Goal: Task Accomplishment & Management: Manage account settings

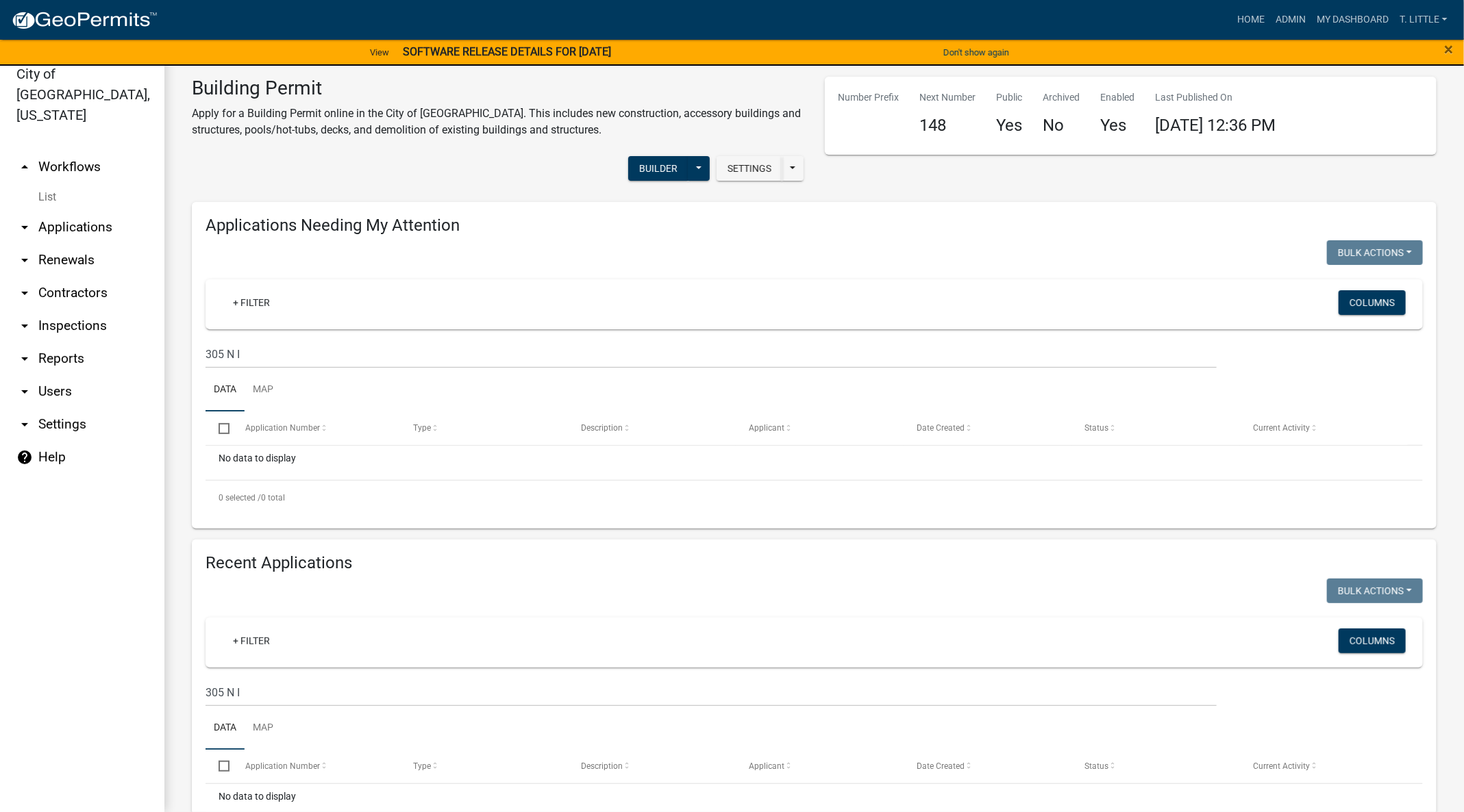
scroll to position [82, 0]
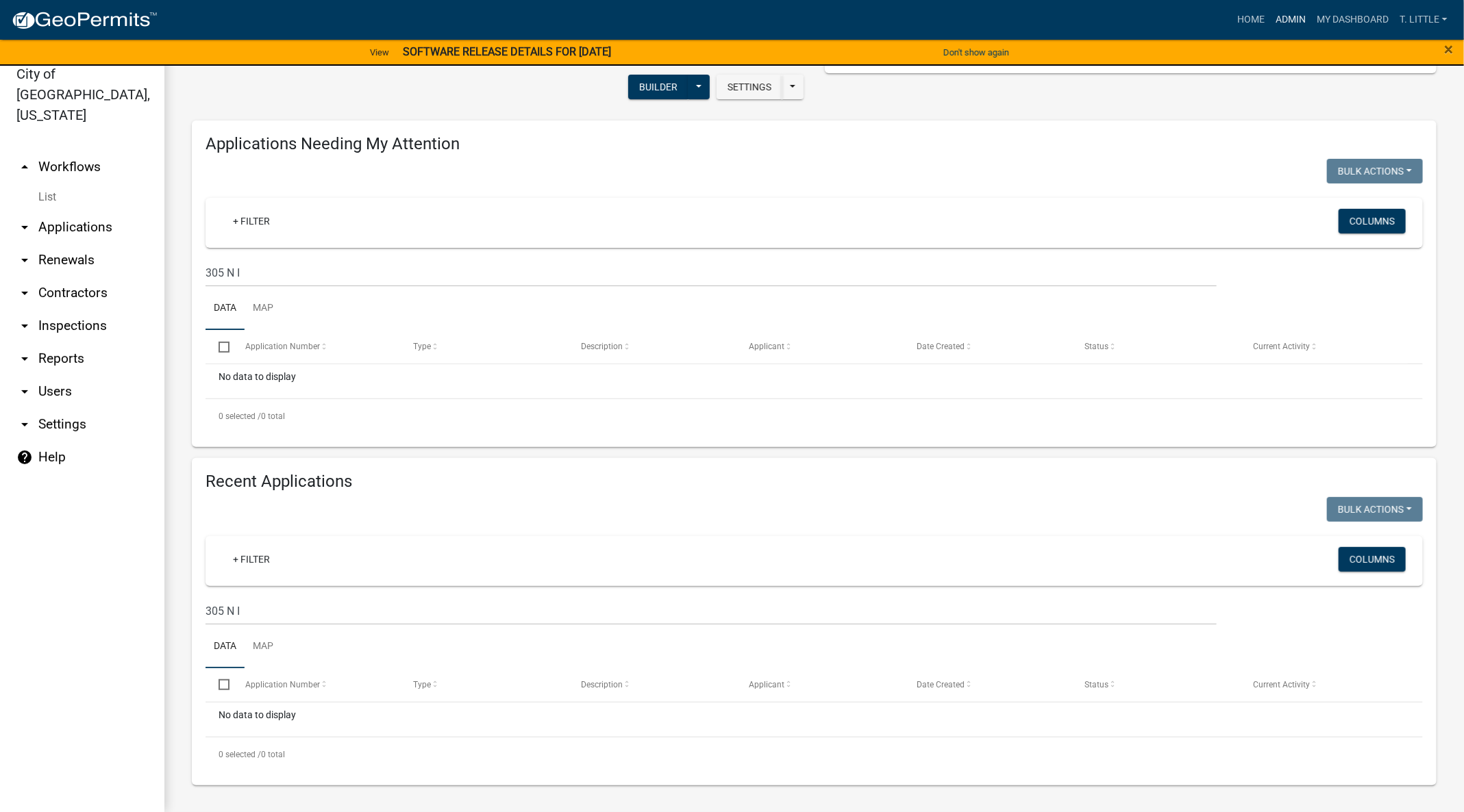
click at [1297, 26] on link "Admin" at bounding box center [1290, 20] width 41 height 26
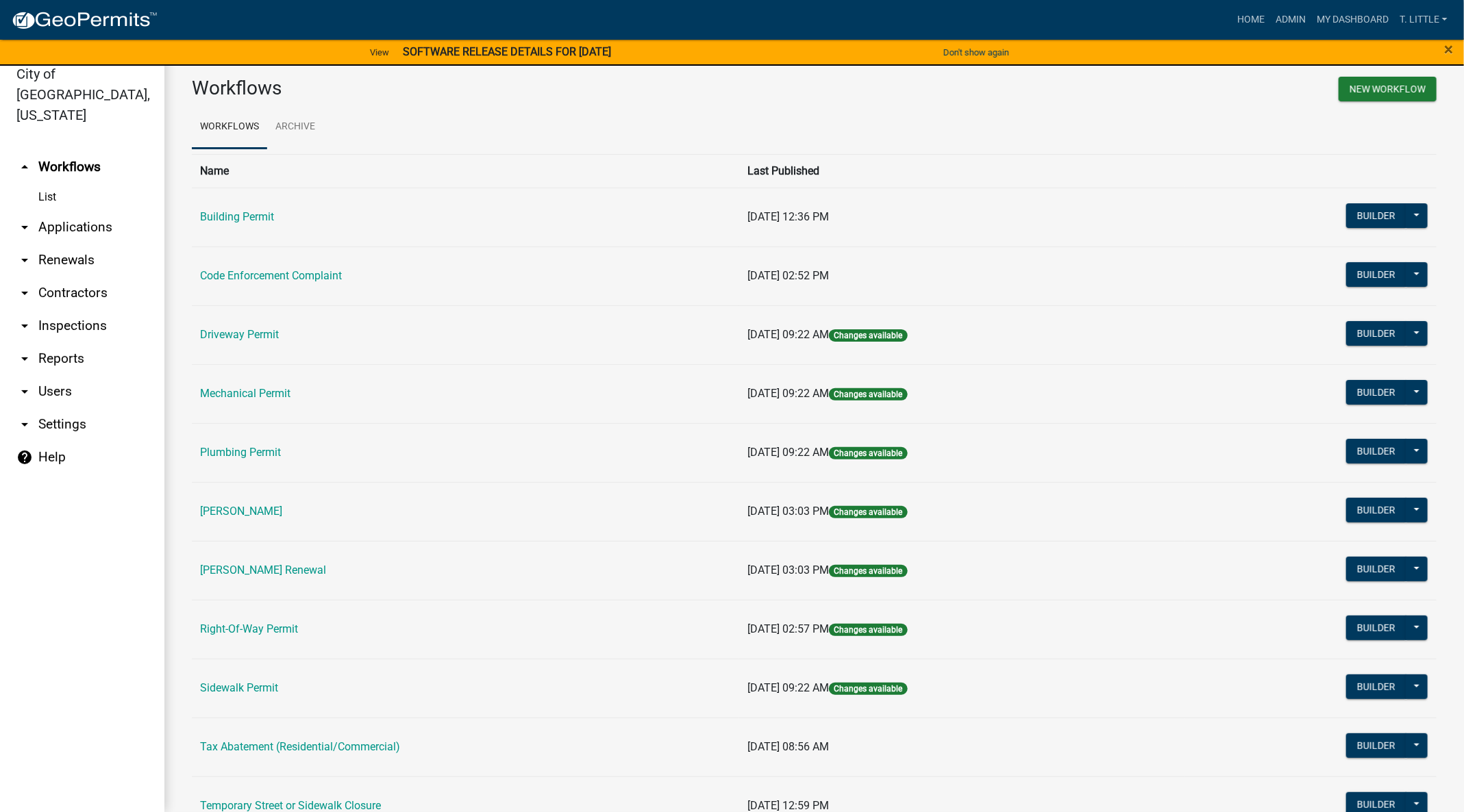
click at [231, 232] on td "Building Permit" at bounding box center [465, 217] width 547 height 59
click at [230, 223] on td "Building Permit" at bounding box center [465, 217] width 547 height 59
click at [232, 217] on link "Building Permit" at bounding box center [237, 217] width 74 height 13
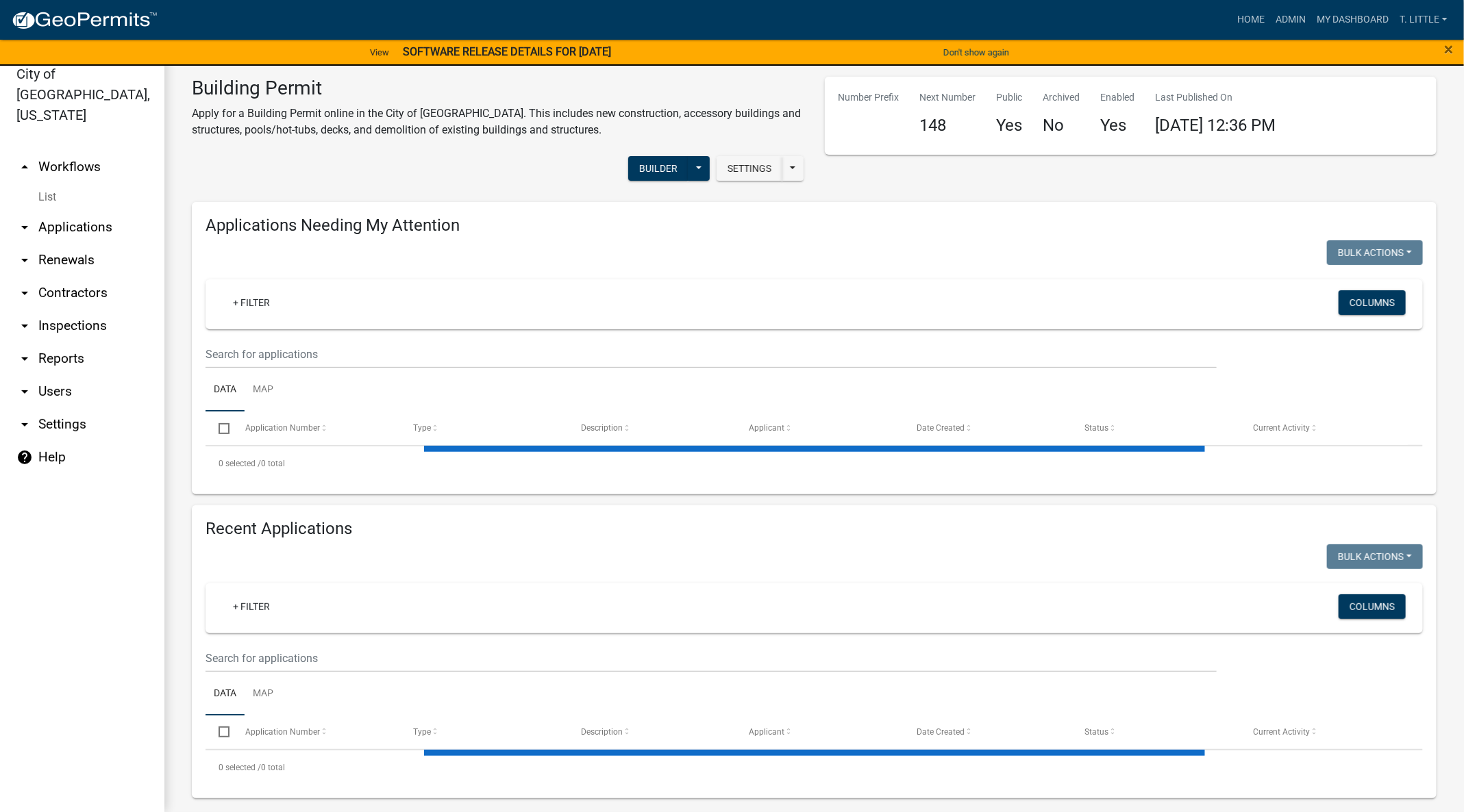
select select "3: 100"
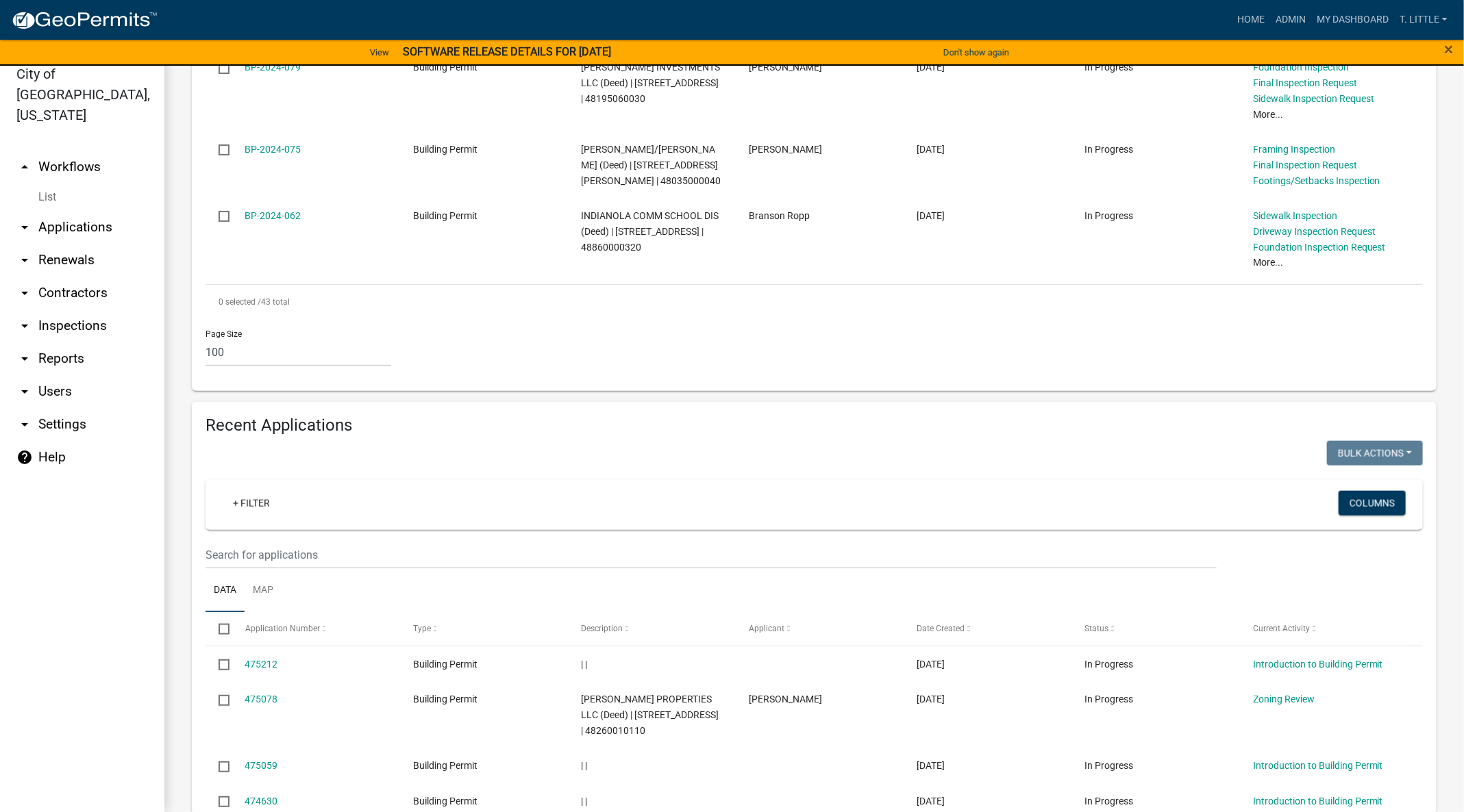
scroll to position [3698, 0]
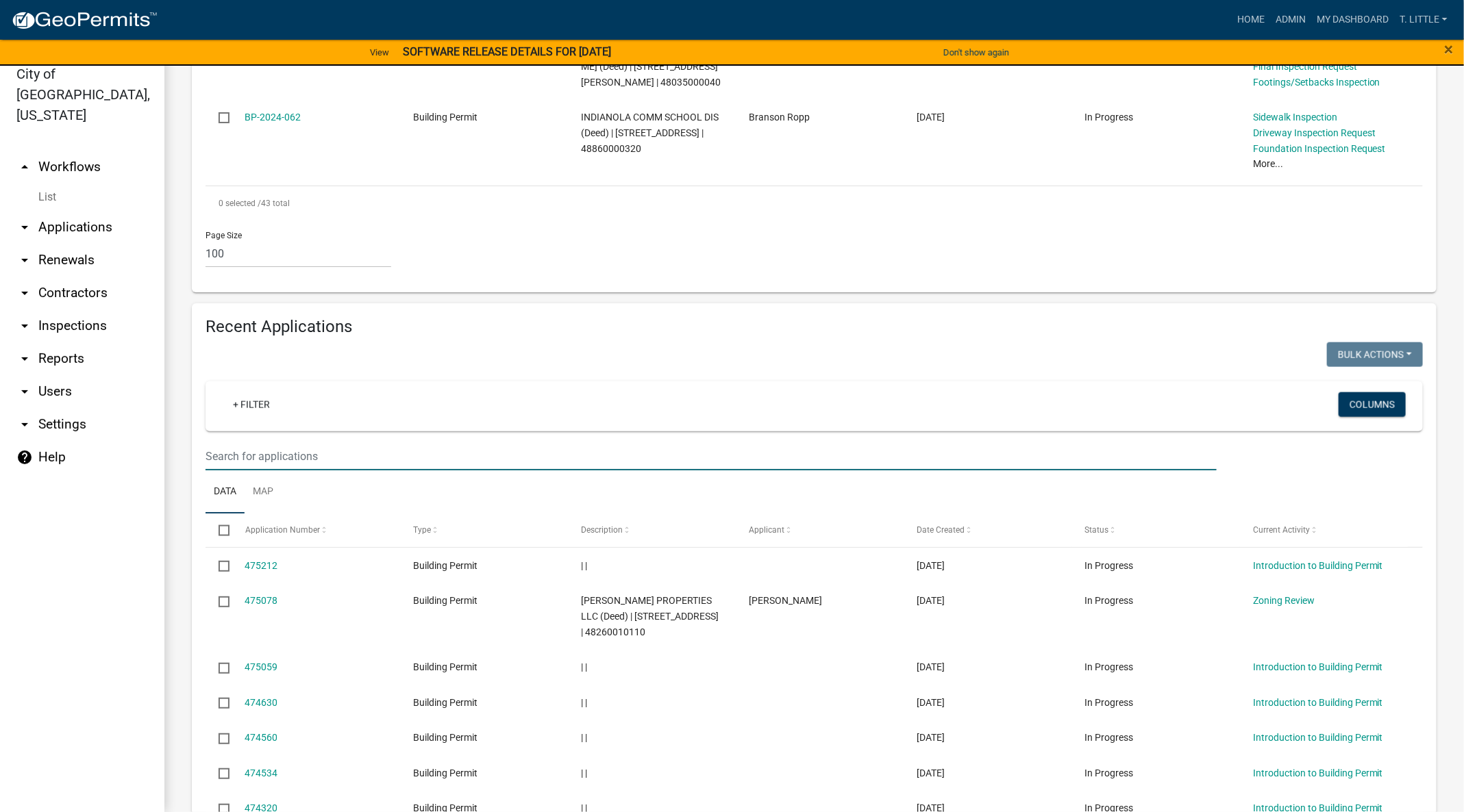
click at [407, 443] on input "text" at bounding box center [711, 457] width 1011 height 28
type input "schoolyard"
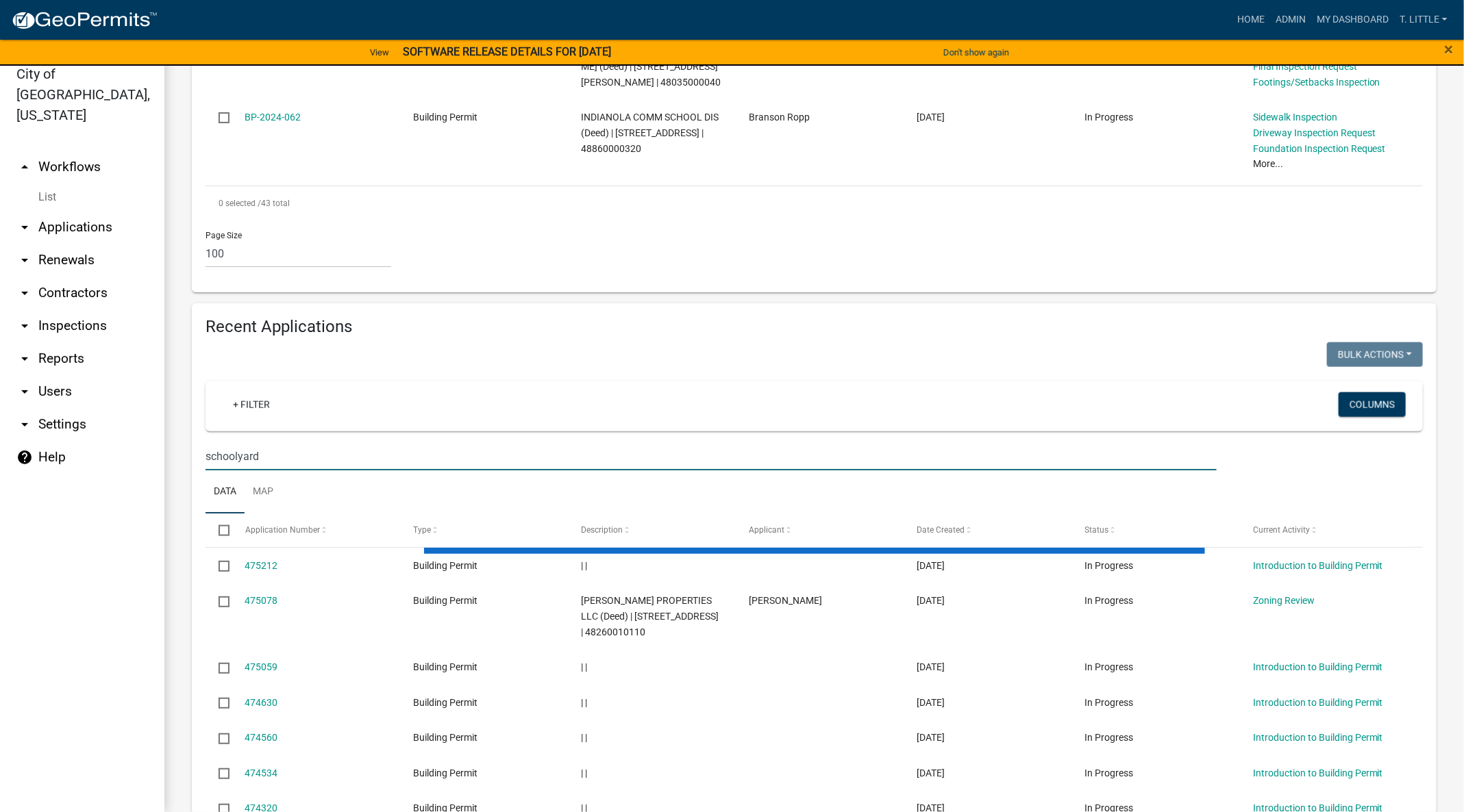
scroll to position [3376, 0]
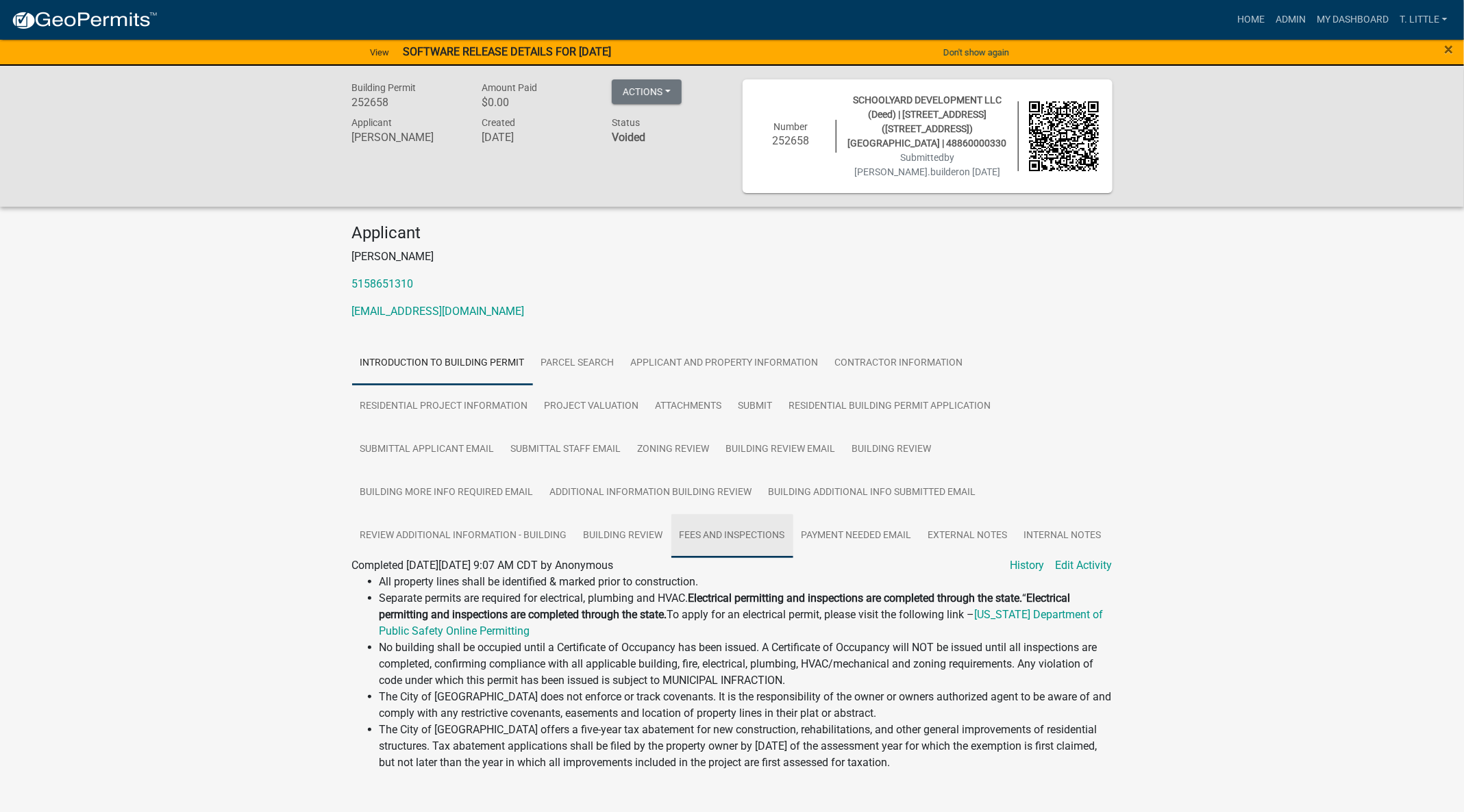
click at [756, 537] on link "Fees and Inspections" at bounding box center [732, 536] width 122 height 44
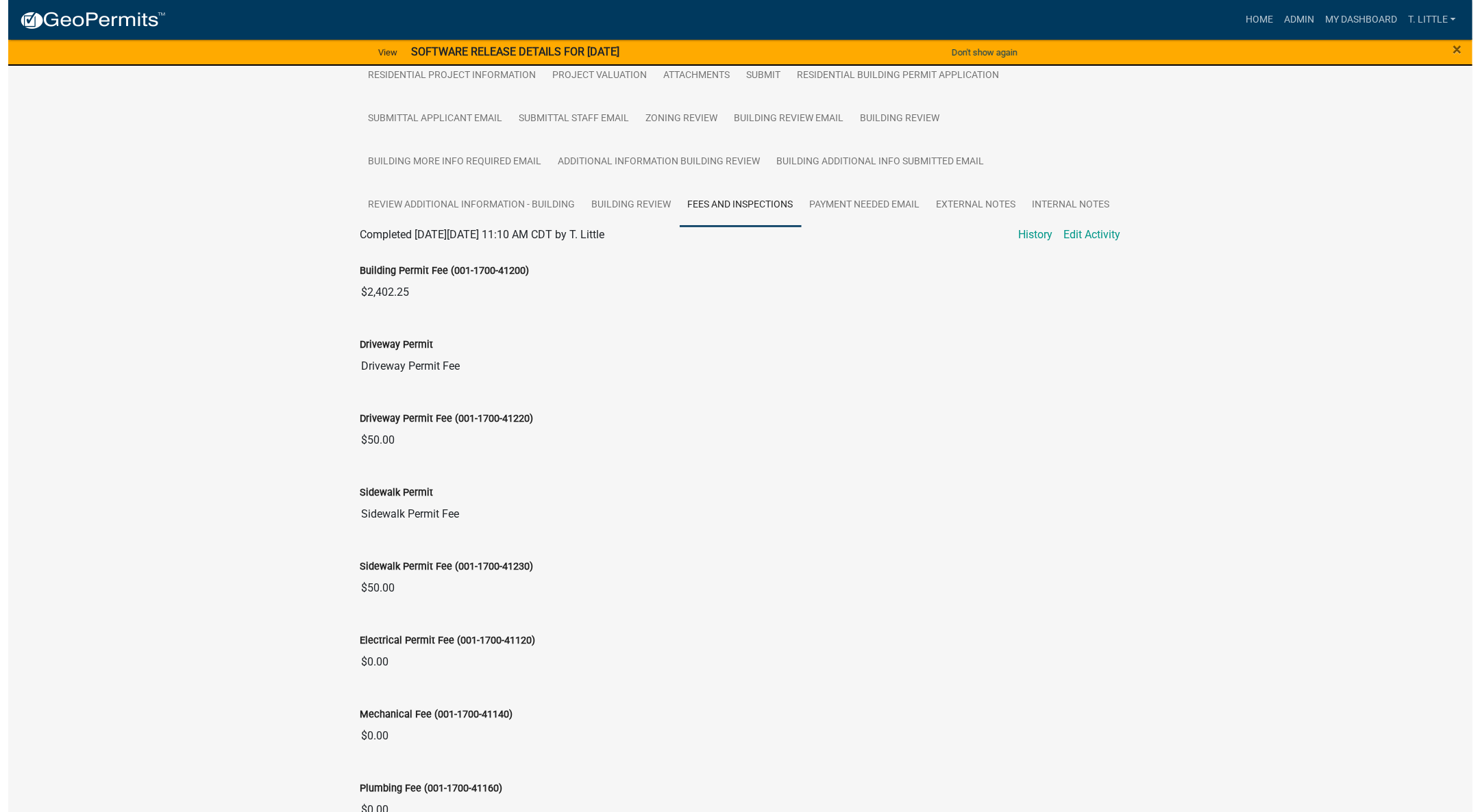
scroll to position [411, 0]
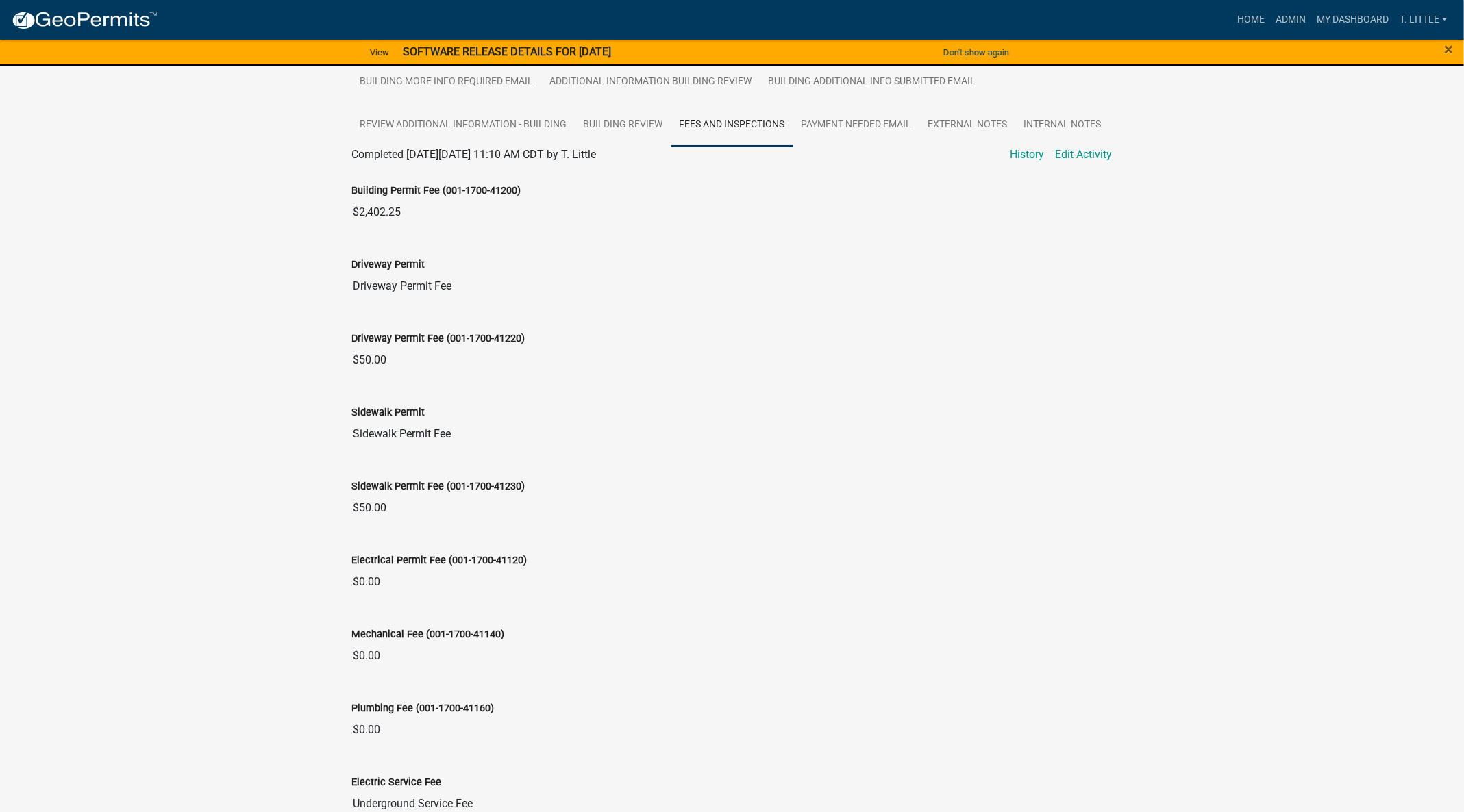
click at [1076, 163] on div "Building Permit Fee (001-1700-41200) $2,402.25" at bounding box center [732, 194] width 761 height 63
click at [1083, 153] on link "Edit Activity" at bounding box center [1084, 155] width 57 height 17
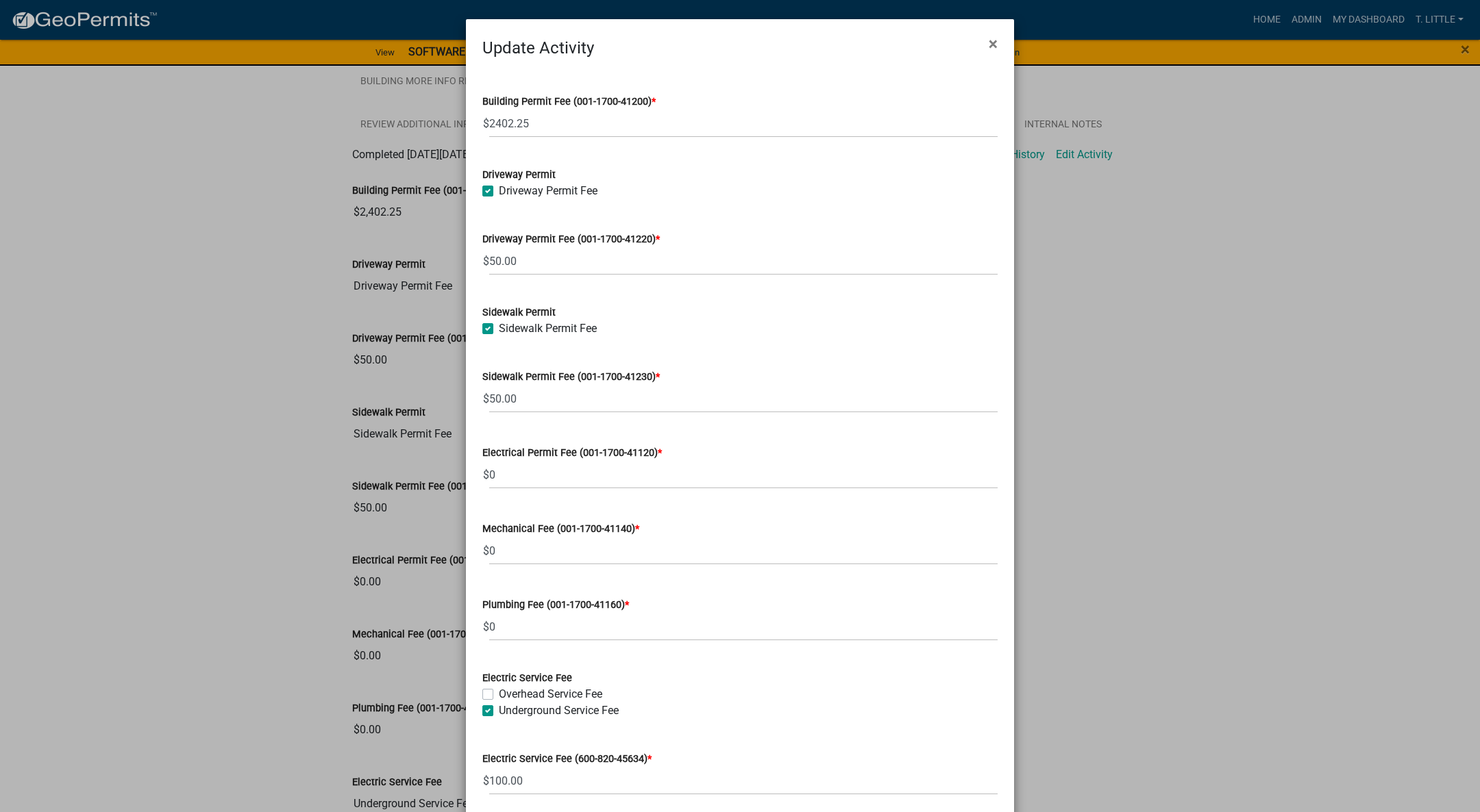
click at [1108, 156] on ngb-modal-window "Update Activity × Building Permit Fee (001-1700-41200) * $ 2402.25 Driveway Per…" at bounding box center [740, 406] width 1480 height 812
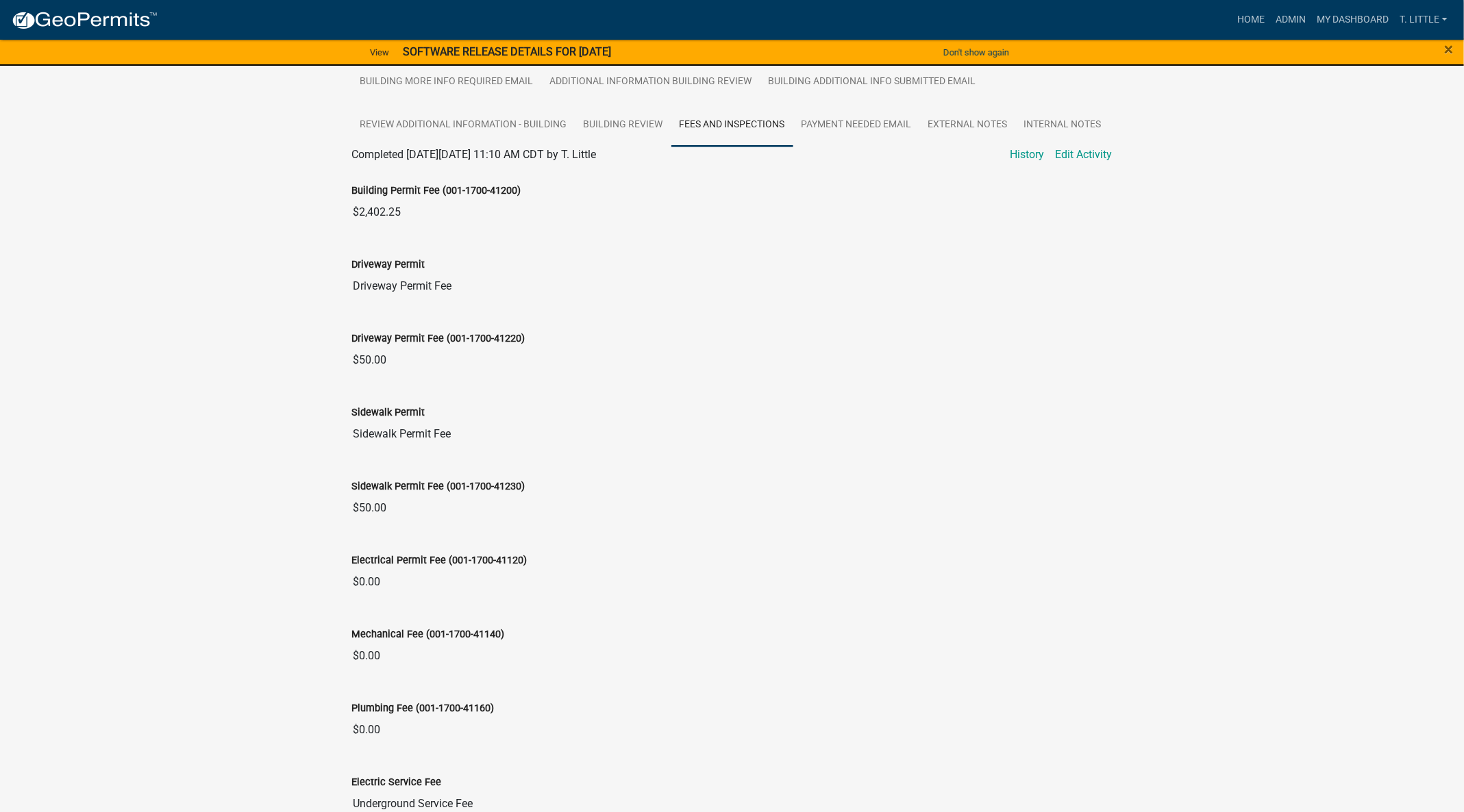
click at [1097, 157] on link "Edit Activity" at bounding box center [1084, 155] width 57 height 17
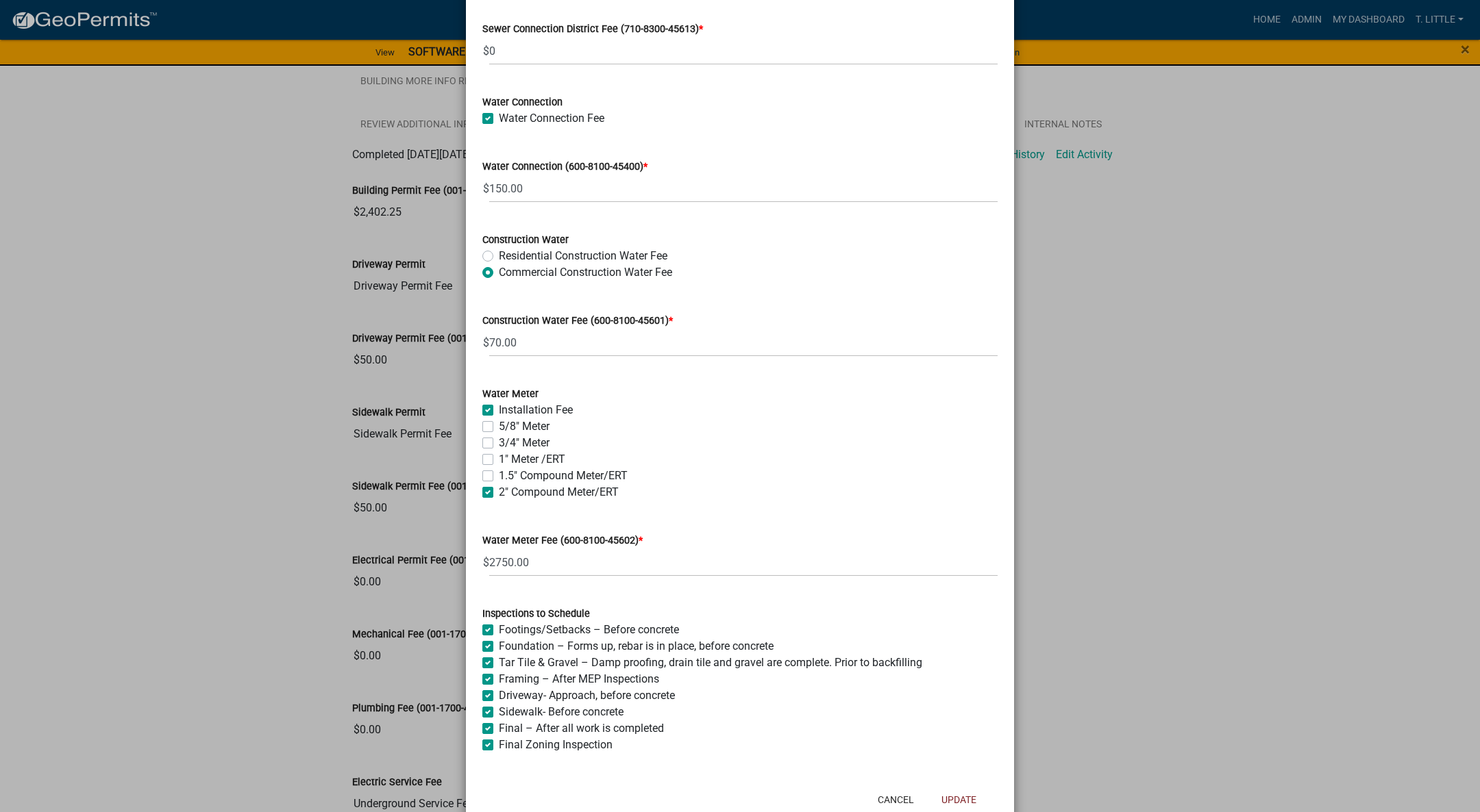
scroll to position [1130, 0]
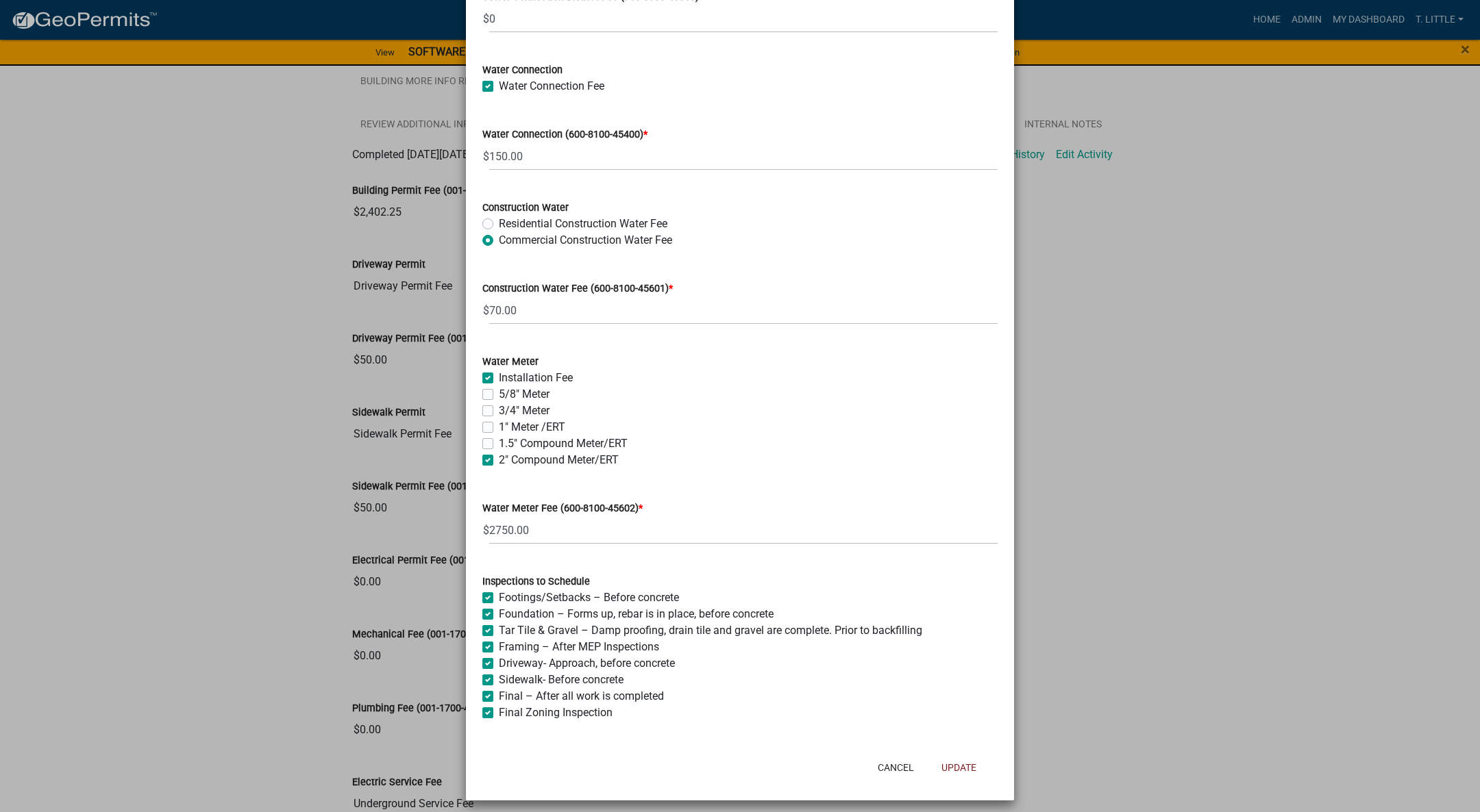
click at [482, 468] on wm-data-entity-input "Water Meter Installation Fee 5/8" Meter 3/4" Meter 1" Meter /ERT 1.5" Compound …" at bounding box center [740, 408] width 515 height 144
click at [498, 462] on label "2" Compound Meter/ERT" at bounding box center [558, 461] width 120 height 17
click at [498, 461] on input "2" Compound Meter/ERT" at bounding box center [503, 457] width 9 height 9
checkbox input "false"
checkbox input "true"
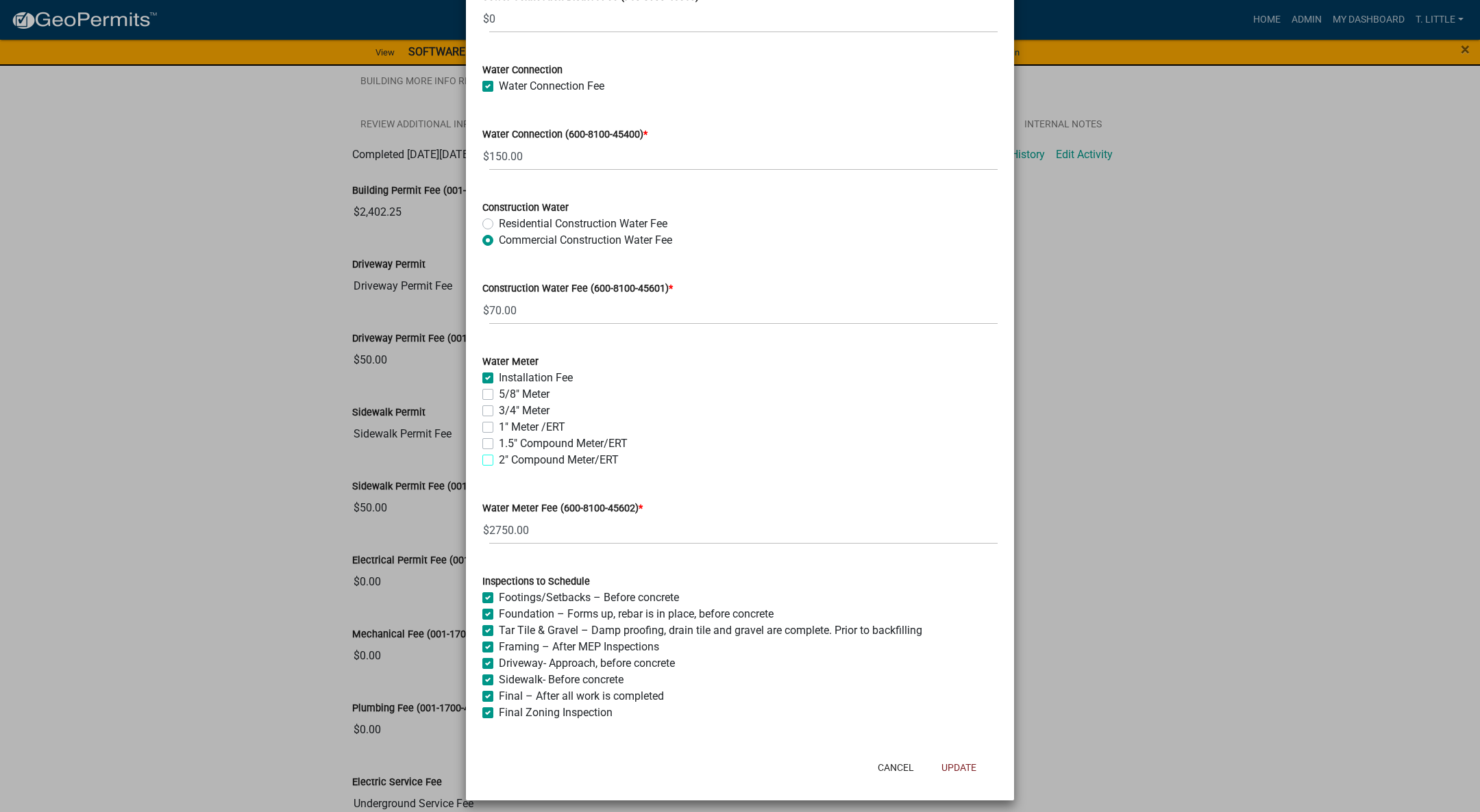
checkbox input "false"
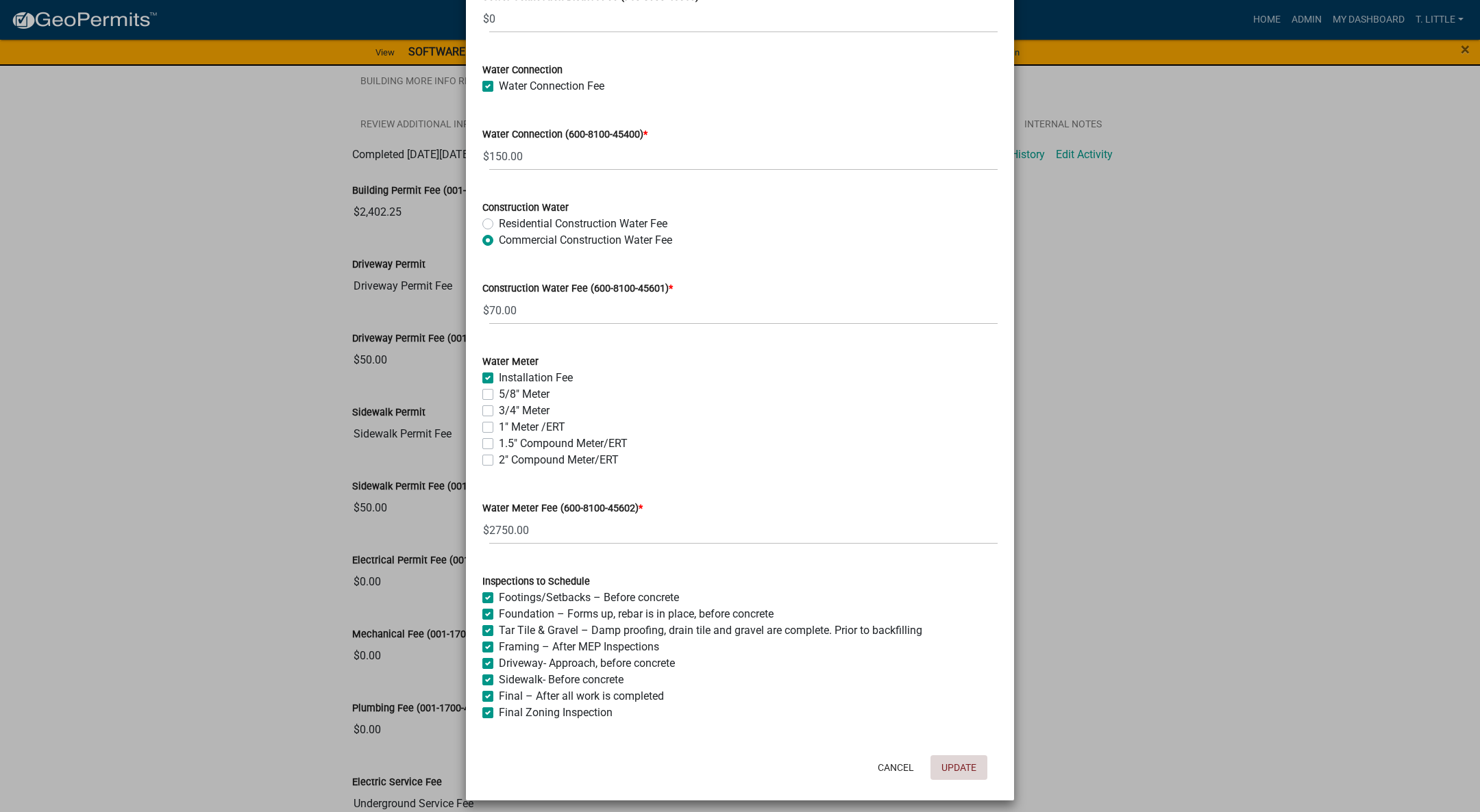
click at [959, 763] on button "Update" at bounding box center [959, 767] width 57 height 24
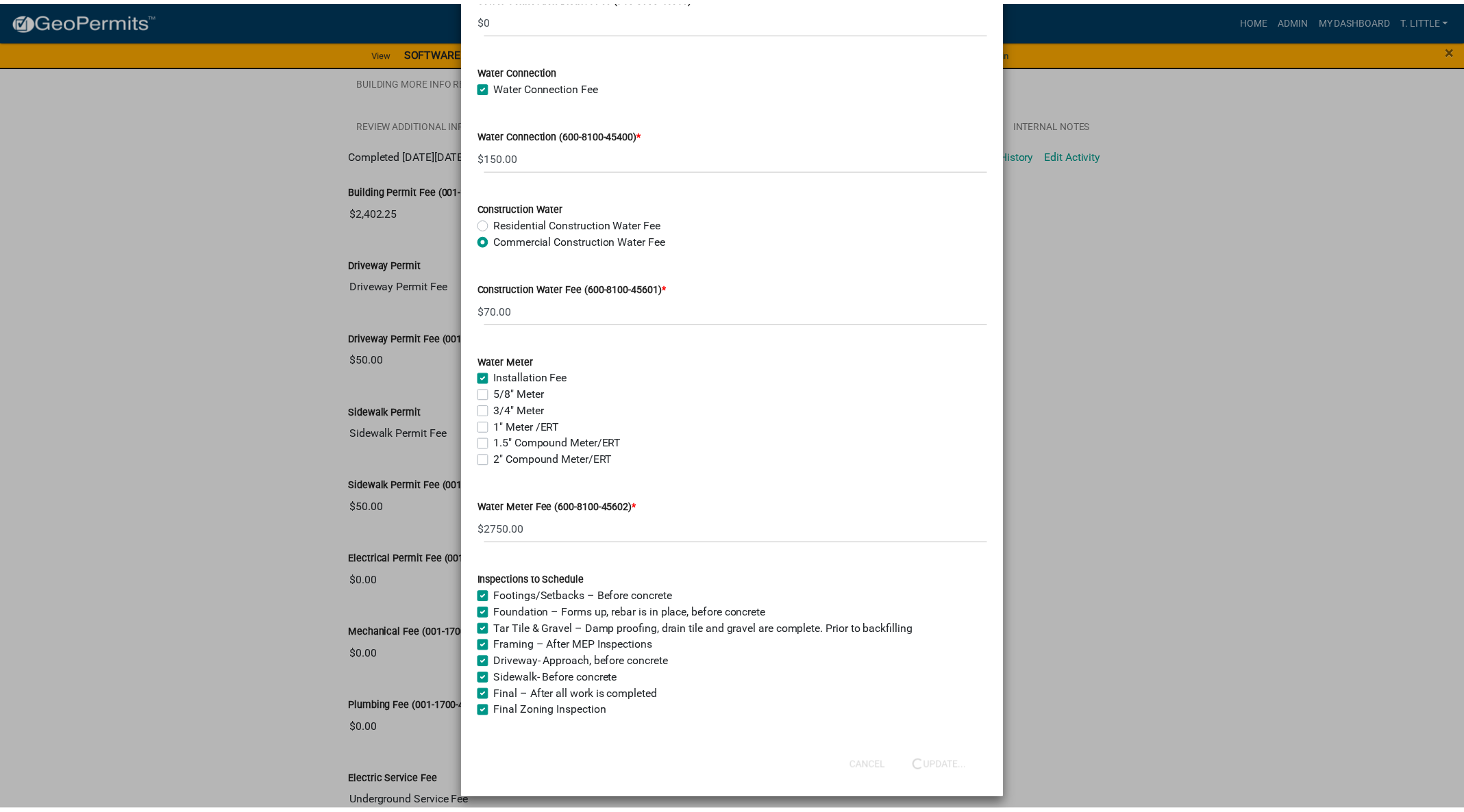
scroll to position [0, 0]
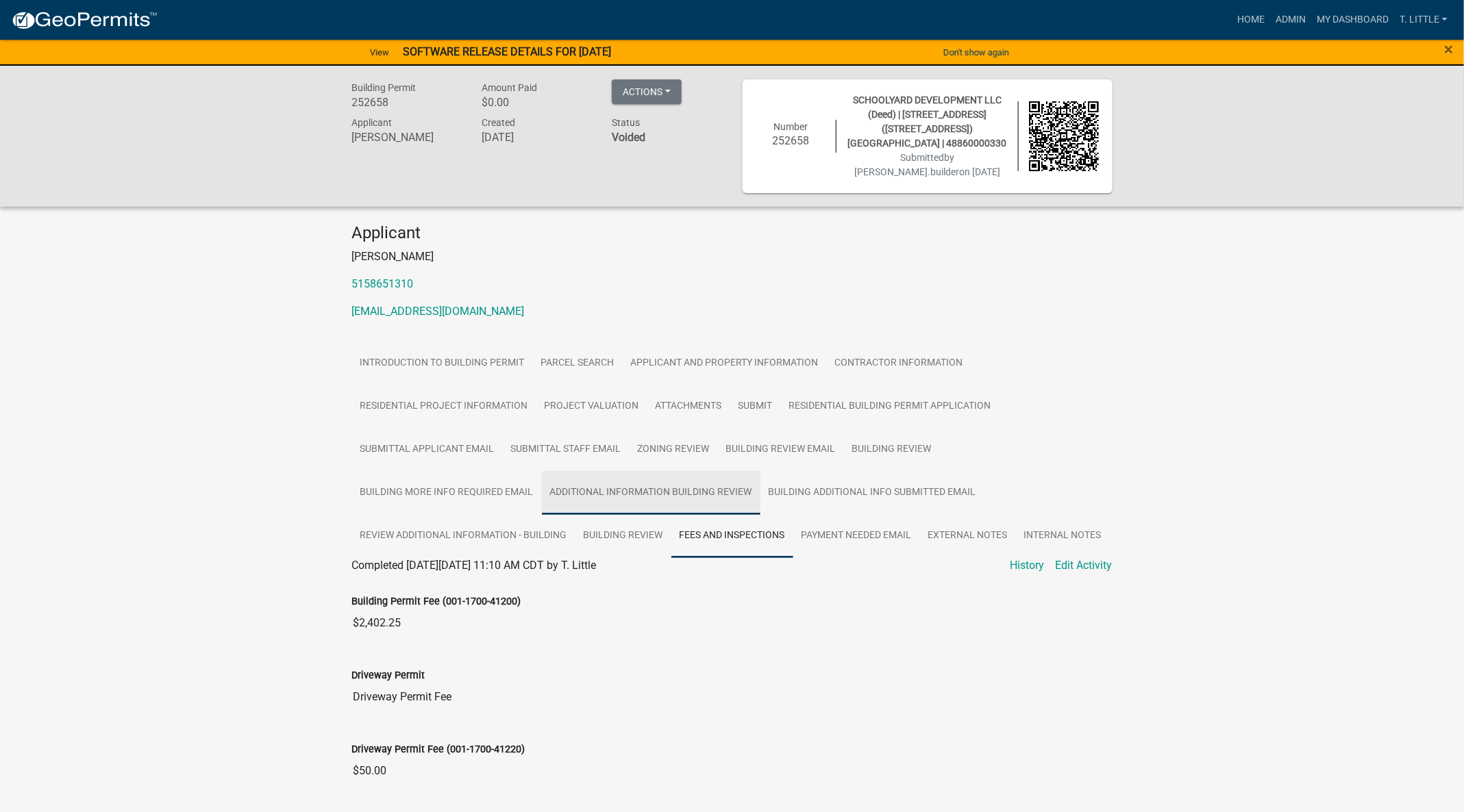
click at [724, 510] on link "Additional Information Building Review" at bounding box center [650, 493] width 218 height 44
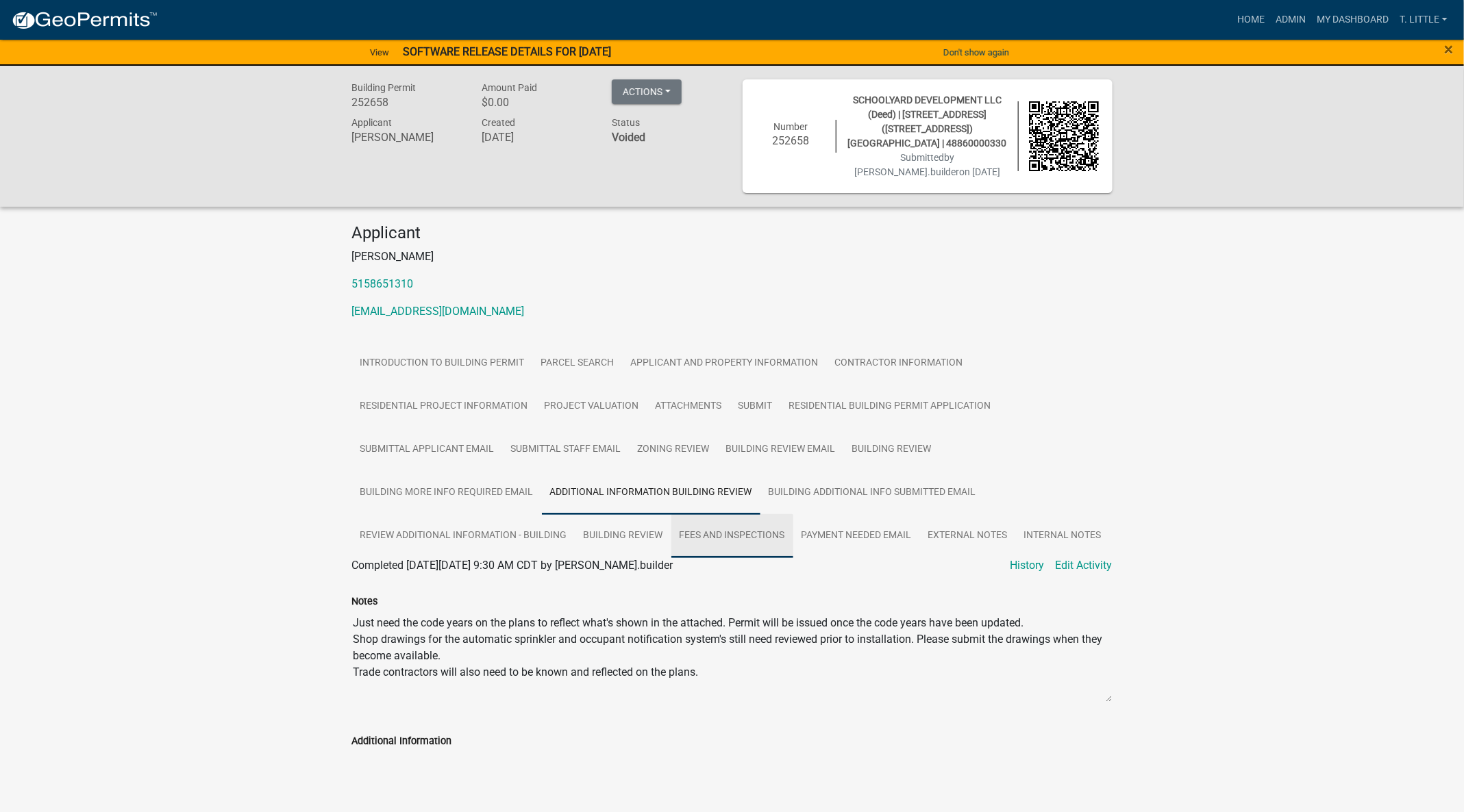
click at [724, 530] on link "Fees and Inspections" at bounding box center [732, 536] width 122 height 44
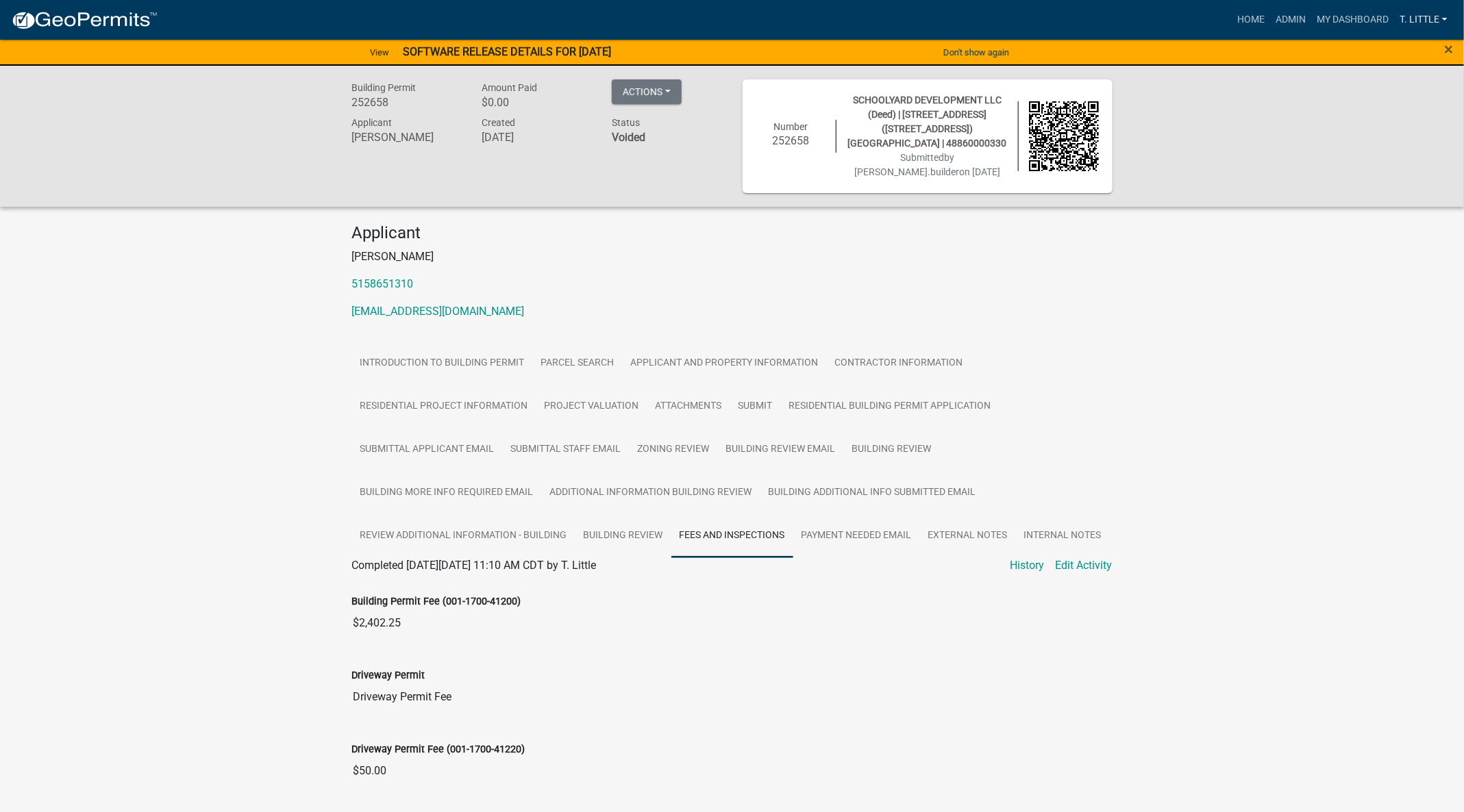
click at [1428, 15] on link "T. Little" at bounding box center [1424, 20] width 59 height 26
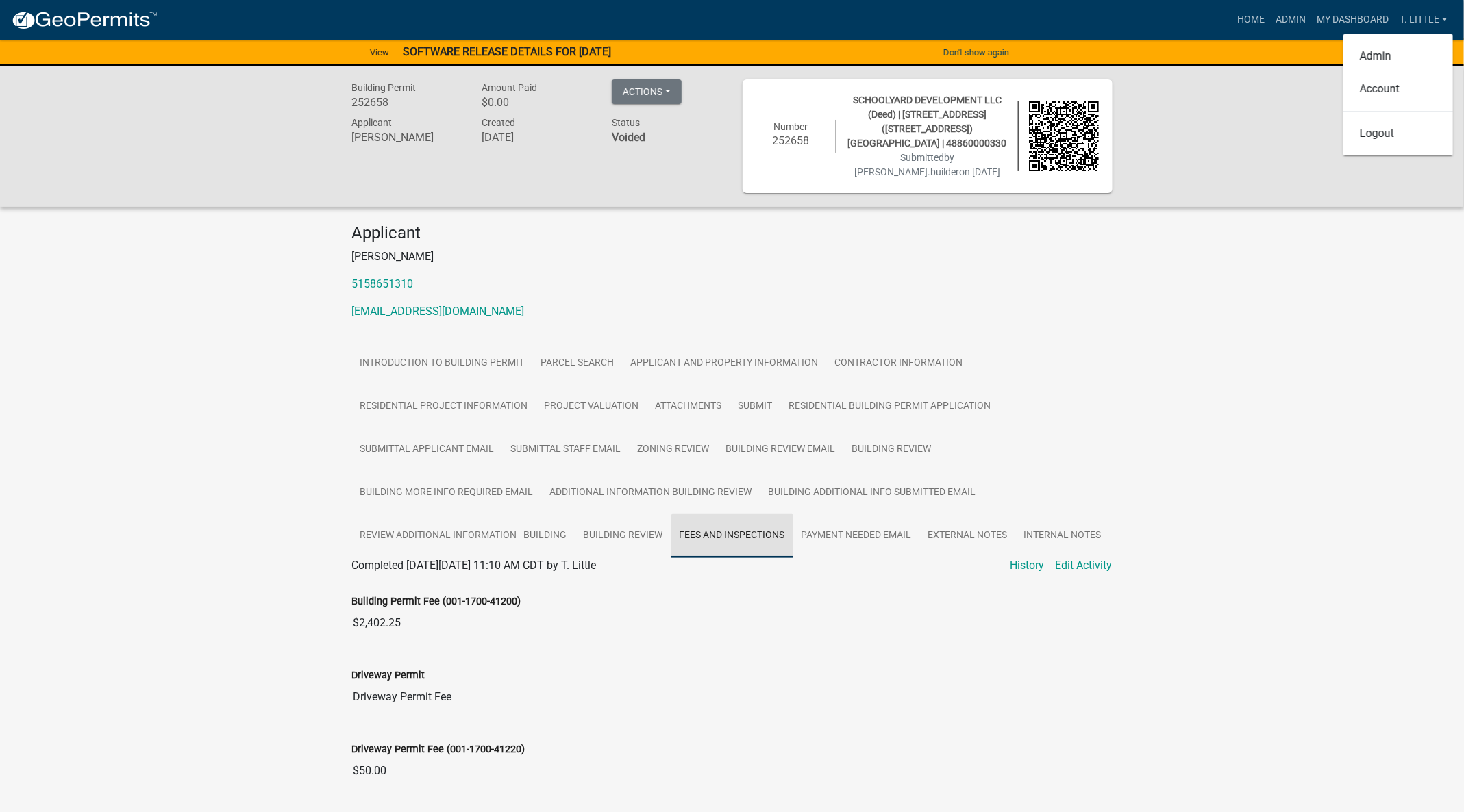
click at [746, 536] on link "Fees and Inspections" at bounding box center [732, 536] width 122 height 44
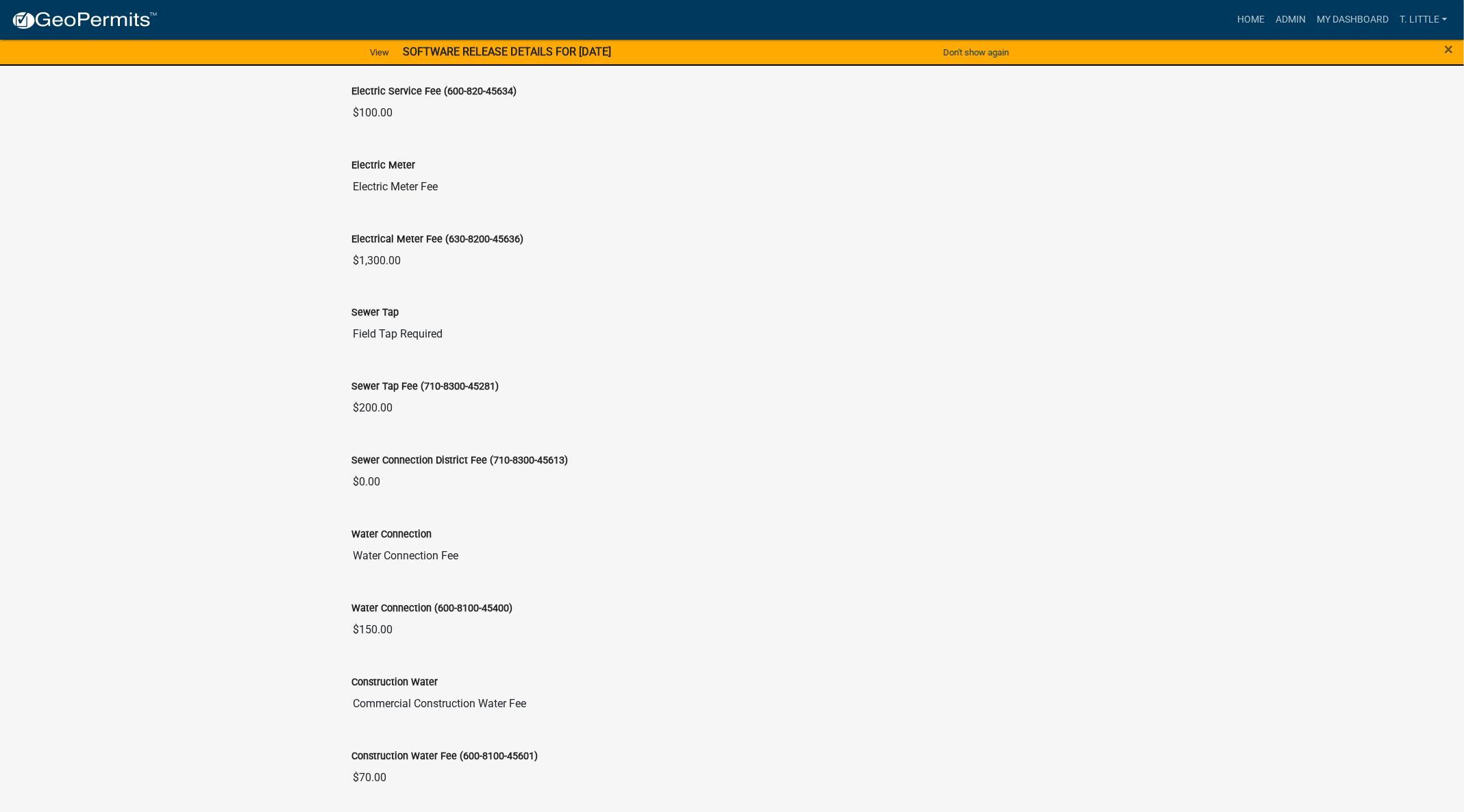
scroll to position [1233, 0]
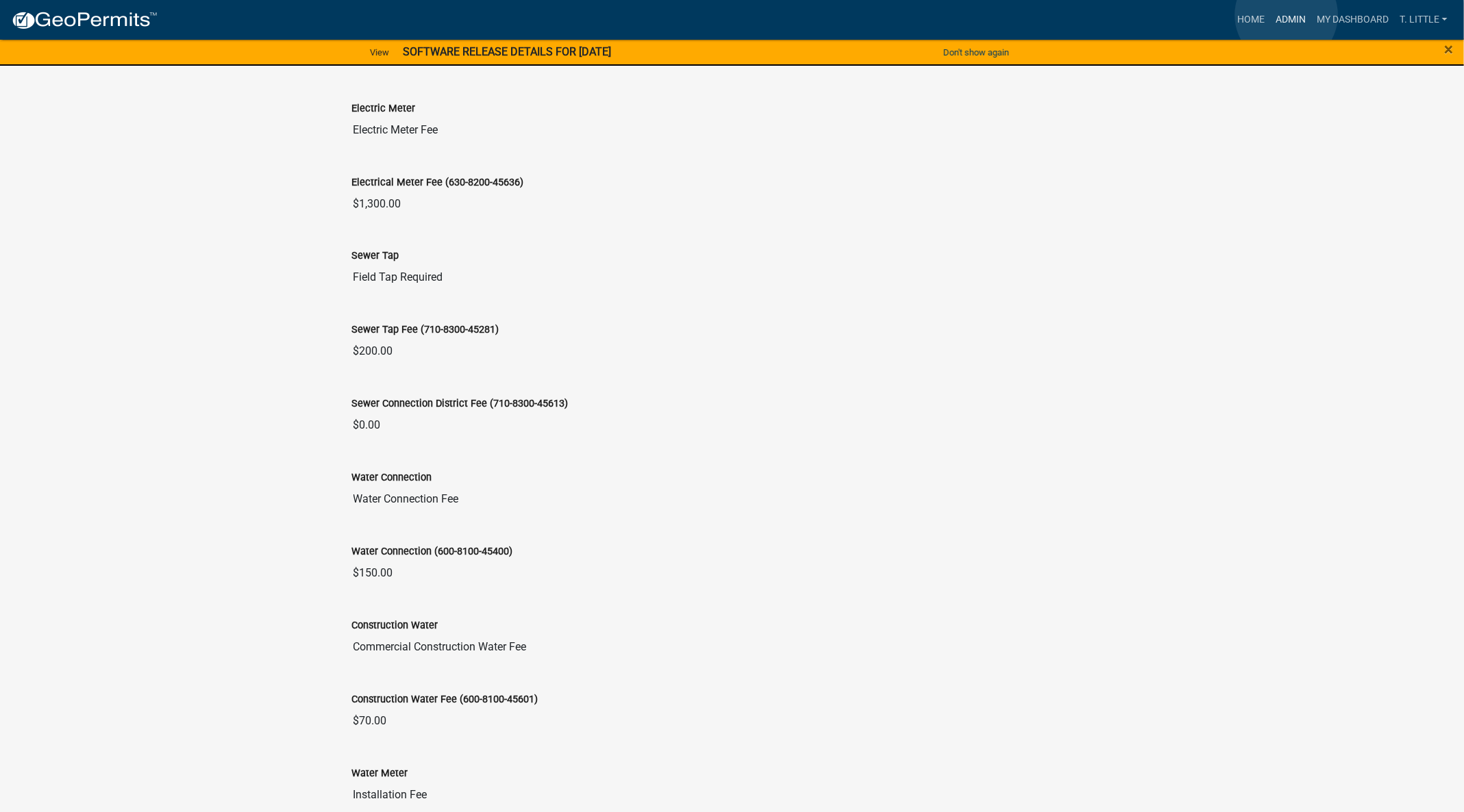
click at [1286, 15] on link "Admin" at bounding box center [1290, 20] width 41 height 26
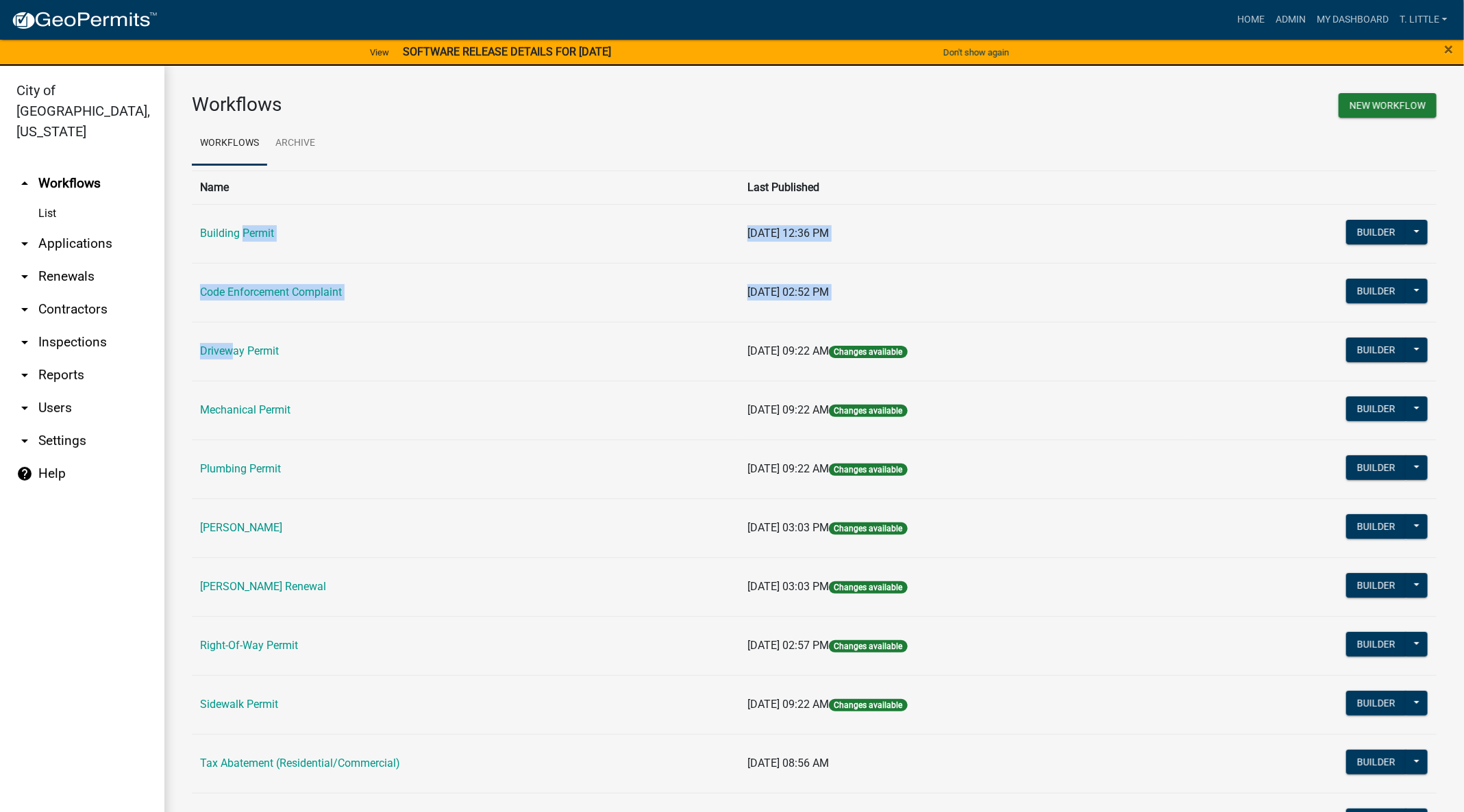
drag, startPoint x: 240, startPoint y: 242, endPoint x: 222, endPoint y: 334, distance: 93.7
click at [222, 334] on table "Name Last Published Building Permit [DATE] 12:36 PM Builder Published Disable A…" at bounding box center [814, 541] width 1244 height 740
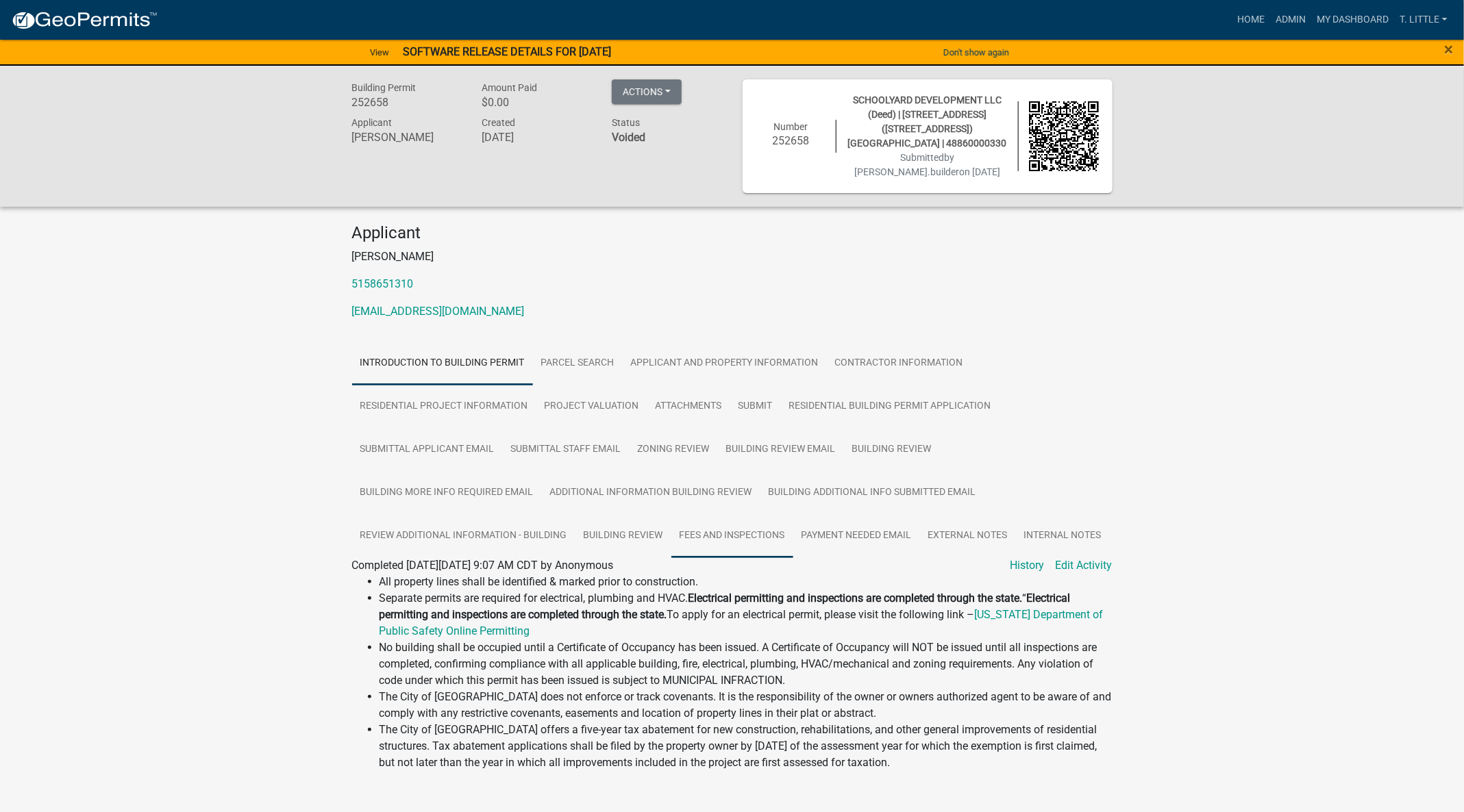
click at [727, 526] on link "Fees and Inspections" at bounding box center [732, 536] width 122 height 44
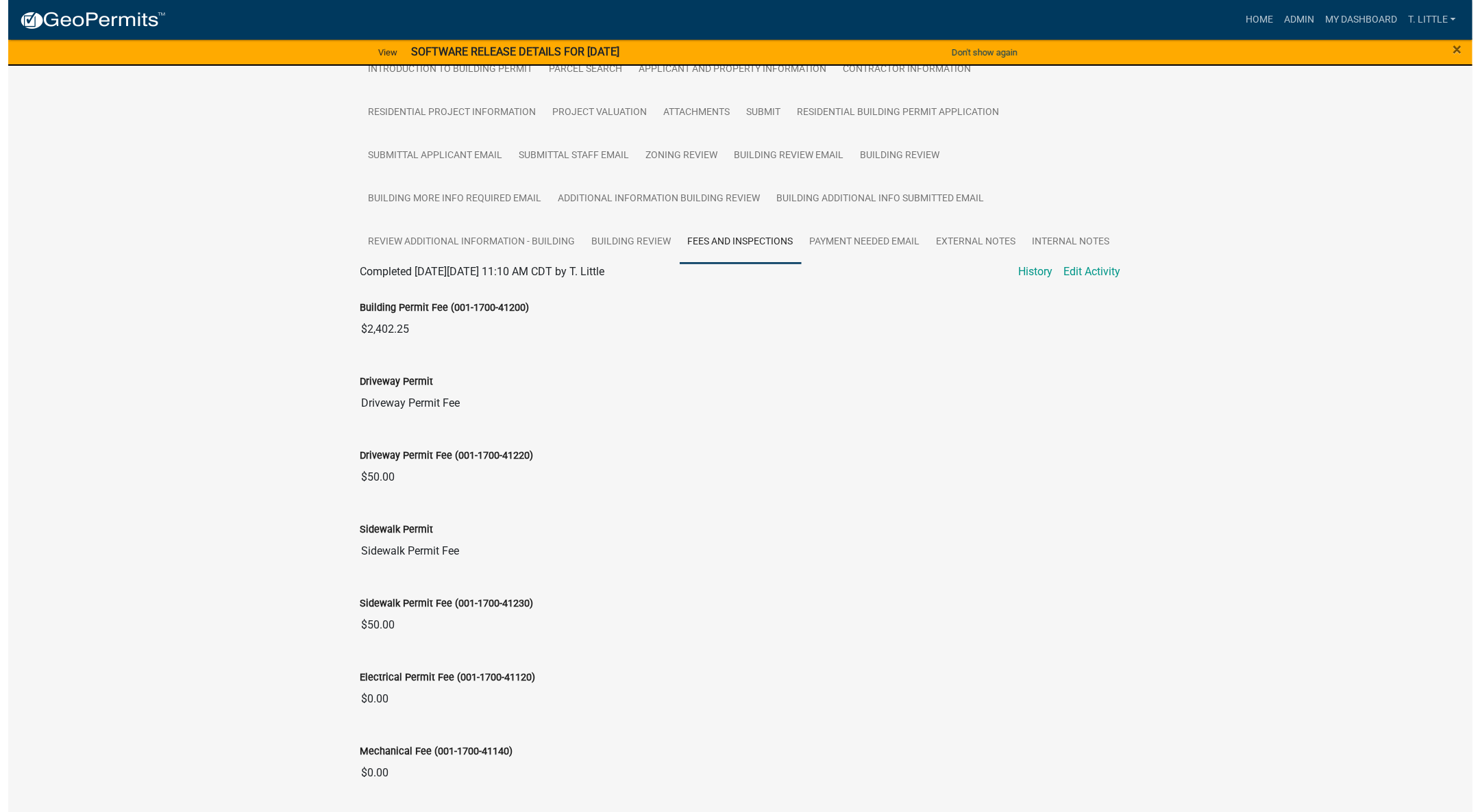
scroll to position [308, 0]
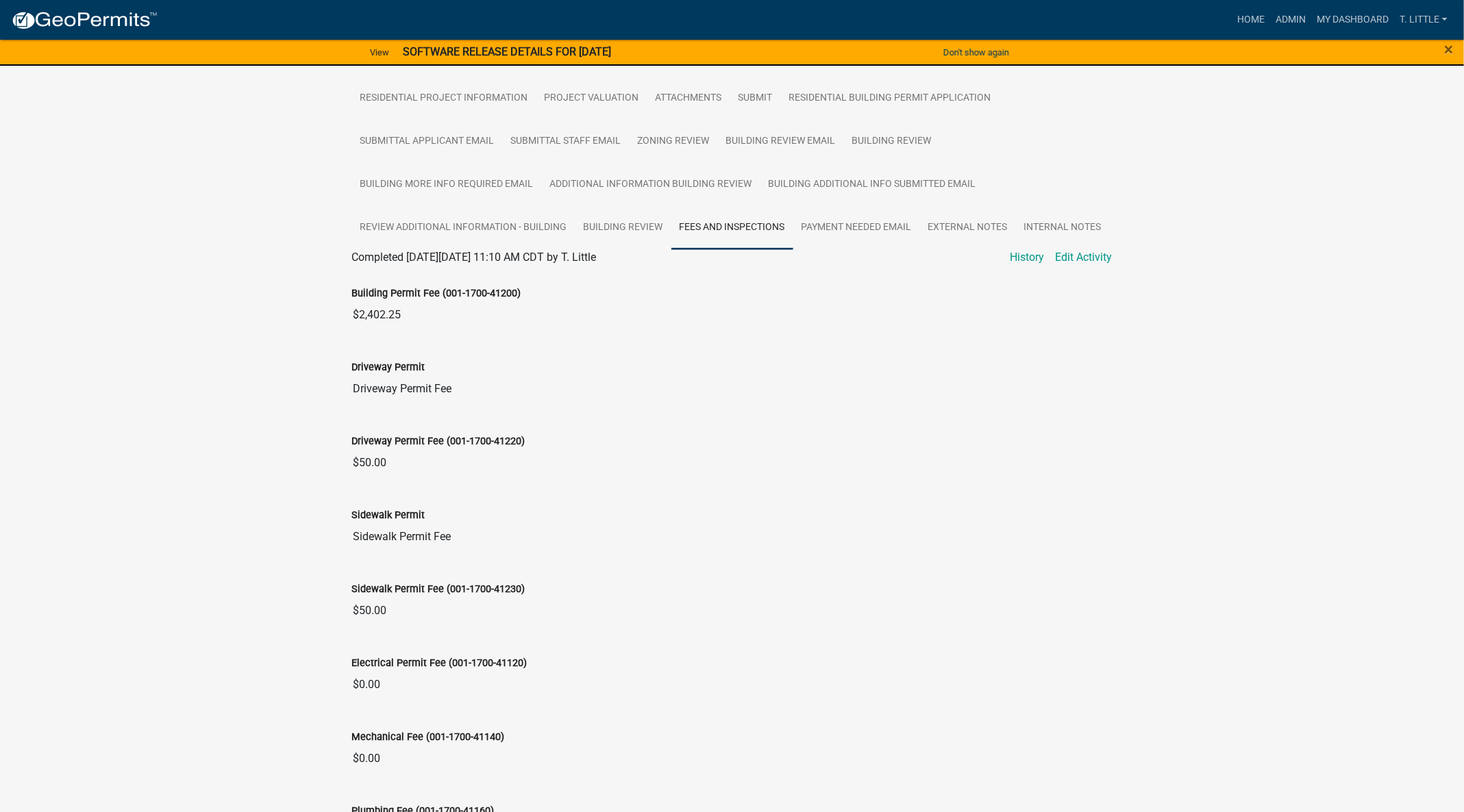
click at [1073, 253] on link "Edit Activity" at bounding box center [1084, 258] width 57 height 17
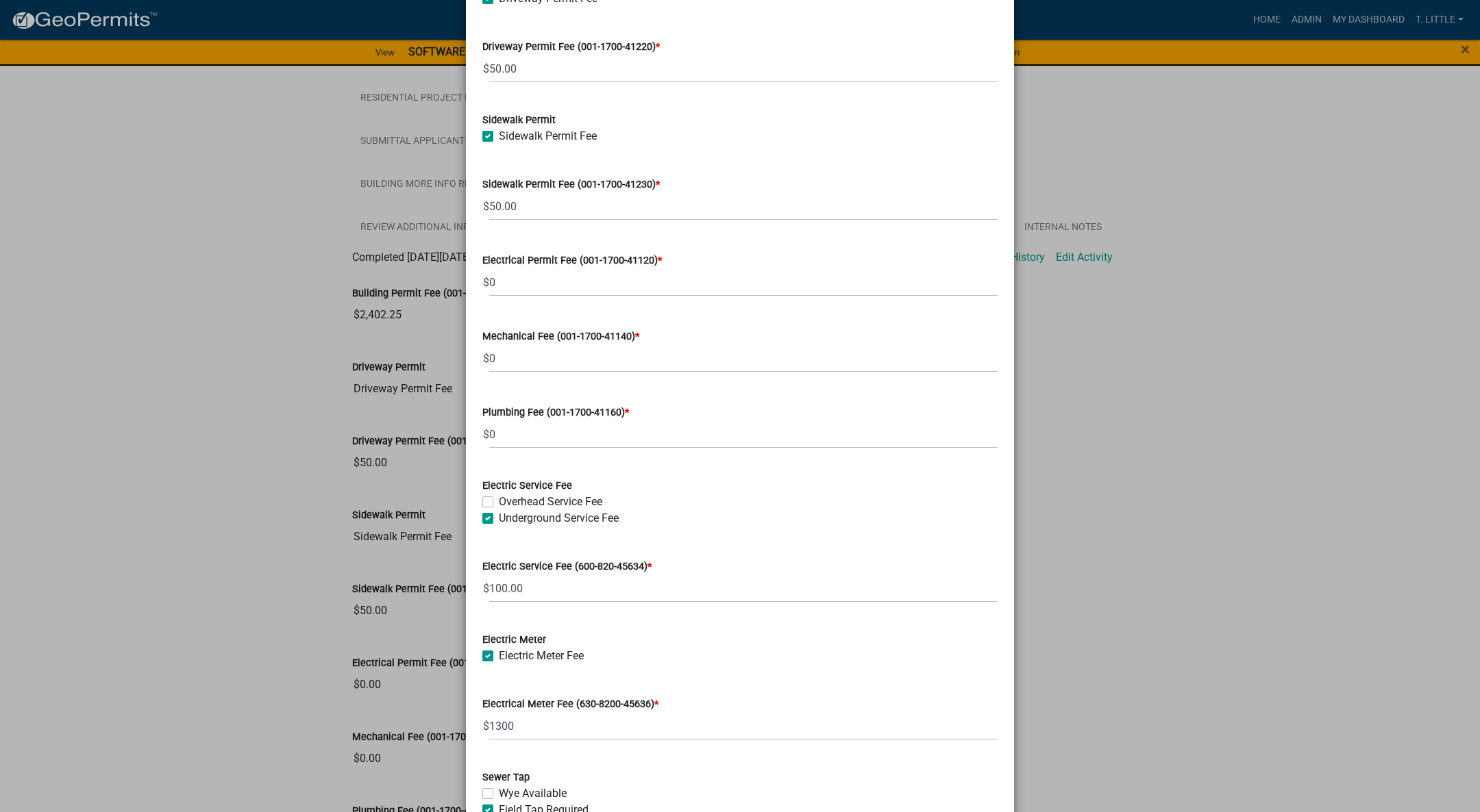
scroll to position [206, 0]
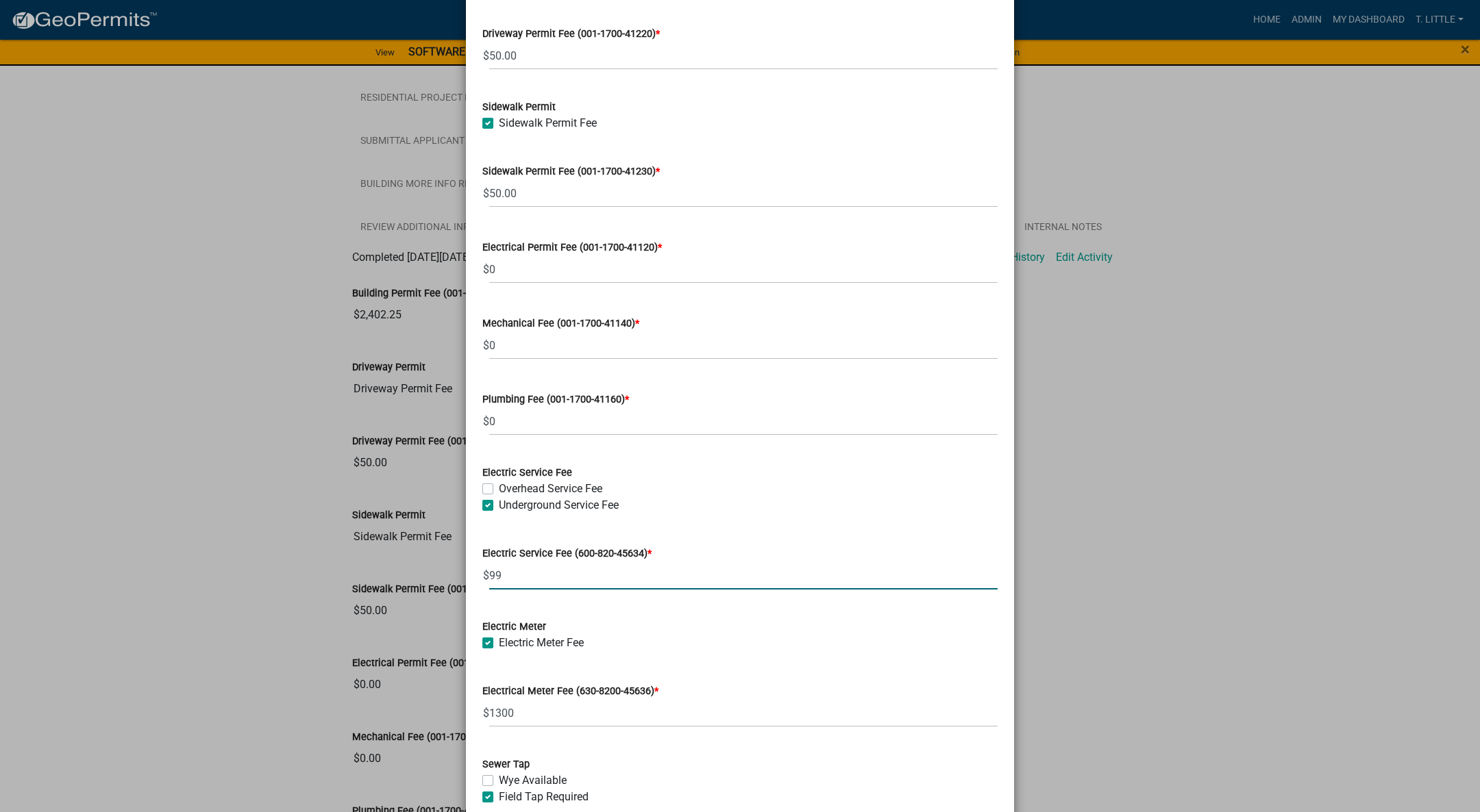
click at [984, 579] on input "99" at bounding box center [743, 576] width 508 height 28
click at [984, 579] on input "98" at bounding box center [743, 576] width 508 height 28
click at [979, 571] on input "99" at bounding box center [743, 576] width 508 height 28
click at [979, 571] on input "100" at bounding box center [743, 576] width 508 height 28
click at [576, 578] on input "100" at bounding box center [743, 576] width 508 height 28
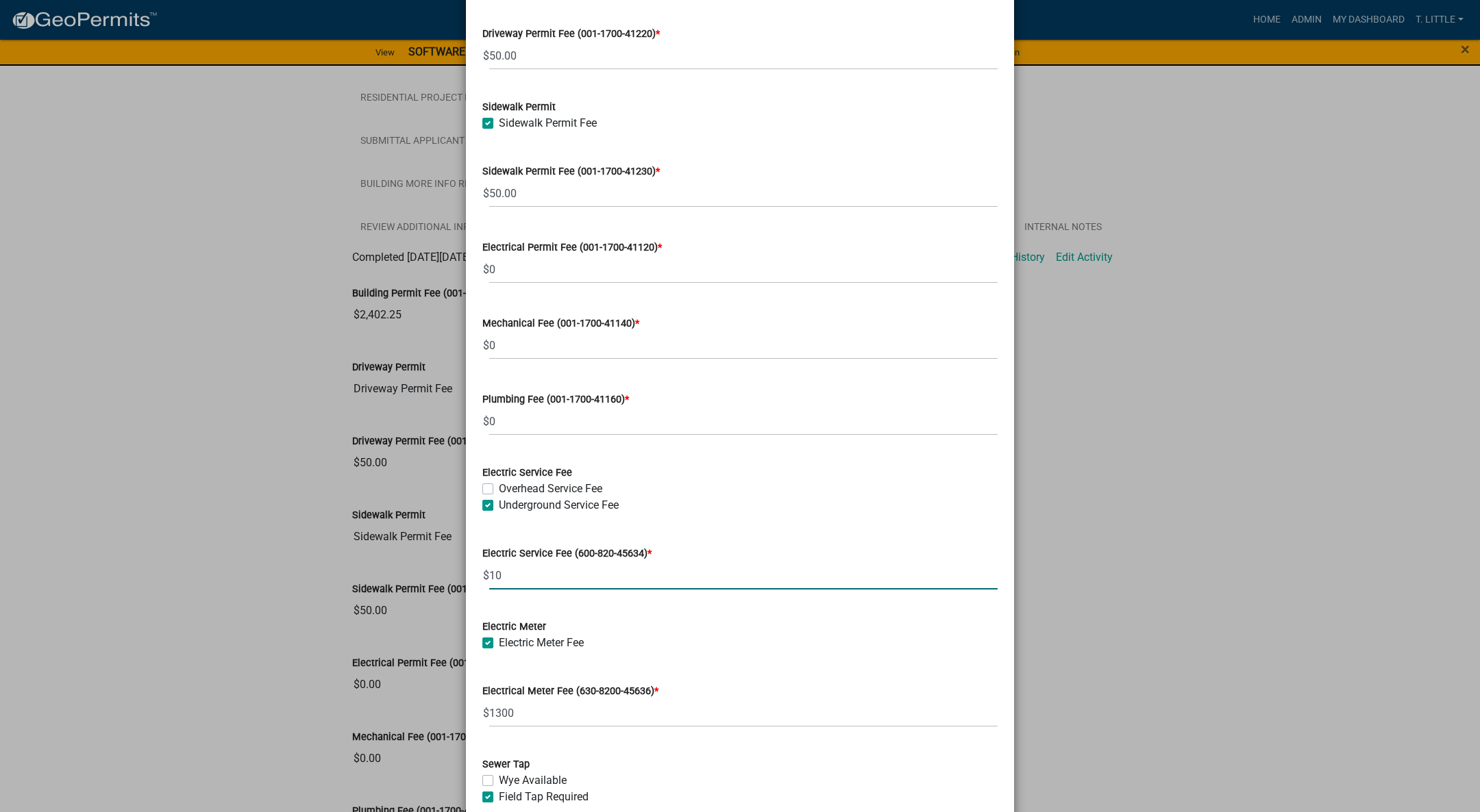
type input "1"
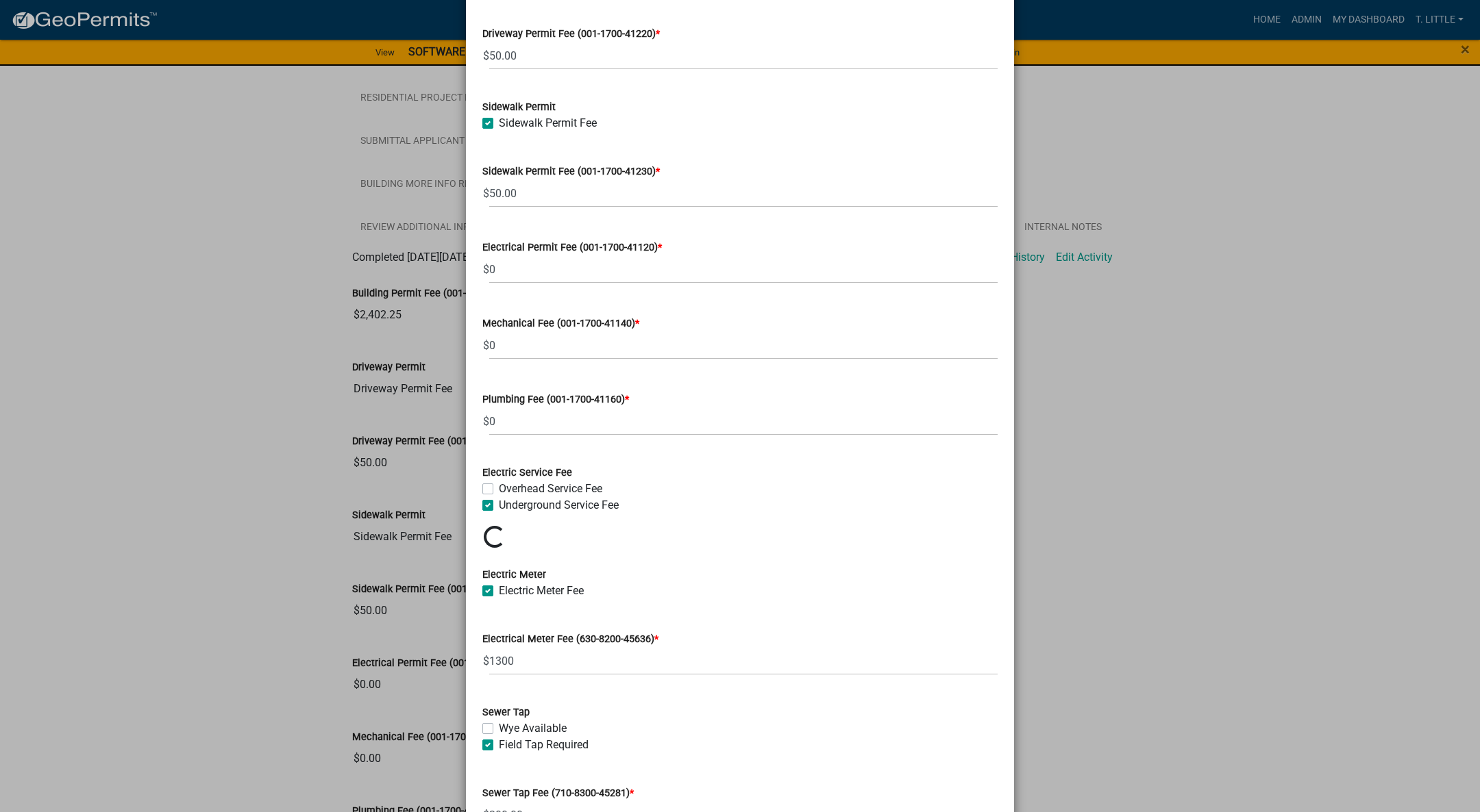
scroll to position [1, 0]
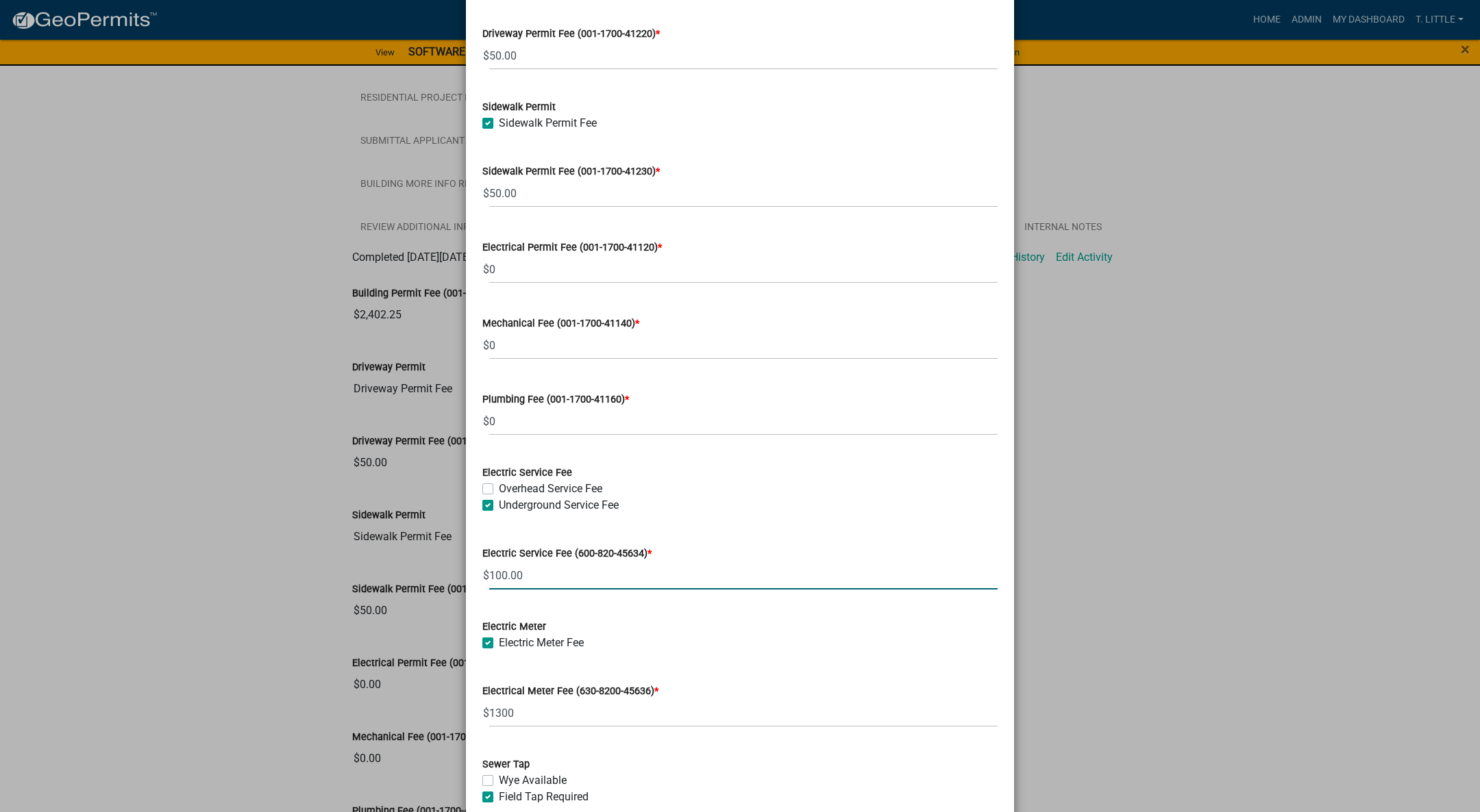
click at [583, 572] on input "100.00" at bounding box center [743, 576] width 508 height 28
type input "1"
click at [982, 572] on input "392" at bounding box center [743, 576] width 508 height 28
click at [982, 572] on input "393" at bounding box center [743, 576] width 508 height 28
click at [982, 572] on input "394" at bounding box center [743, 576] width 508 height 28
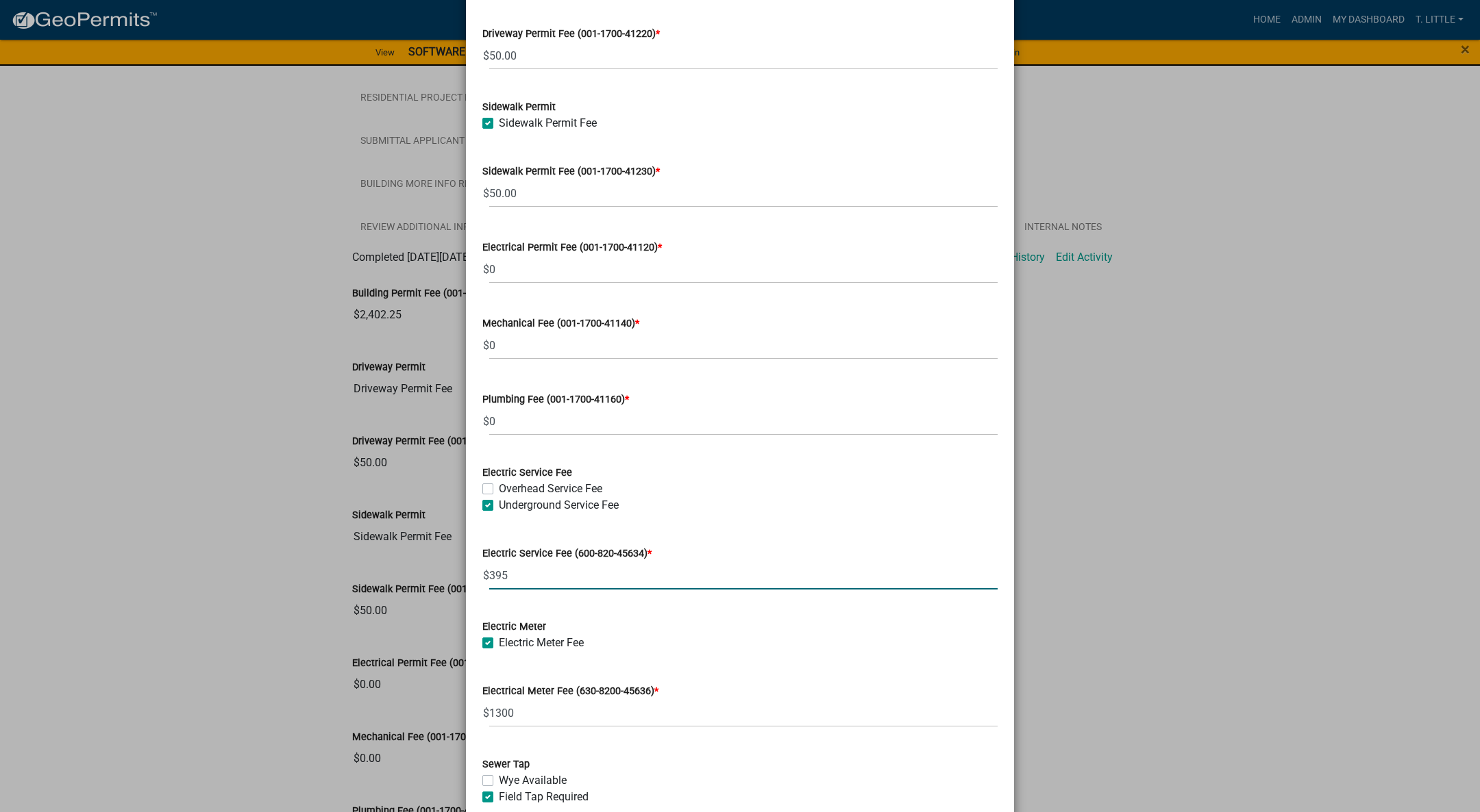
click at [982, 572] on input "395" at bounding box center [743, 576] width 508 height 28
click at [982, 572] on input "396" at bounding box center [743, 576] width 508 height 28
click at [982, 572] on input "397" at bounding box center [743, 576] width 508 height 28
click at [982, 572] on input "398" at bounding box center [743, 576] width 508 height 28
click at [982, 572] on input "399" at bounding box center [743, 576] width 508 height 28
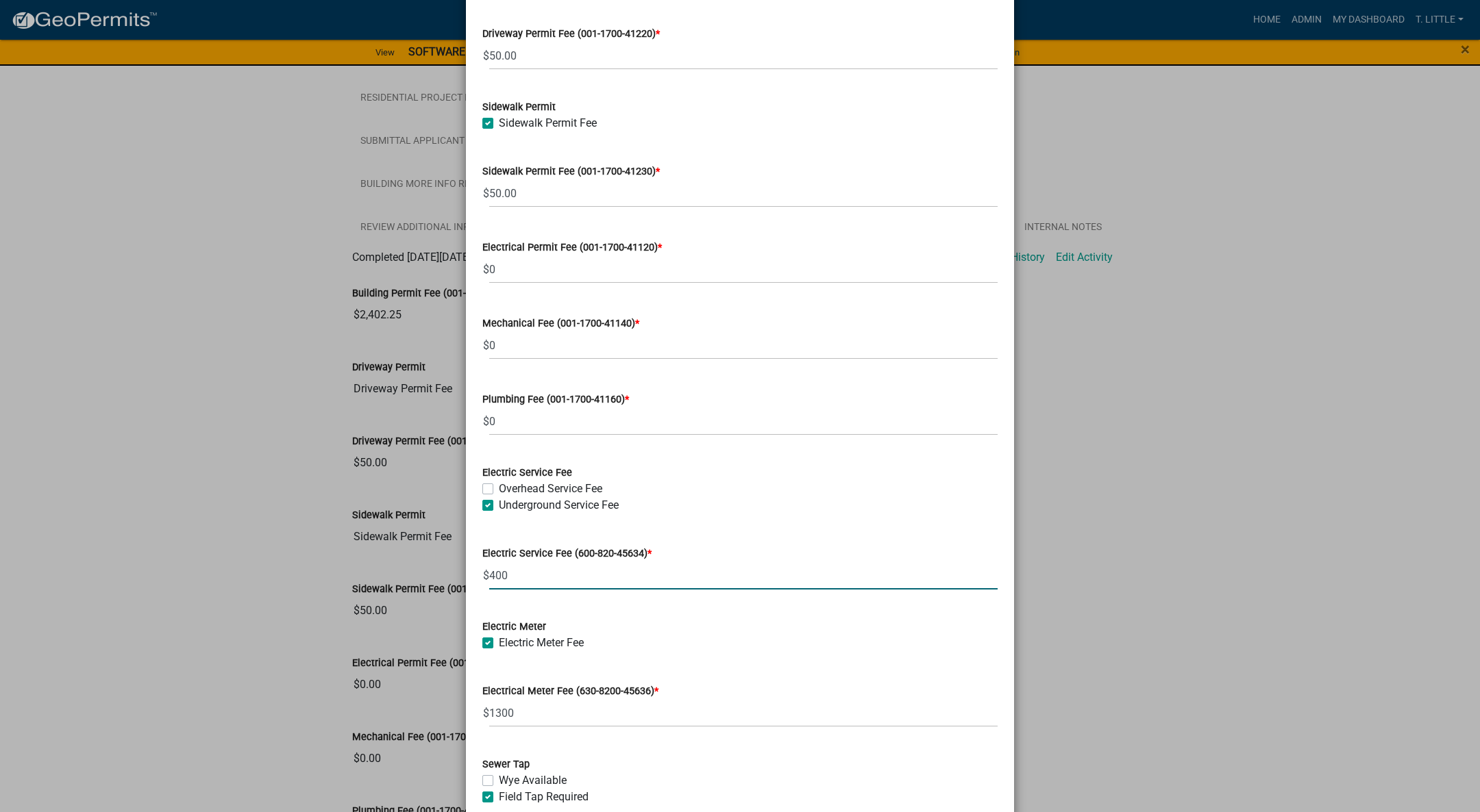
type input "400"
click at [982, 572] on input "400" at bounding box center [743, 576] width 508 height 28
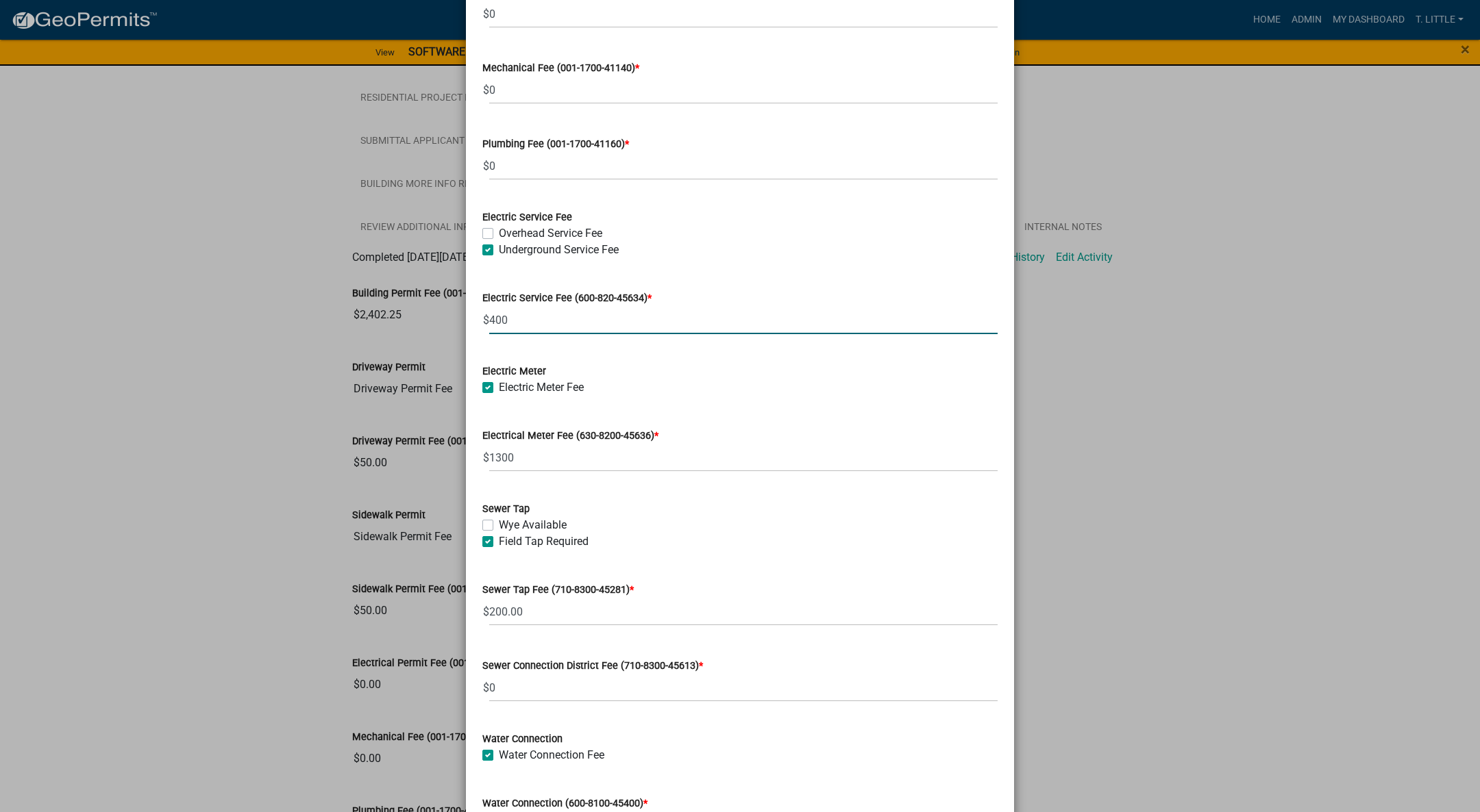
scroll to position [514, 0]
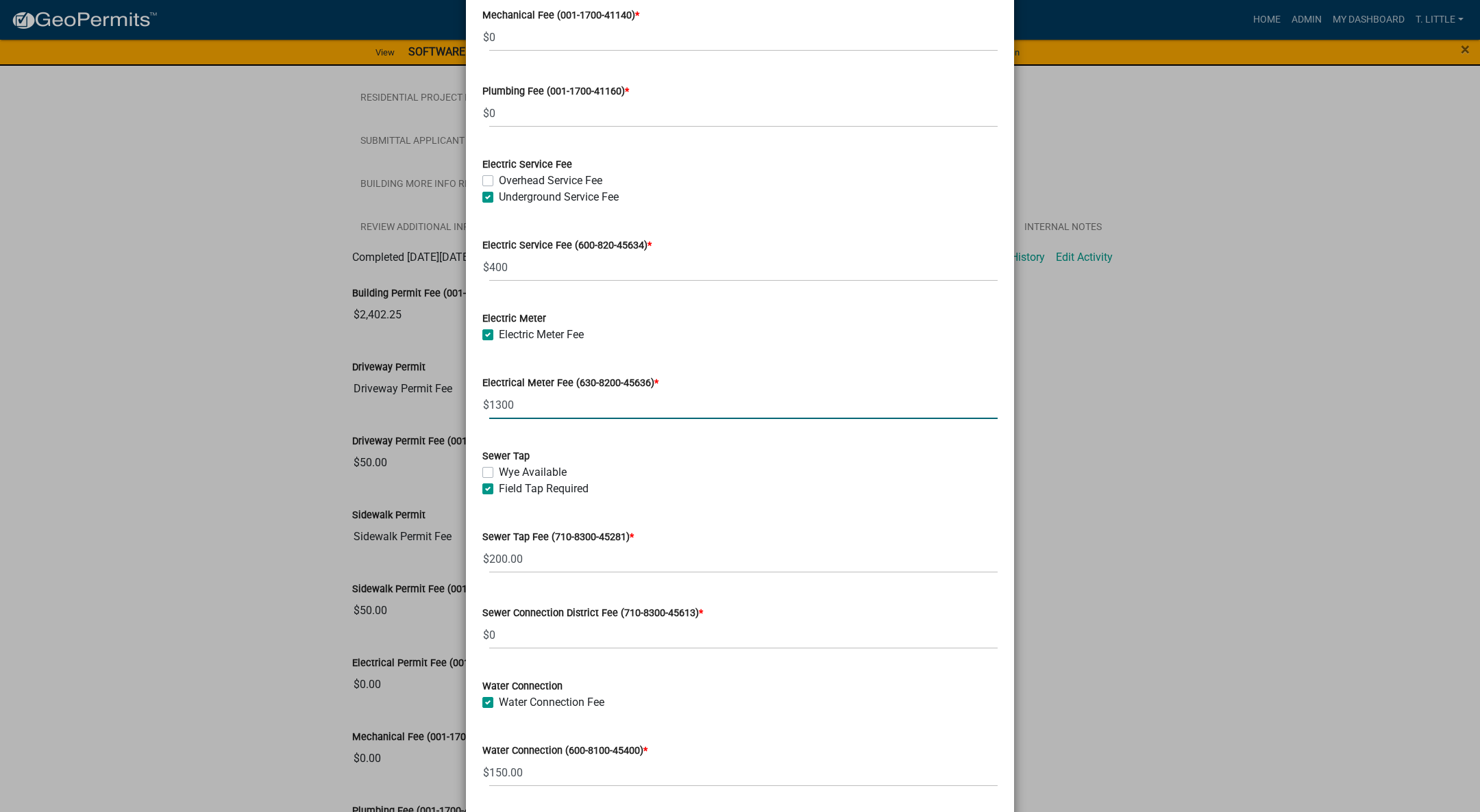
click at [512, 402] on input "1300" at bounding box center [743, 405] width 508 height 28
click at [489, 407] on input "1300" at bounding box center [743, 405] width 508 height 28
type input "5200.00"
click at [551, 557] on input "200.00" at bounding box center [743, 559] width 508 height 28
click at [491, 558] on input "200.00" at bounding box center [743, 559] width 508 height 28
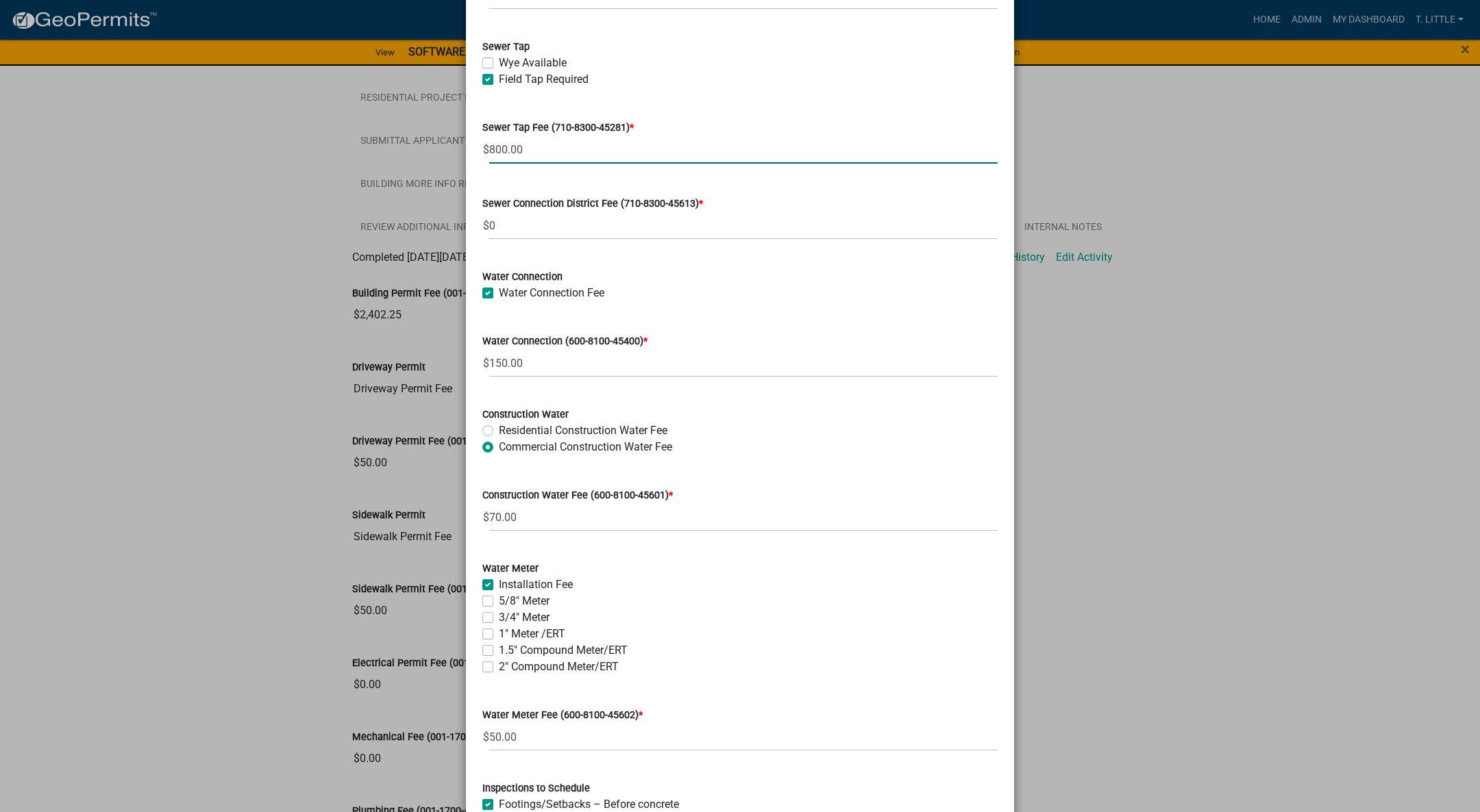
scroll to position [925, 0]
type input "800.00"
click at [518, 362] on input "150.00" at bounding box center [743, 362] width 508 height 28
click at [491, 362] on input "150.00" at bounding box center [743, 362] width 508 height 28
type input "600.00"
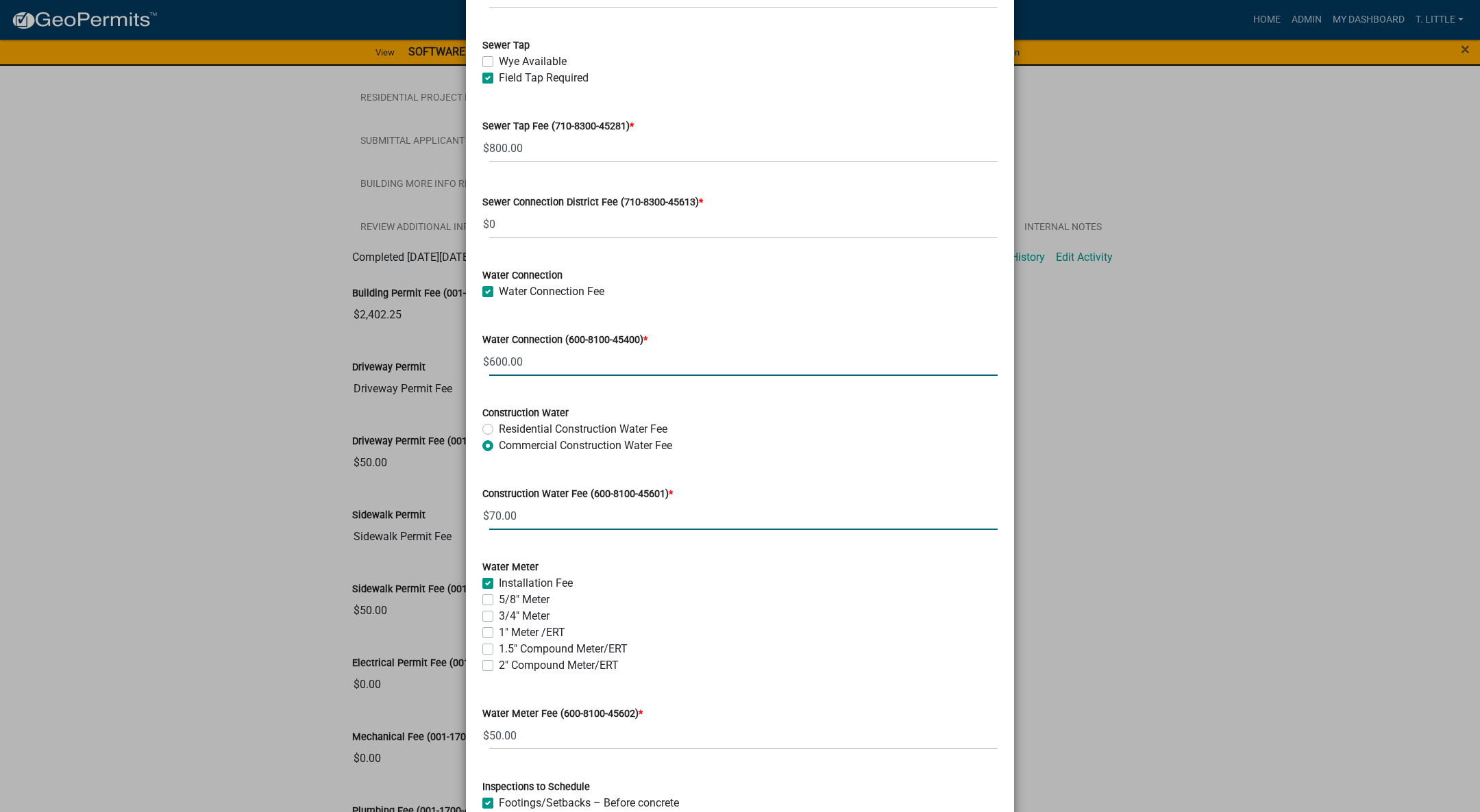
click at [489, 519] on input "70.00" at bounding box center [743, 516] width 508 height 28
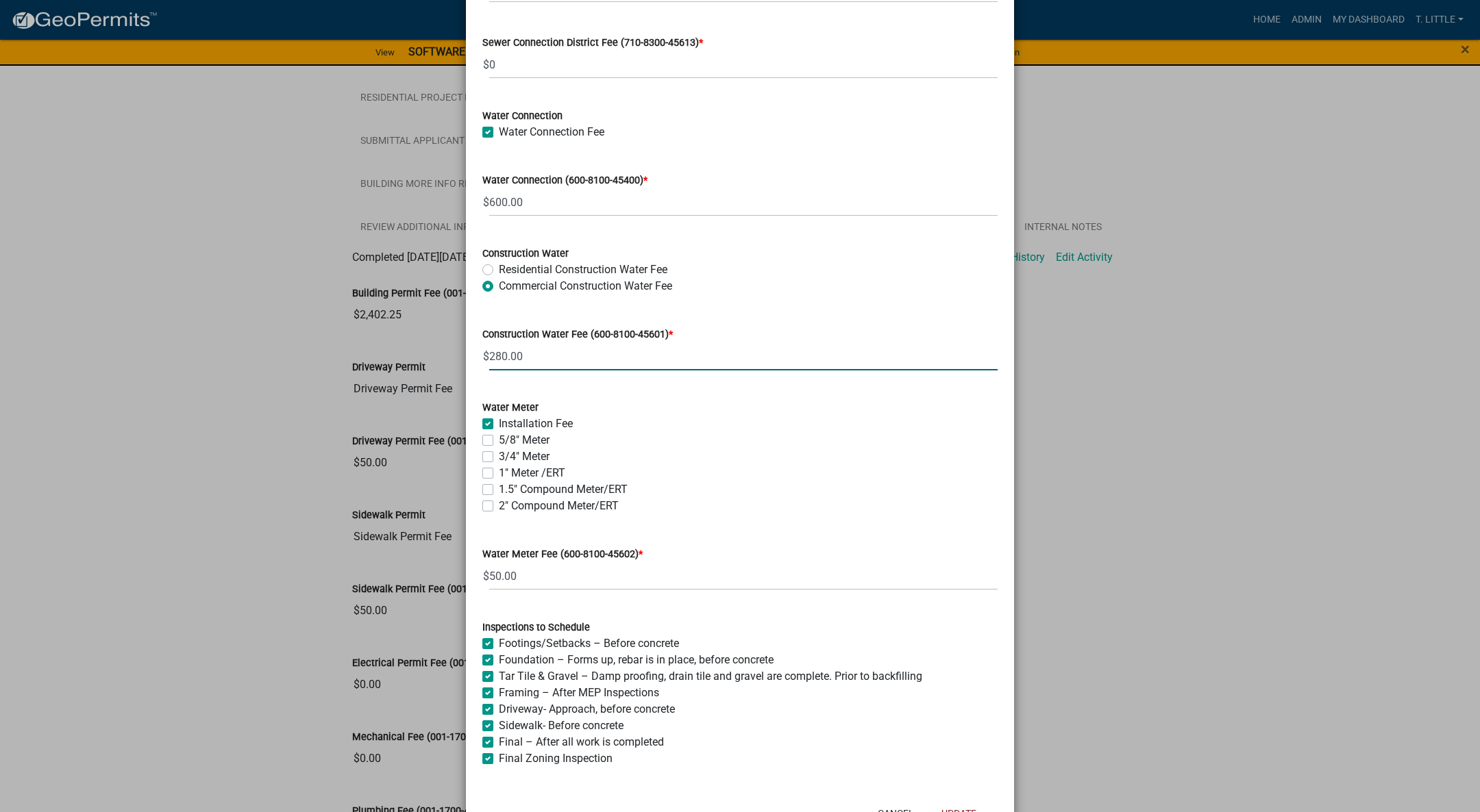
scroll to position [1136, 0]
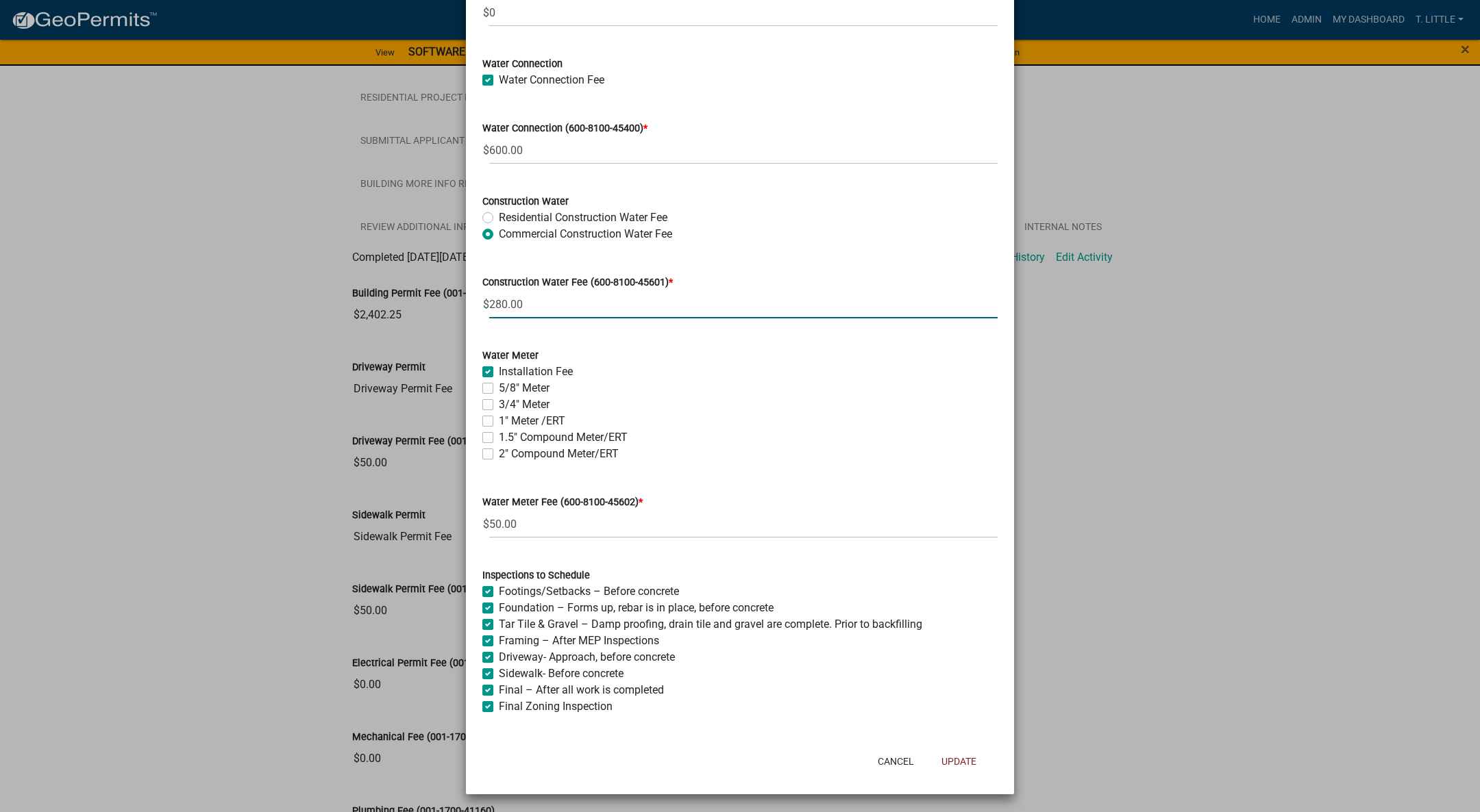
type input "280.00"
click at [617, 516] on input "50.00" at bounding box center [743, 524] width 508 height 28
click at [498, 454] on label "2" Compound Meter/ERT" at bounding box center [558, 454] width 120 height 17
click at [498, 454] on input "2" Compound Meter/ERT" at bounding box center [503, 450] width 9 height 9
checkbox input "true"
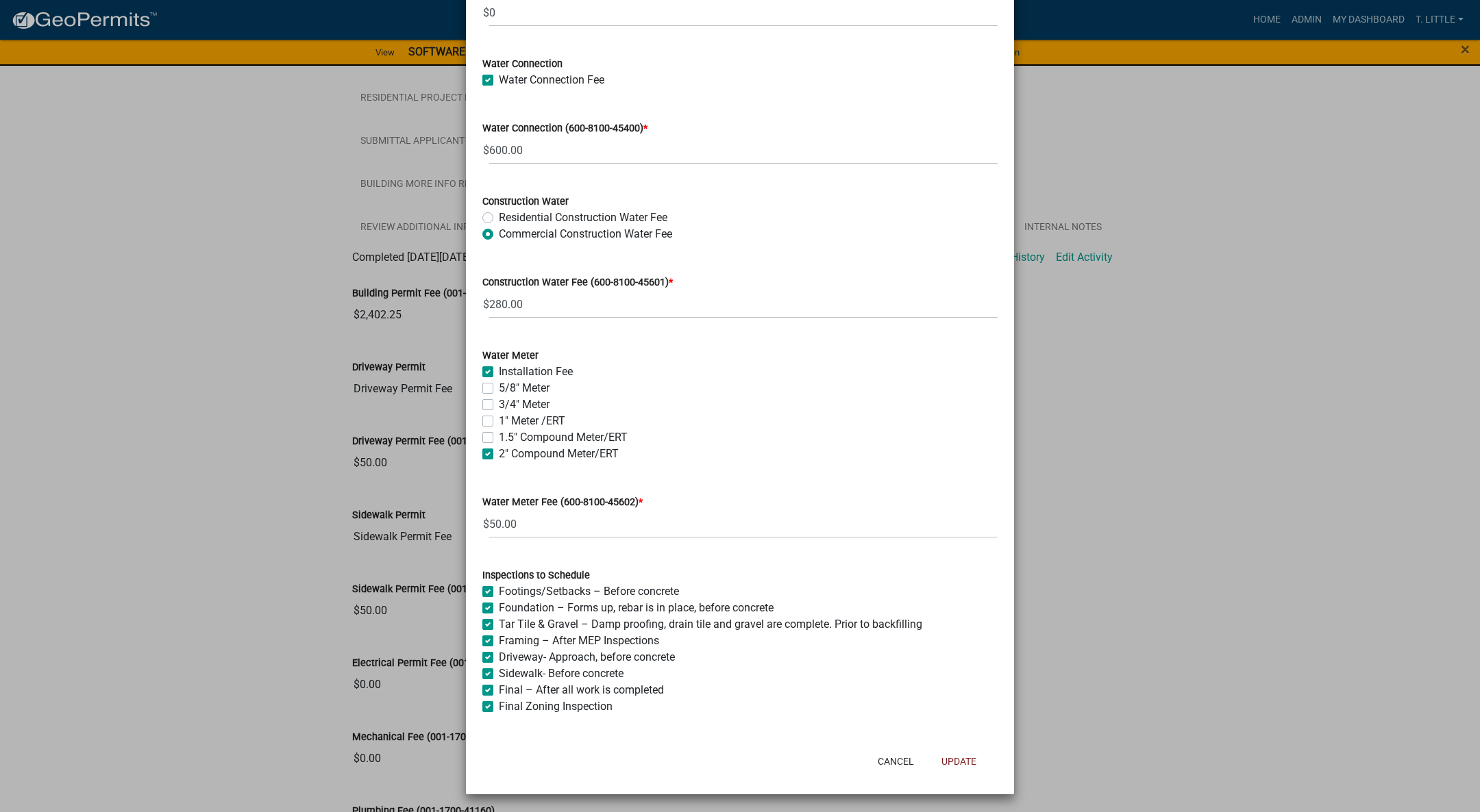
checkbox input "true"
checkbox input "false"
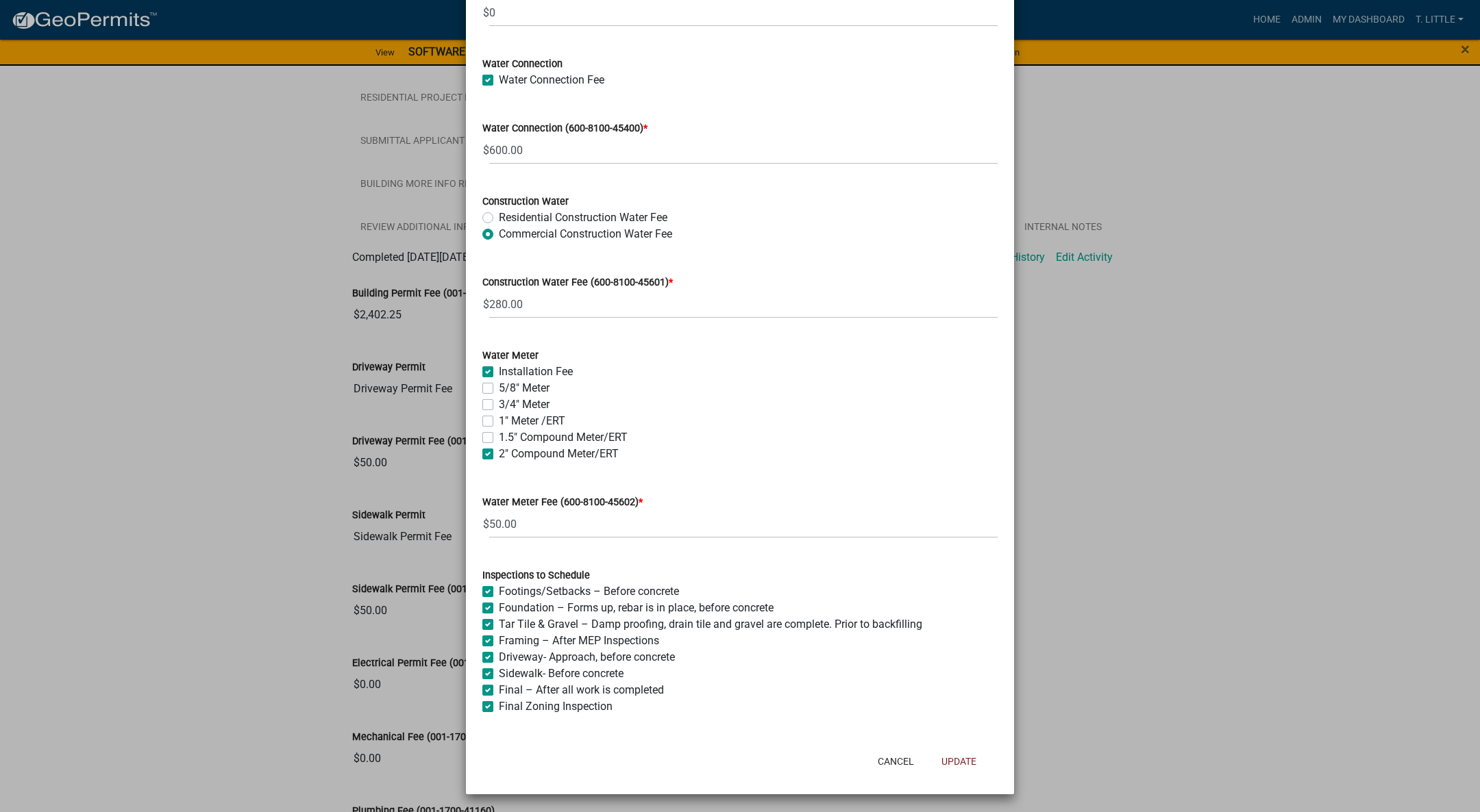
checkbox input "true"
click at [954, 765] on button "Update" at bounding box center [959, 761] width 57 height 24
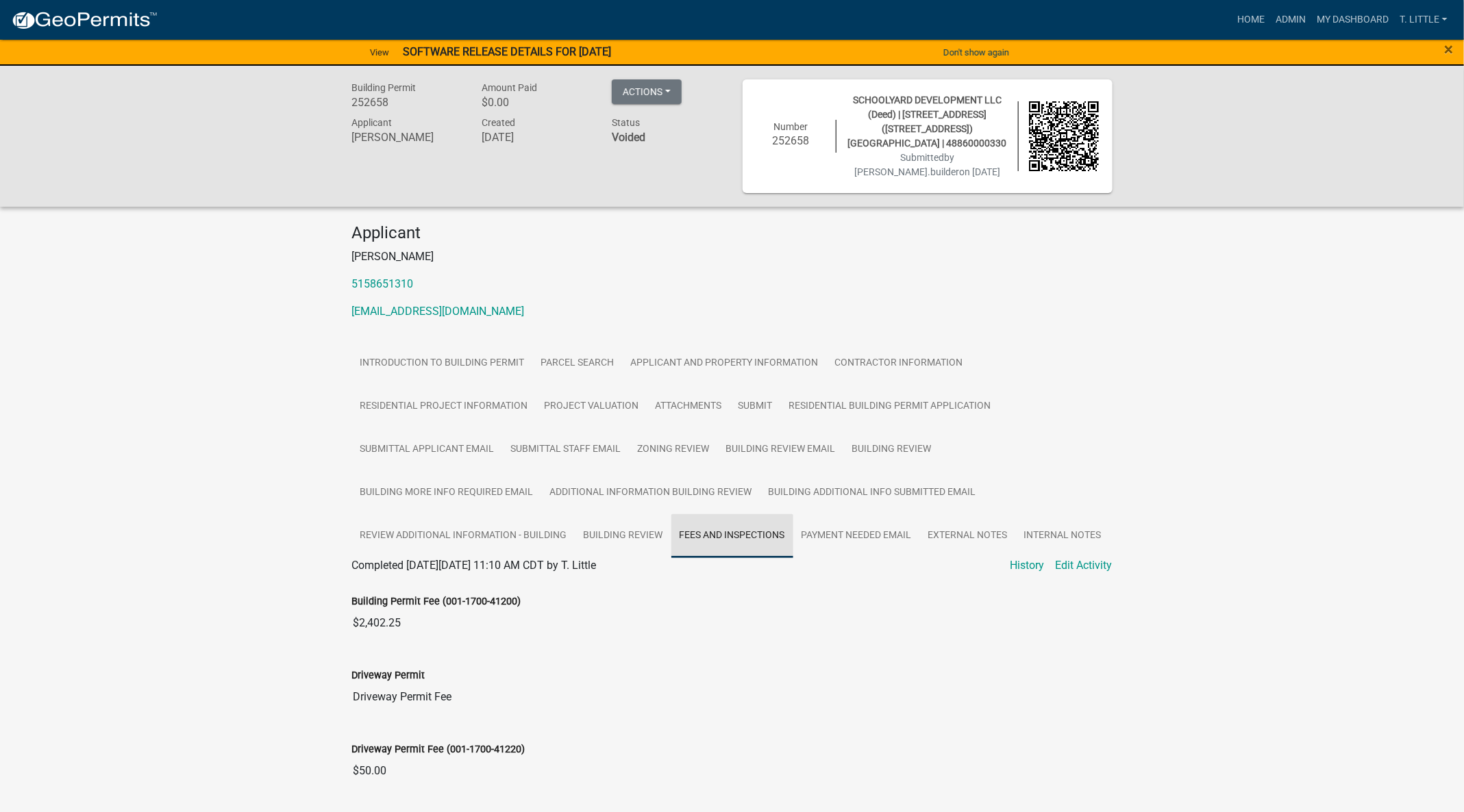
click at [742, 531] on link "Fees and Inspections" at bounding box center [732, 536] width 122 height 44
click at [1072, 556] on link "Internal Notes" at bounding box center [1062, 536] width 94 height 44
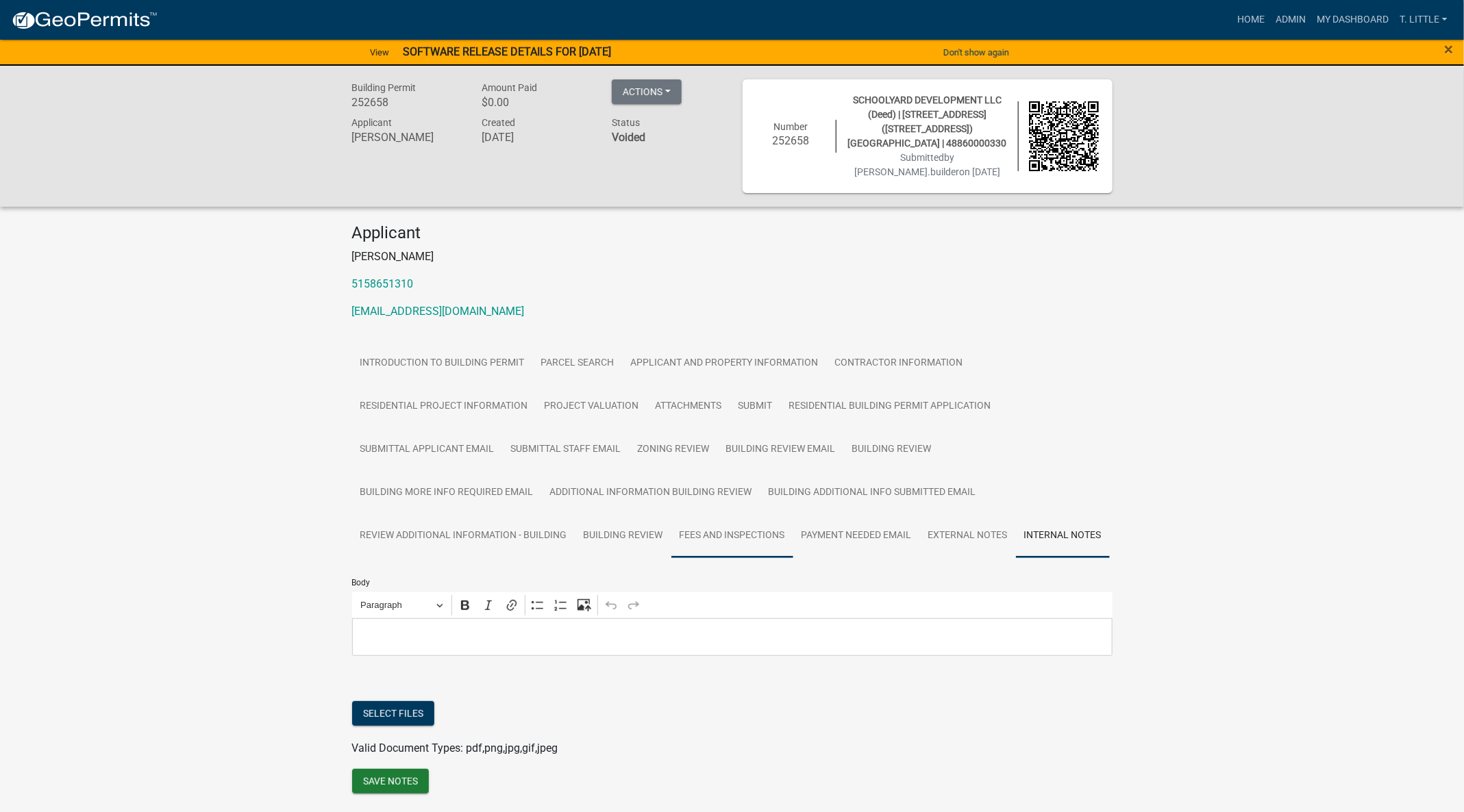
click at [728, 539] on link "Fees and Inspections" at bounding box center [732, 536] width 122 height 44
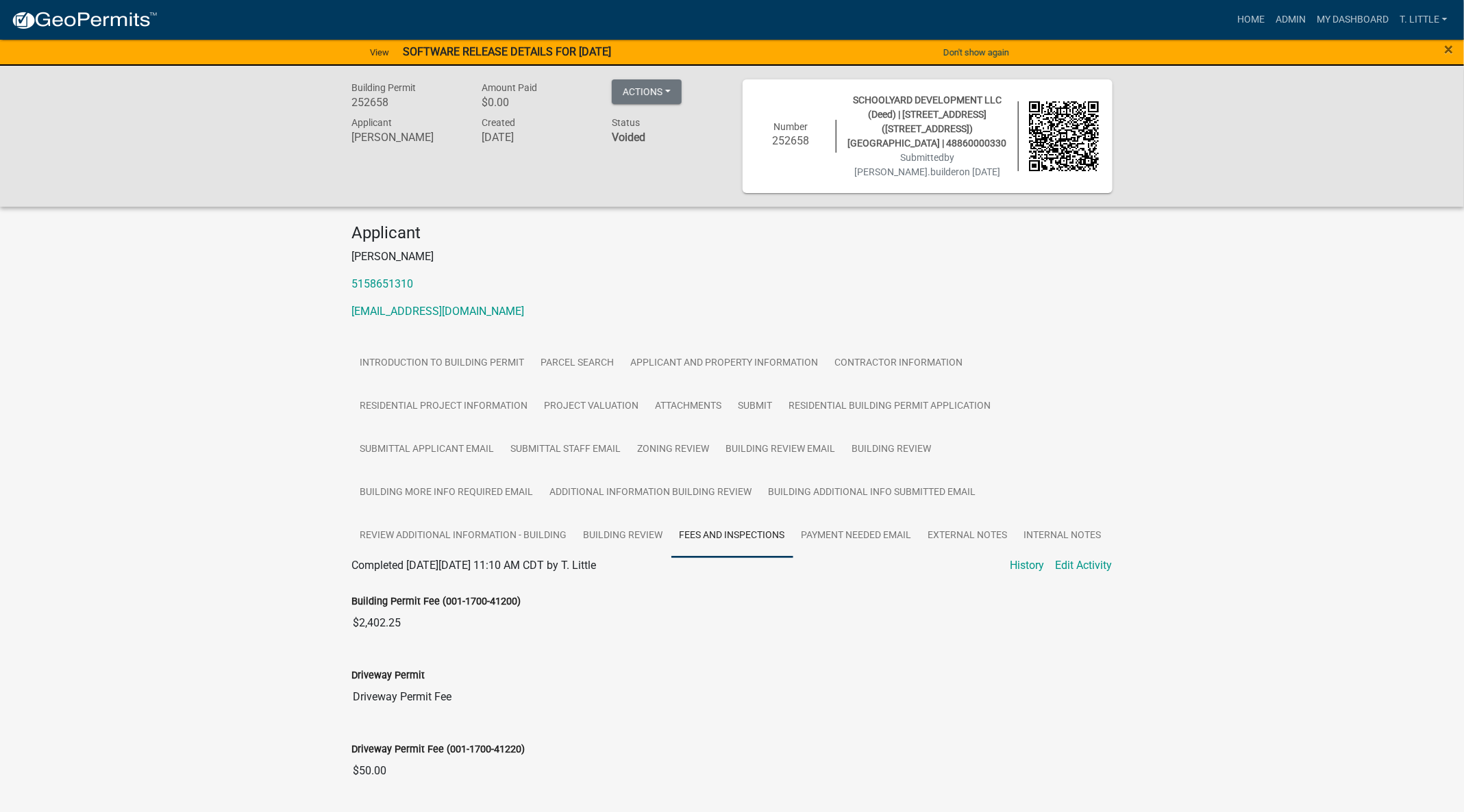
click at [1083, 561] on link "Edit Activity" at bounding box center [1084, 566] width 57 height 17
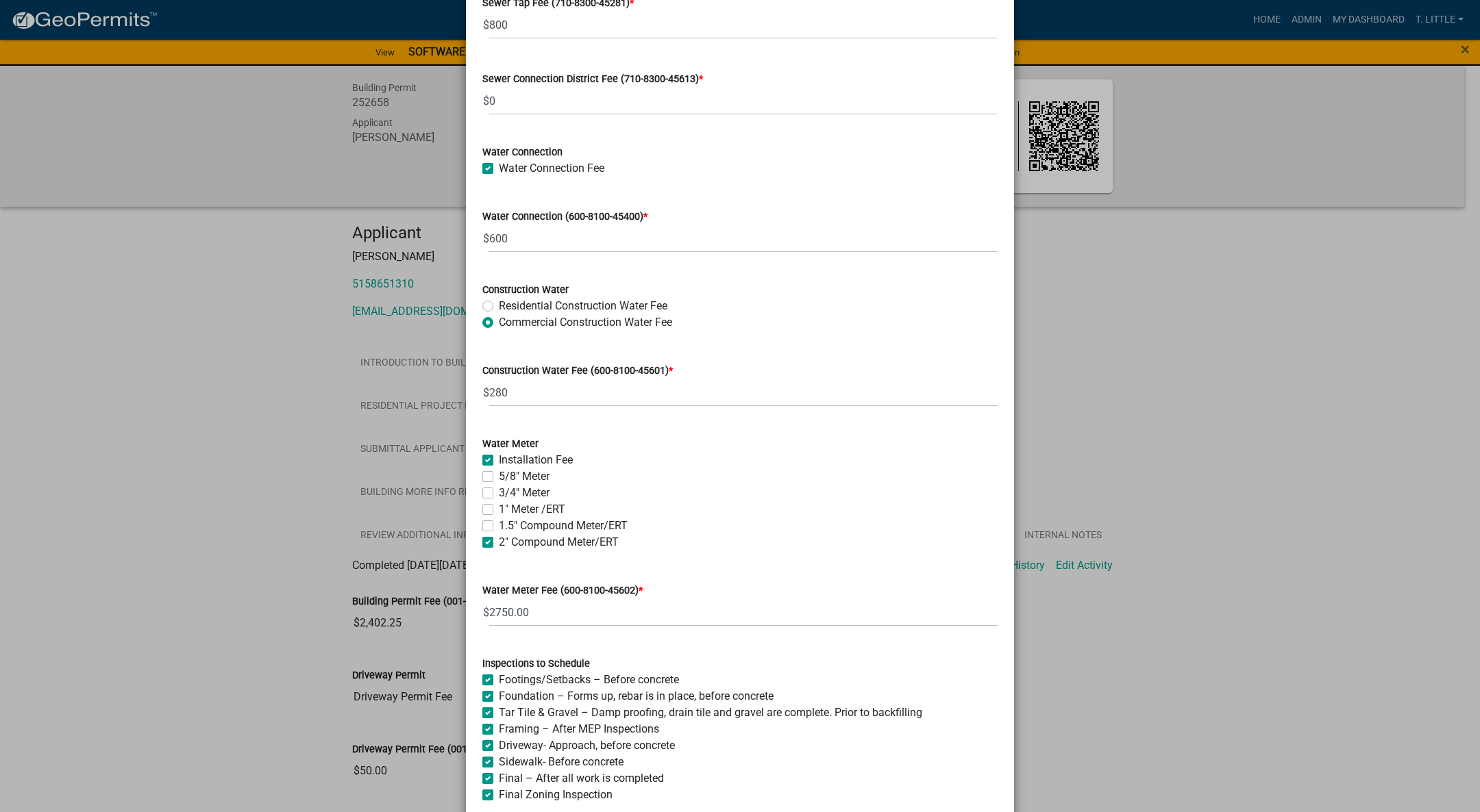
scroll to position [1136, 0]
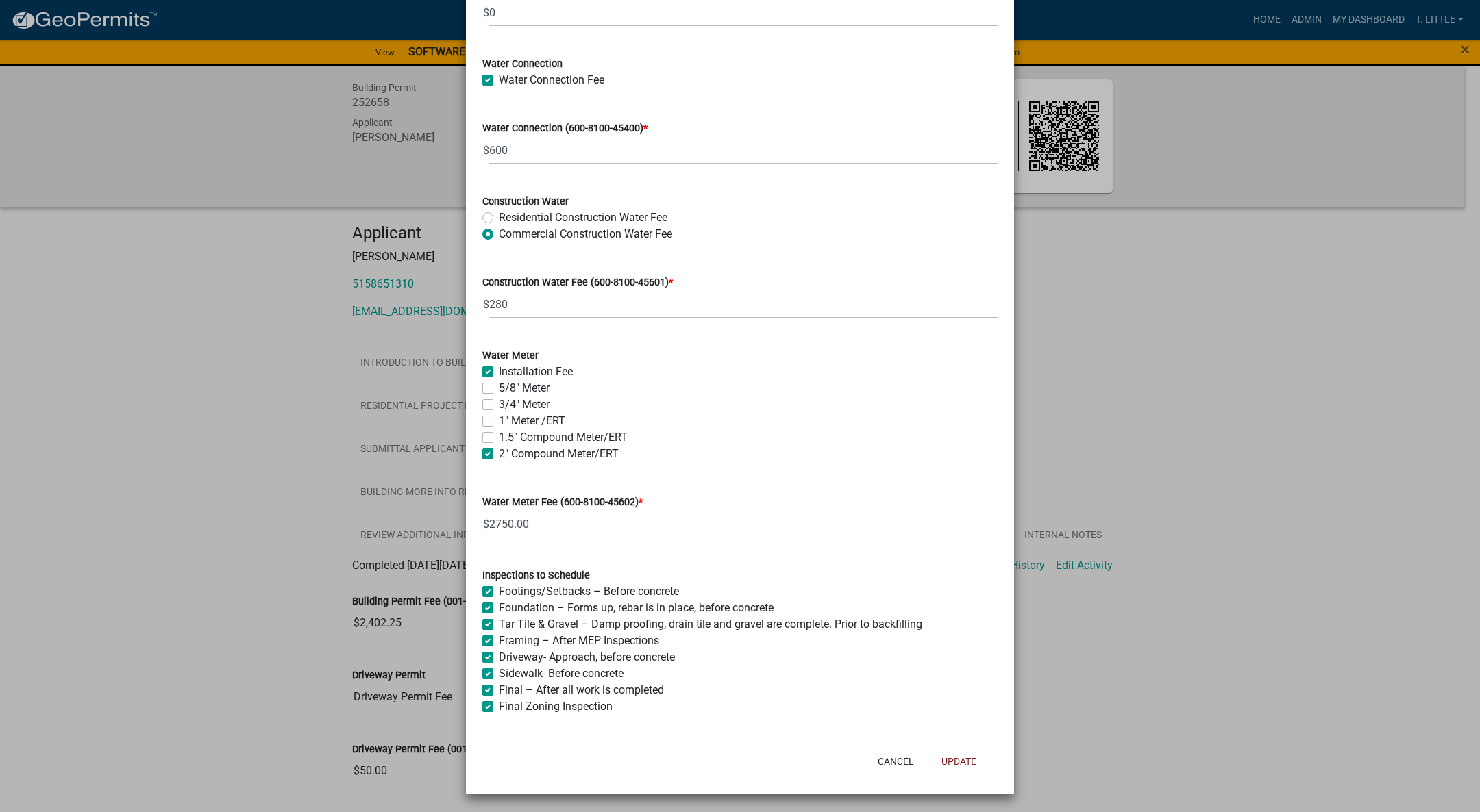
click at [754, 485] on div "Water Meter Fee (600-8100-45602) * $ 2750.00" at bounding box center [740, 506] width 515 height 63
click at [520, 524] on input "2750.00" at bounding box center [743, 524] width 508 height 28
type input "11000.00"
click at [838, 411] on div "3/4" Meter" at bounding box center [740, 405] width 515 height 17
click at [931, 750] on button "Update" at bounding box center [959, 761] width 57 height 24
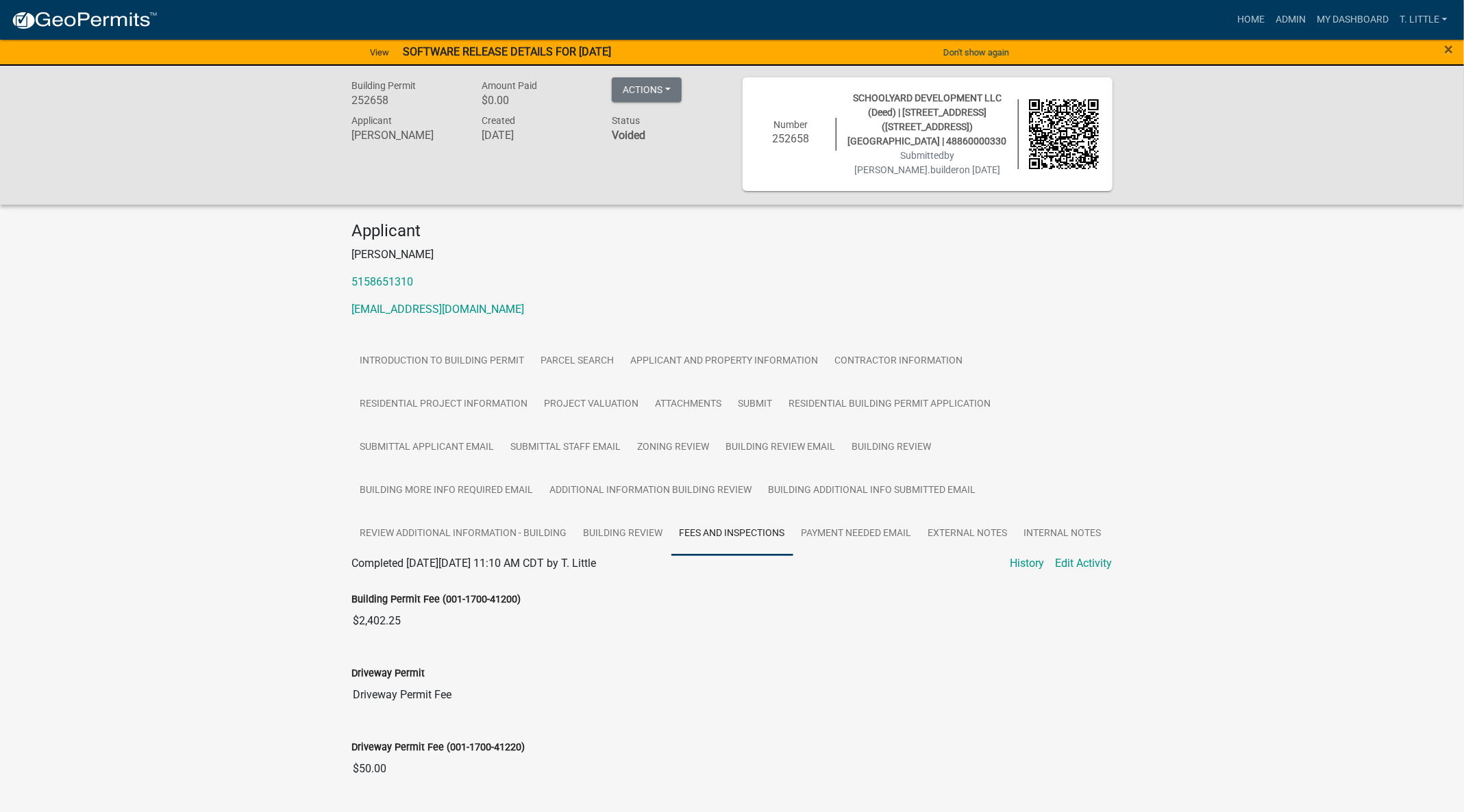
scroll to position [0, 0]
click at [846, 533] on link "Payment Needed Email" at bounding box center [857, 536] width 127 height 44
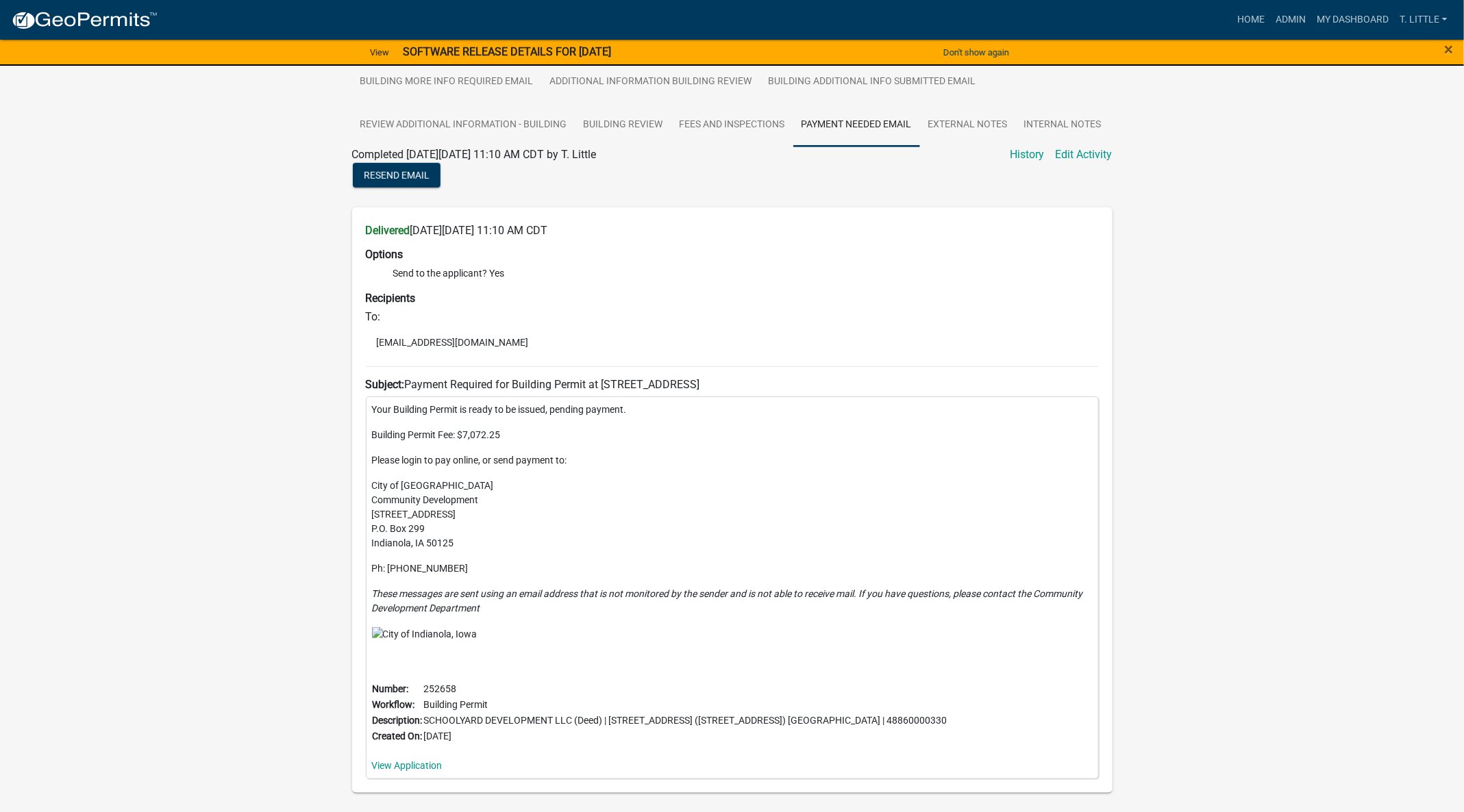
scroll to position [464, 0]
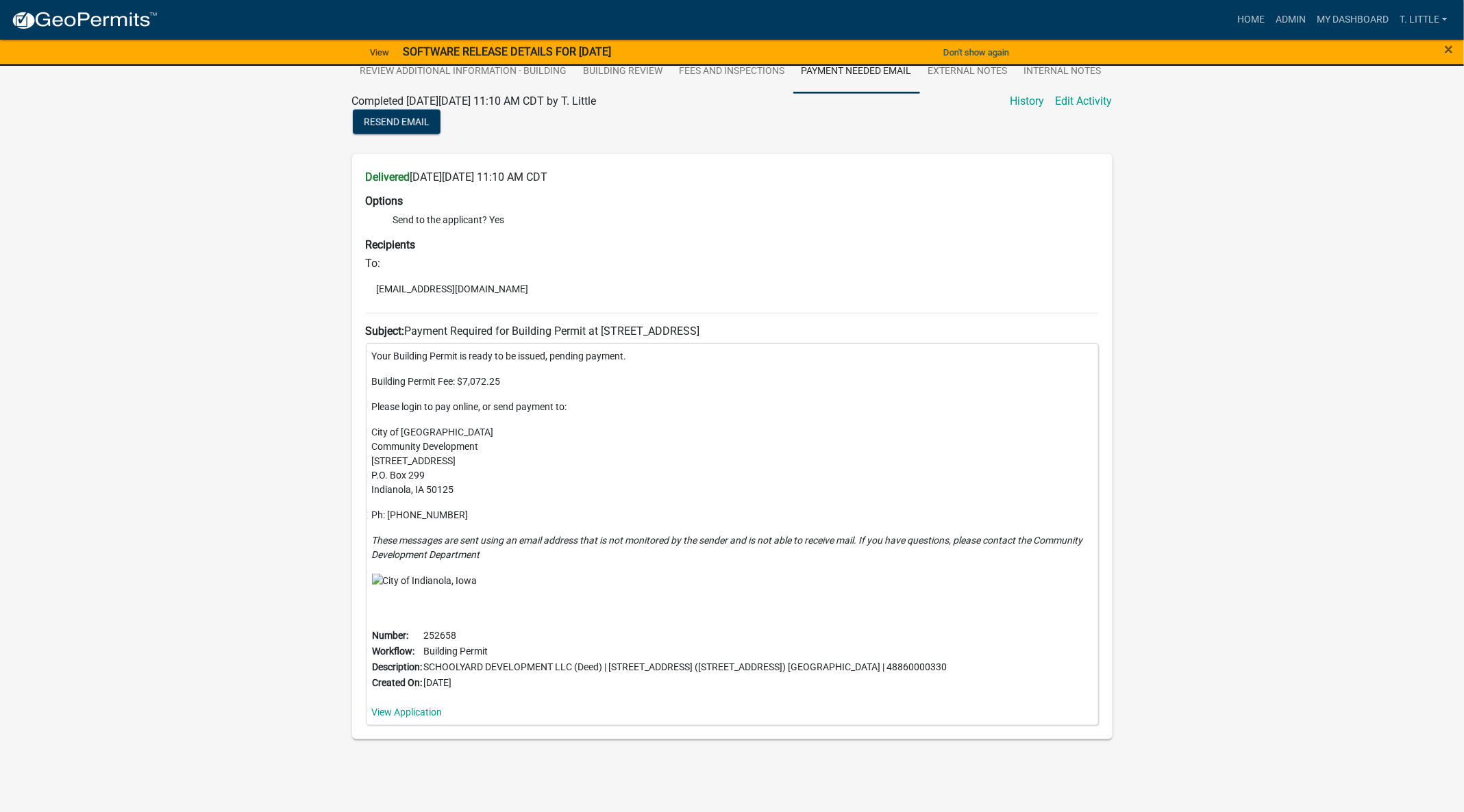
click at [841, 137] on div "Resend Email" at bounding box center [732, 123] width 781 height 28
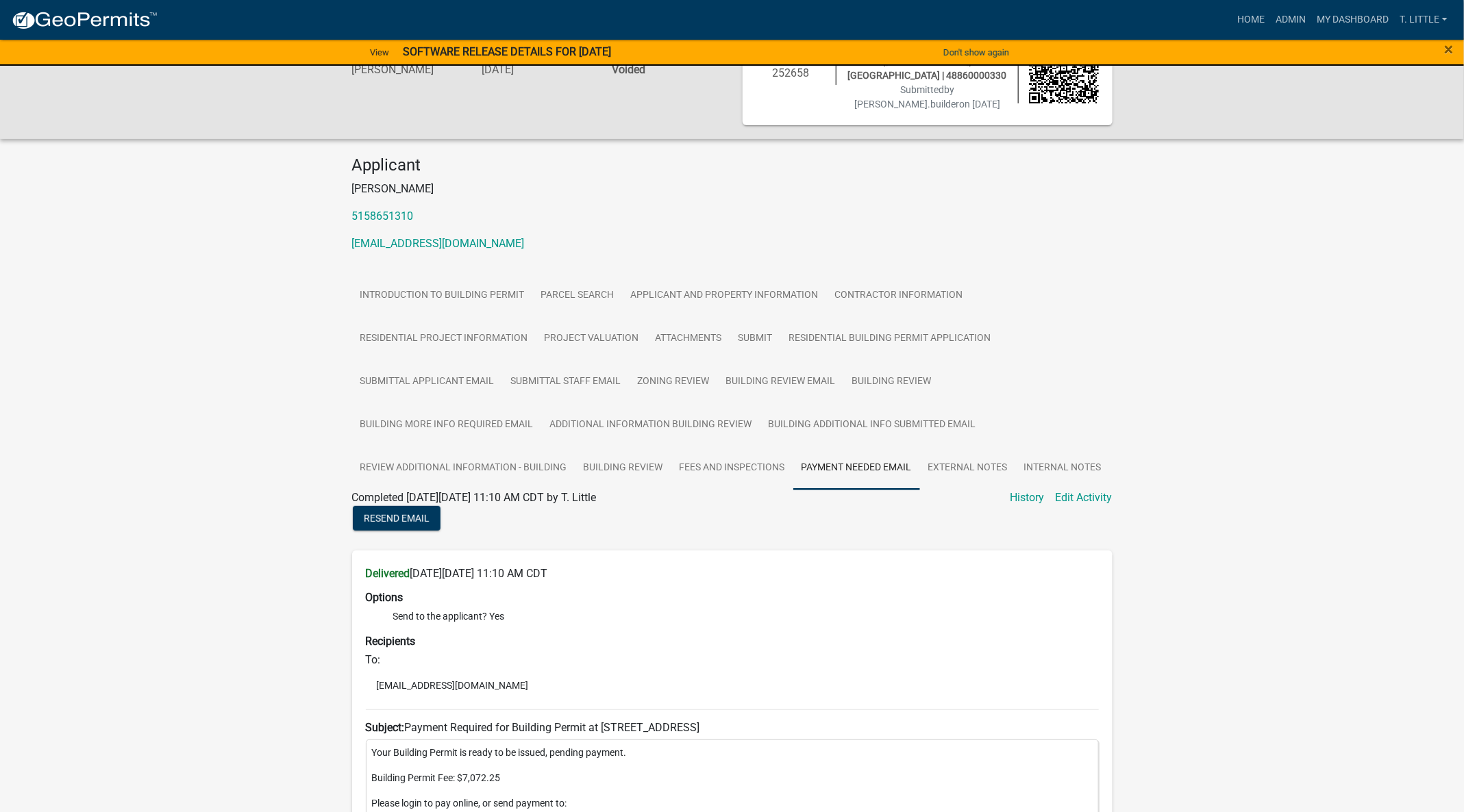
scroll to position [54, 0]
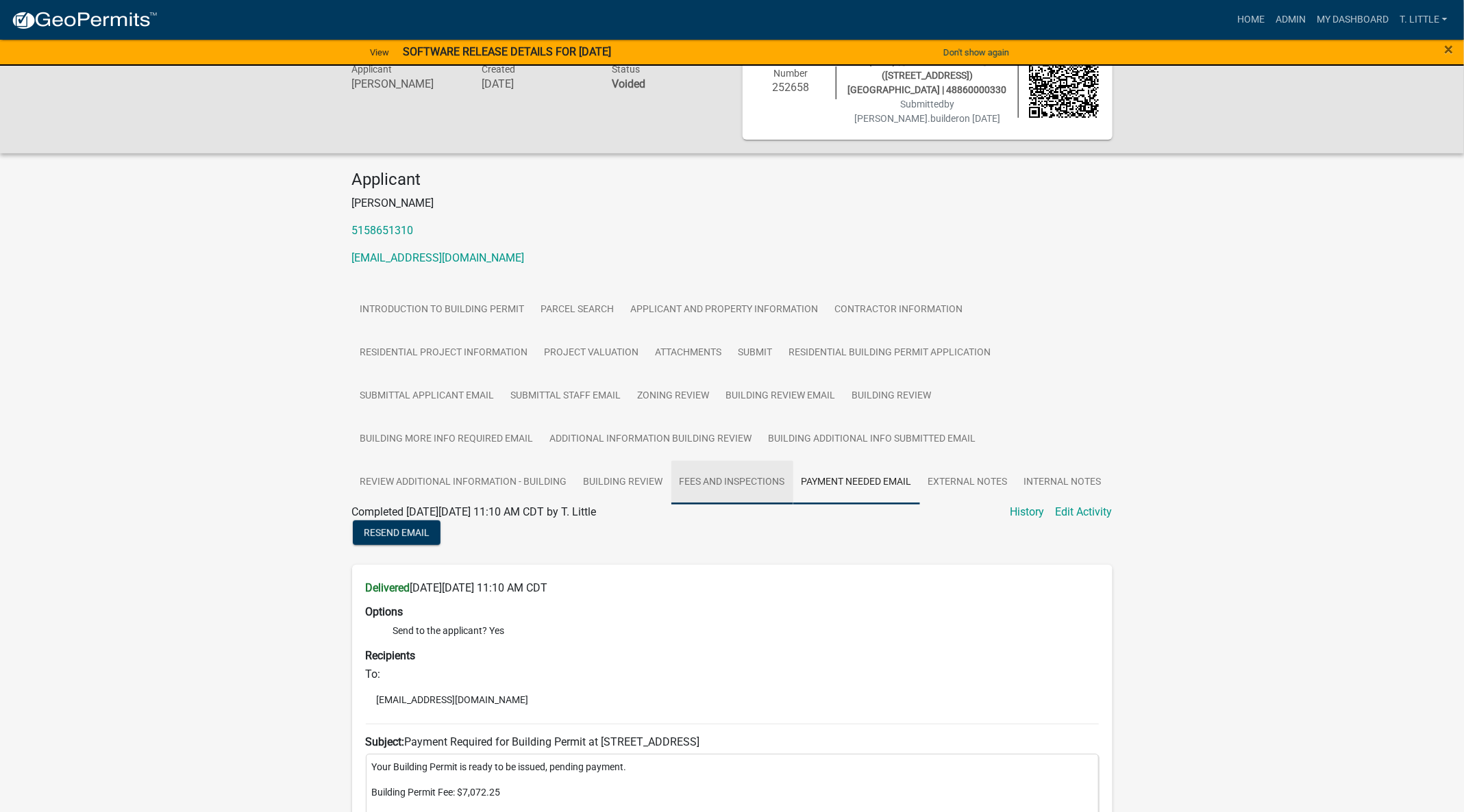
click at [762, 480] on link "Fees and Inspections" at bounding box center [732, 482] width 122 height 44
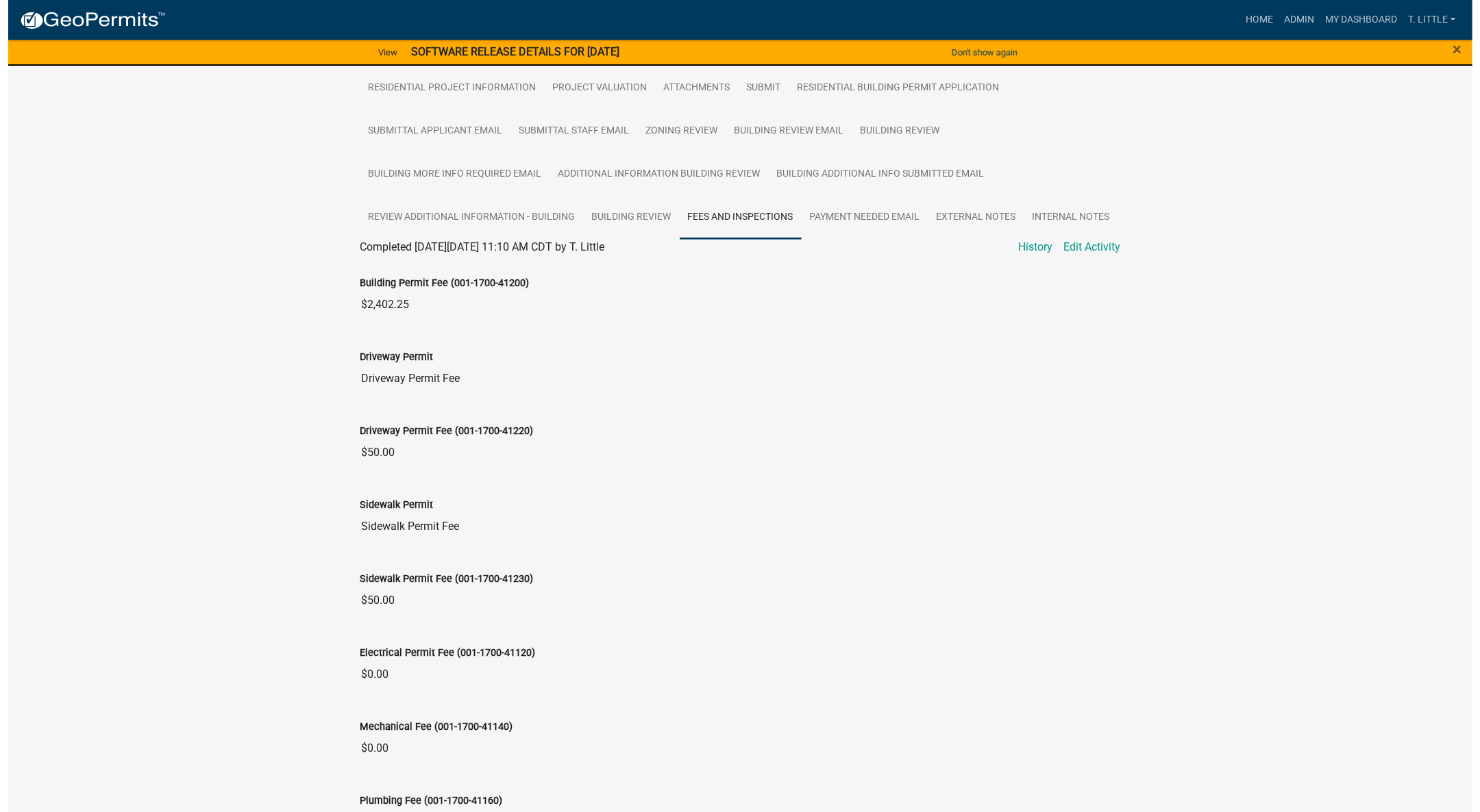
scroll to position [0, 0]
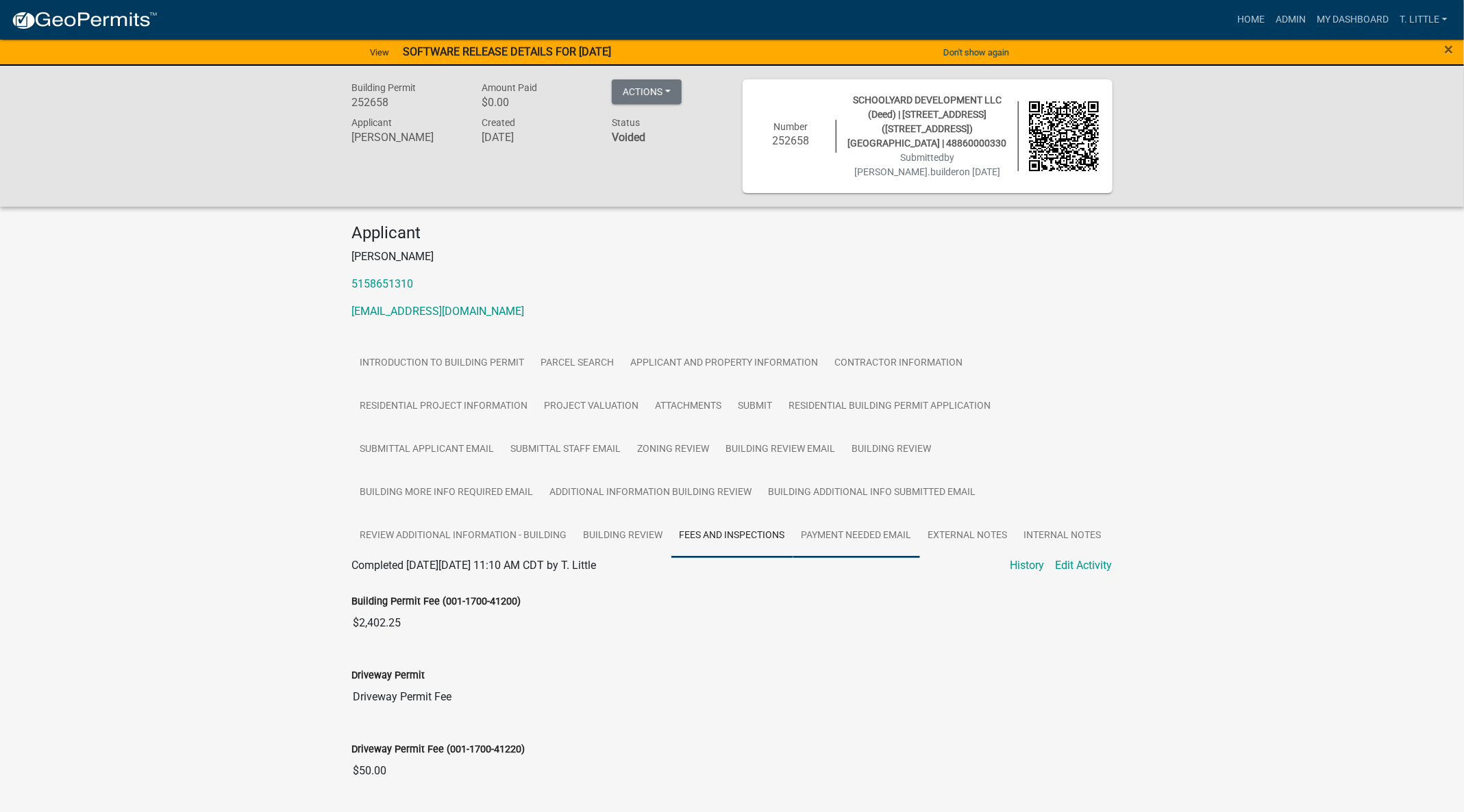
click at [828, 542] on link "Payment Needed Email" at bounding box center [857, 536] width 127 height 44
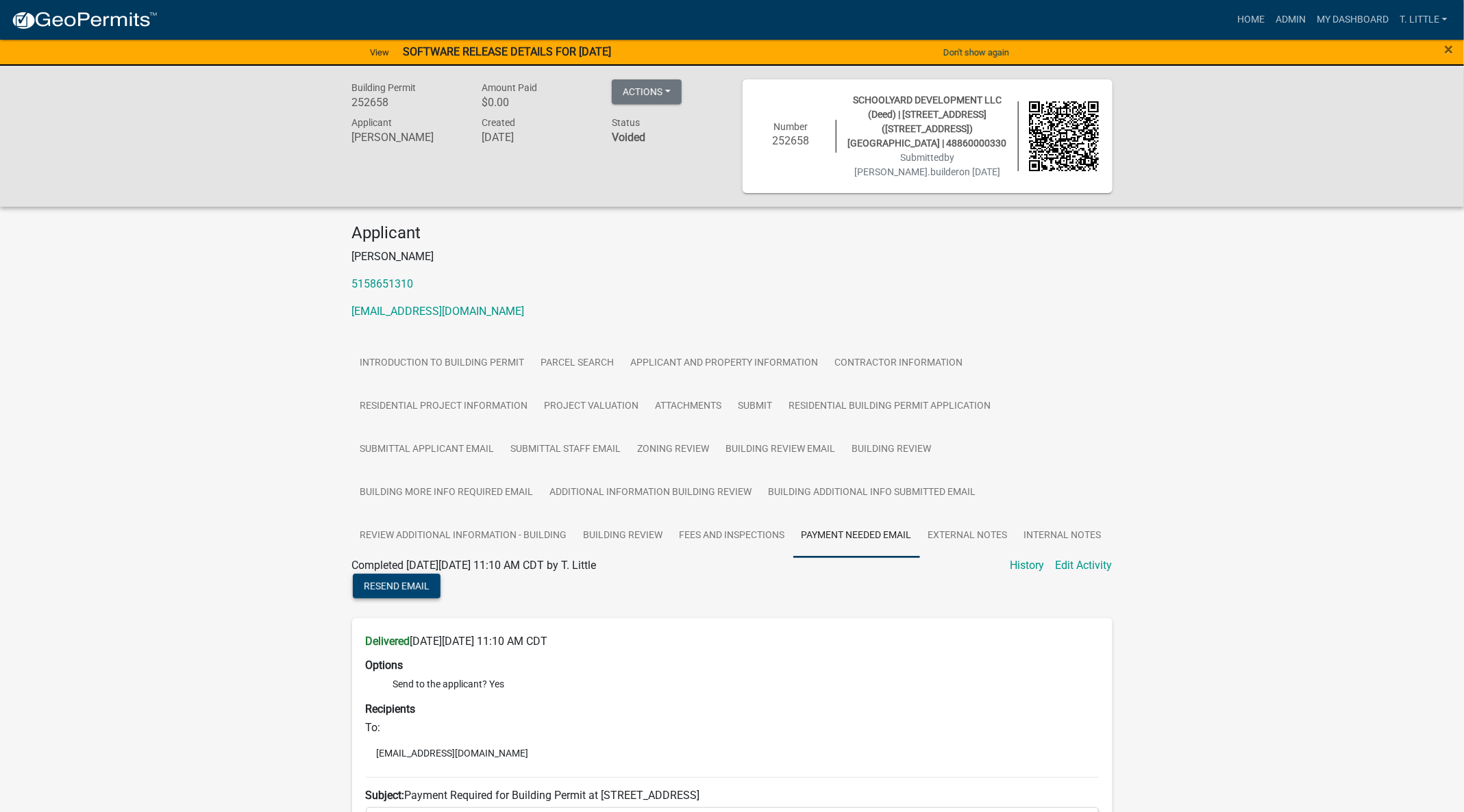
click at [396, 591] on span "Resend Email" at bounding box center [397, 585] width 66 height 11
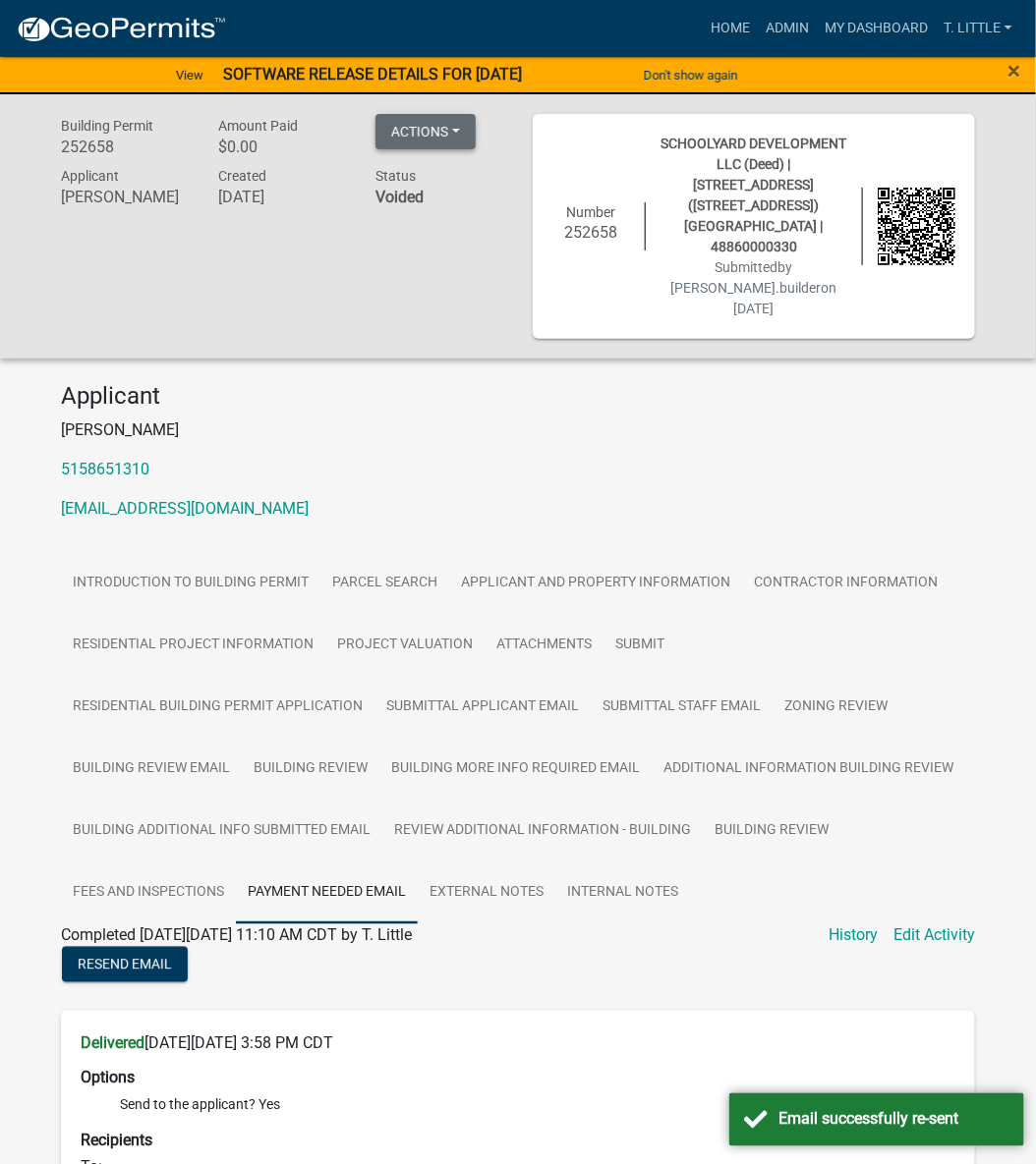
click at [462, 125] on button "Actions" at bounding box center [425, 131] width 100 height 35
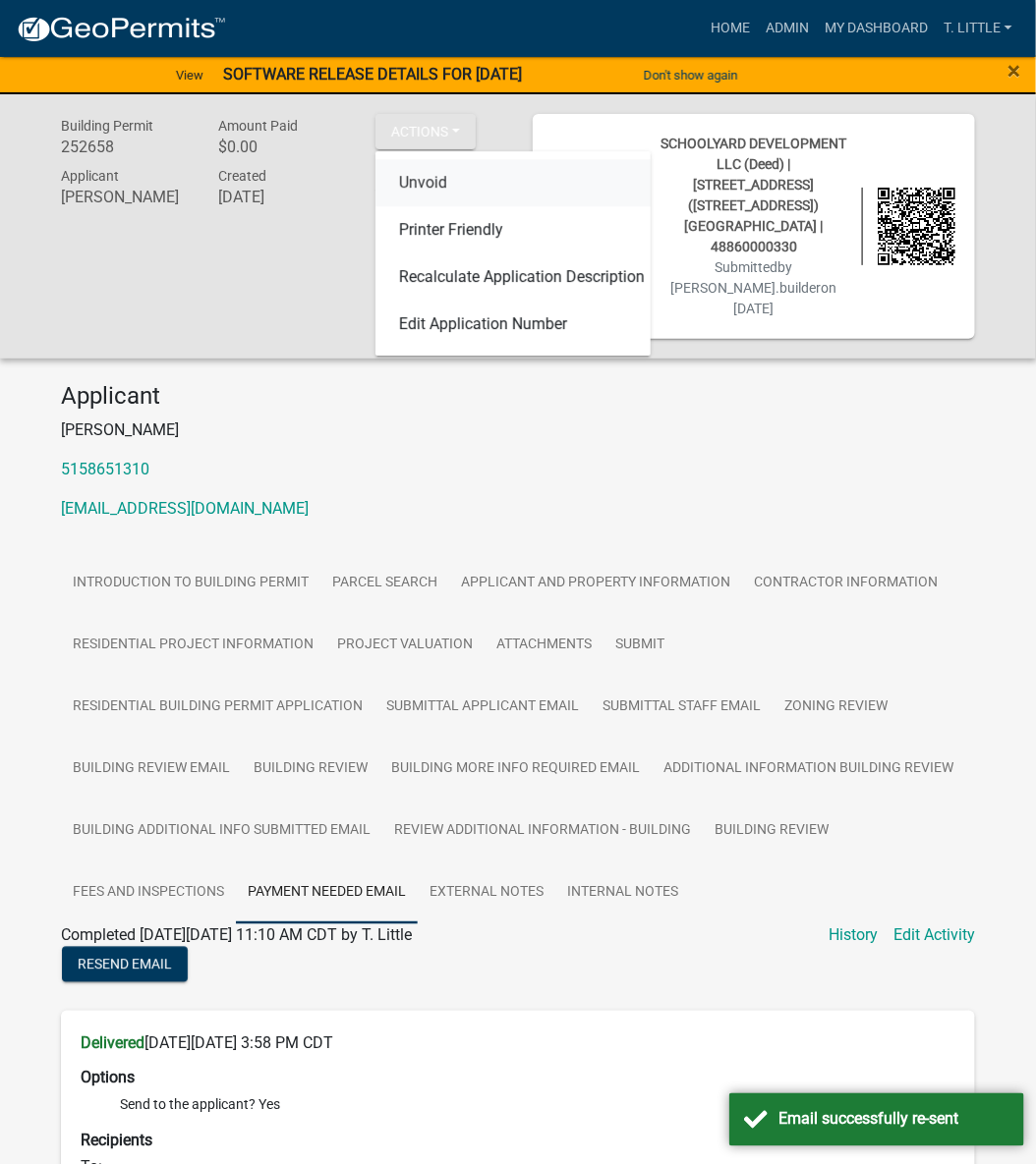
click at [450, 186] on link "Unvoid" at bounding box center [512, 182] width 275 height 47
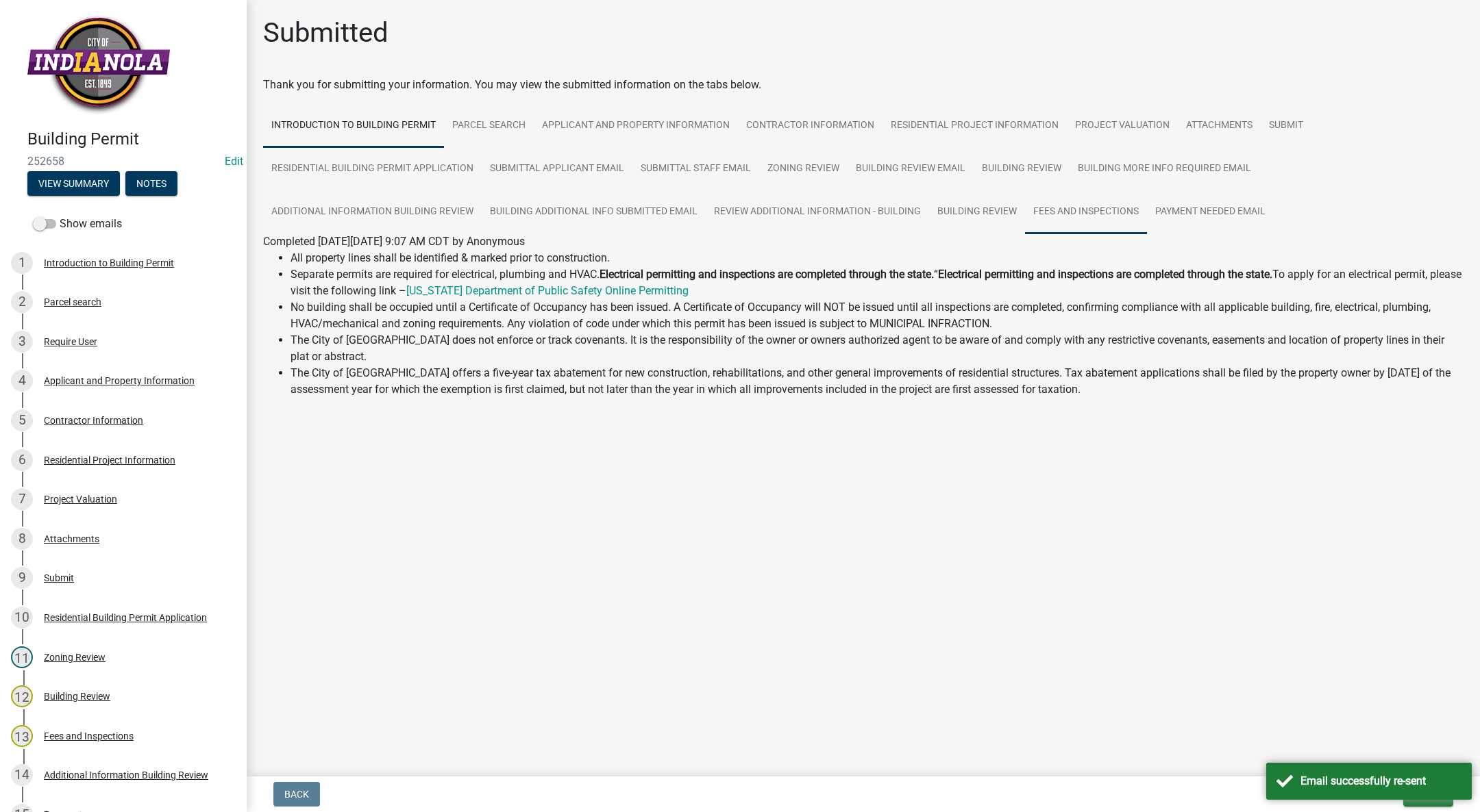
click at [1068, 200] on link "Fees and Inspections" at bounding box center [1085, 212] width 122 height 44
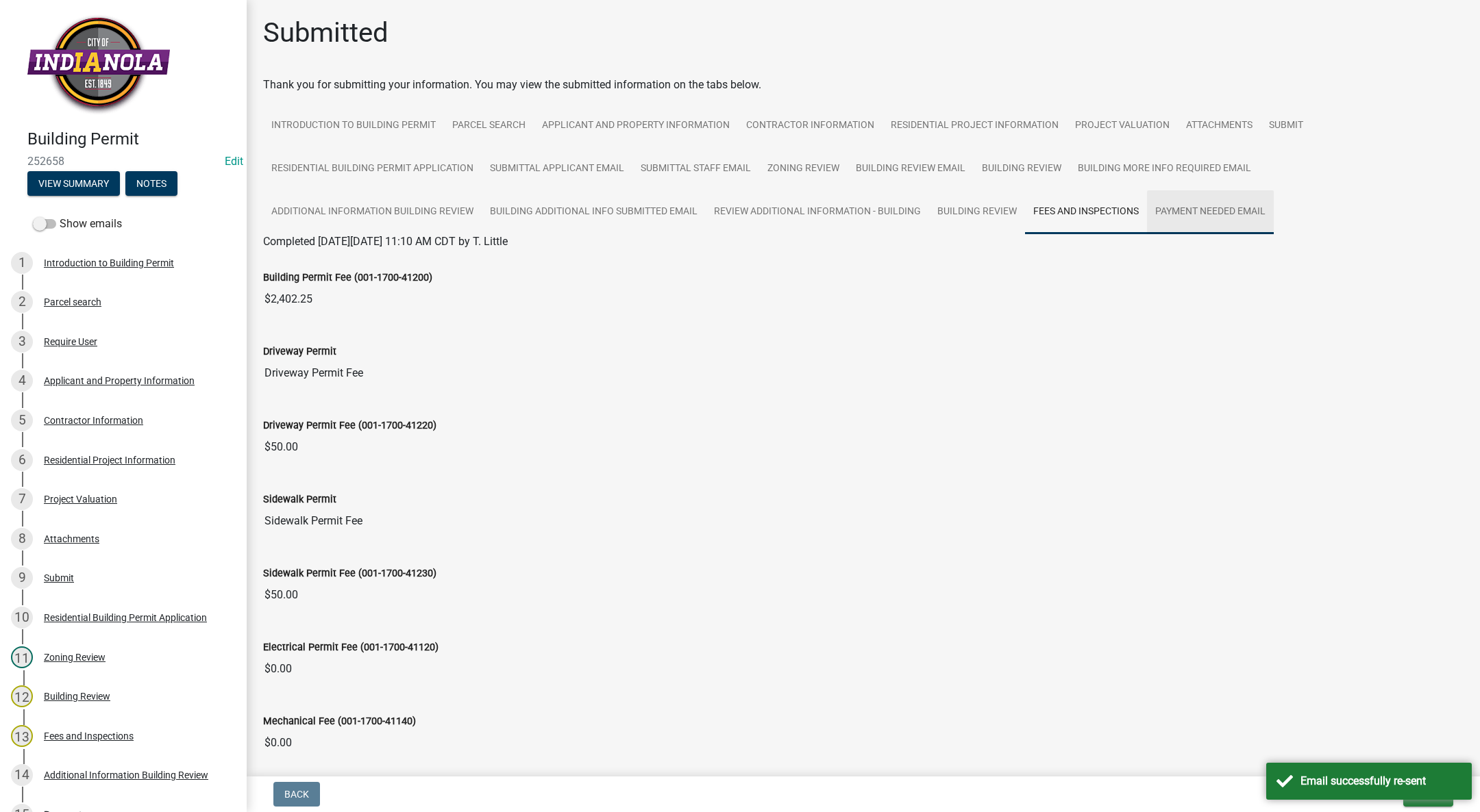
click at [1207, 223] on link "Payment Needed Email" at bounding box center [1210, 212] width 127 height 44
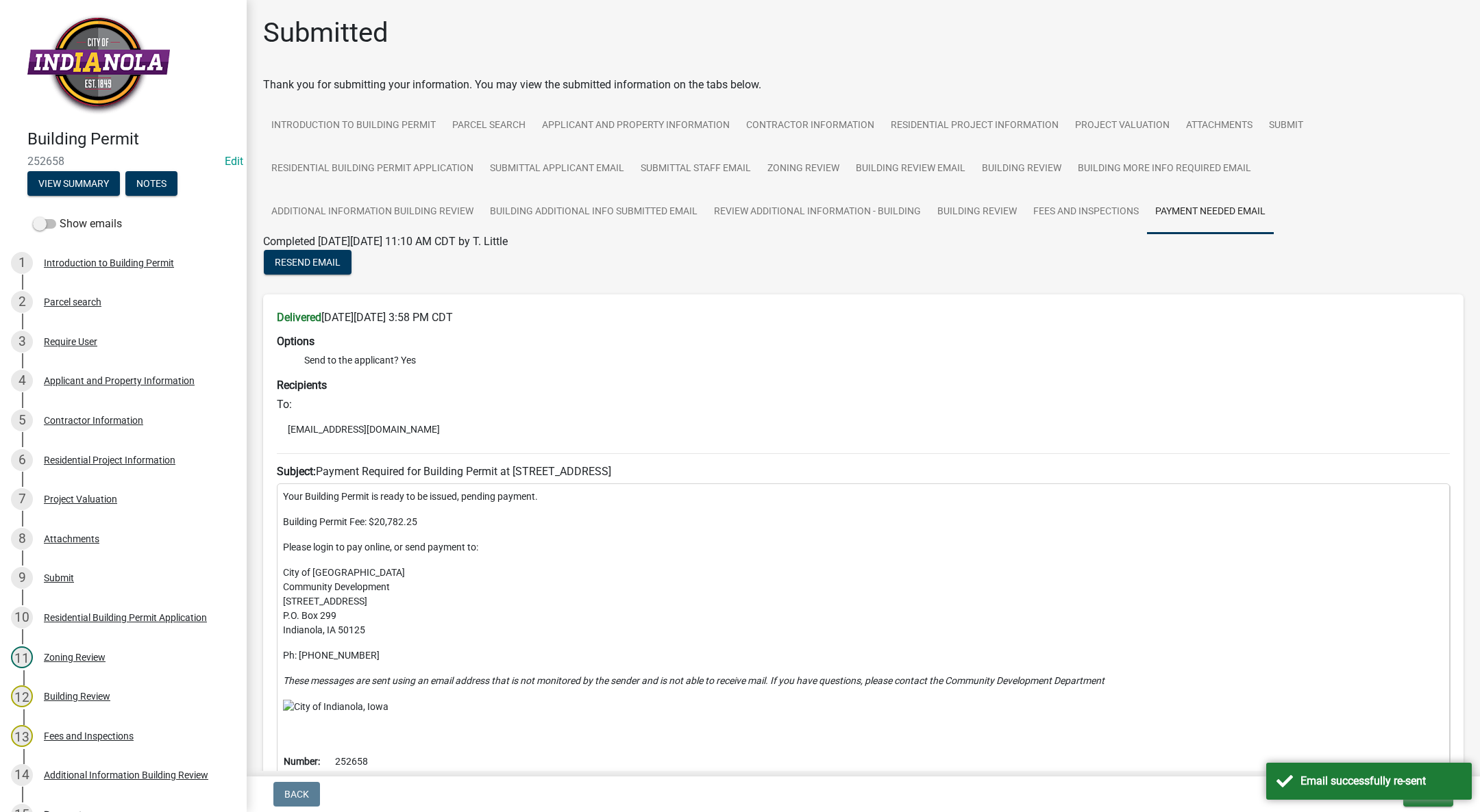
click at [1366, 658] on p "Ph: [PHONE_NUMBER]" at bounding box center [863, 656] width 1161 height 15
click at [1392, 779] on div "Email successfully re-sent" at bounding box center [1380, 781] width 161 height 17
click at [1421, 795] on span "Exit" at bounding box center [1424, 795] width 20 height 11
click at [1422, 754] on button "Save & Exit" at bounding box center [1398, 758] width 109 height 33
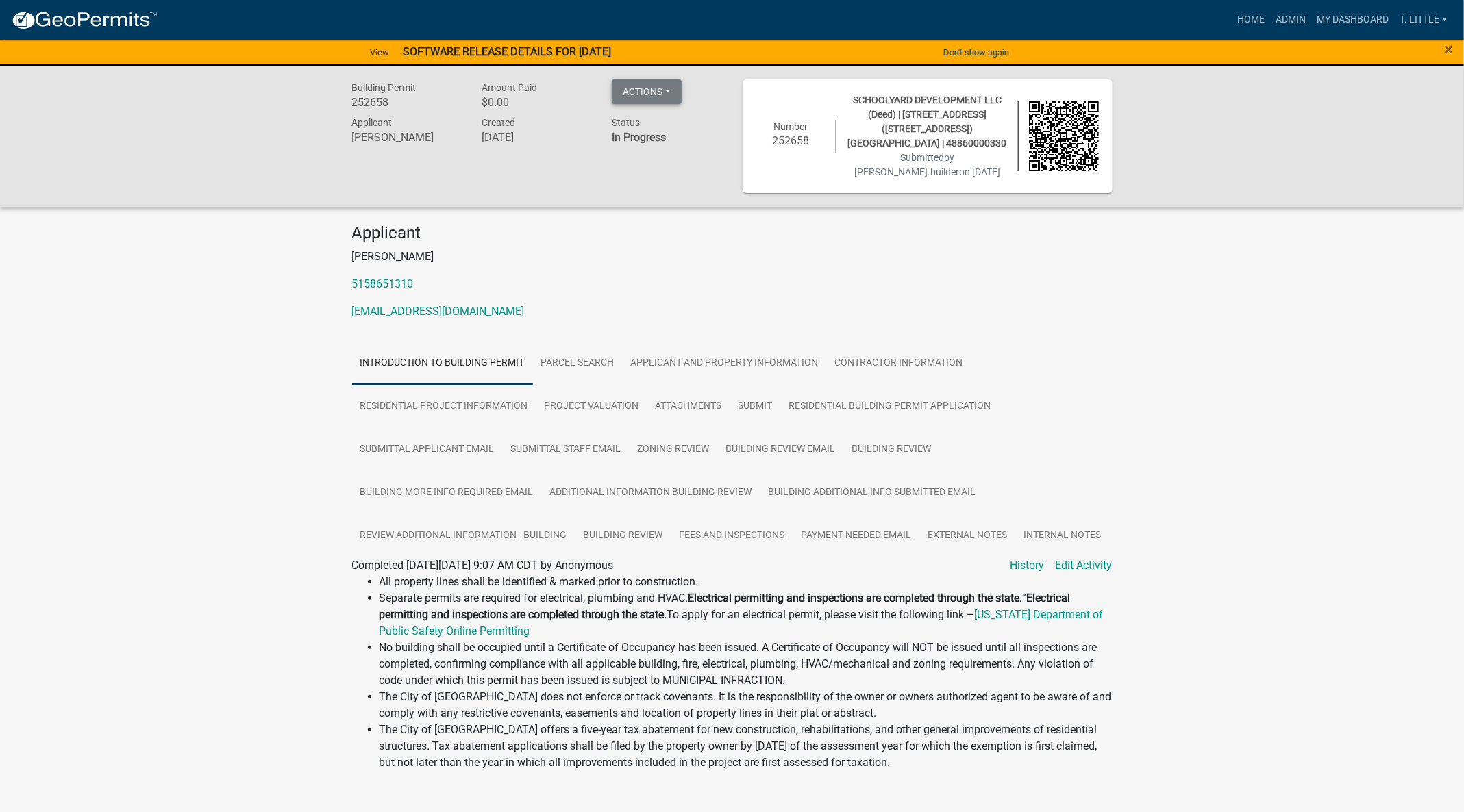
click at [666, 95] on button "Actions" at bounding box center [646, 91] width 70 height 24
